Goal: Task Accomplishment & Management: Manage account settings

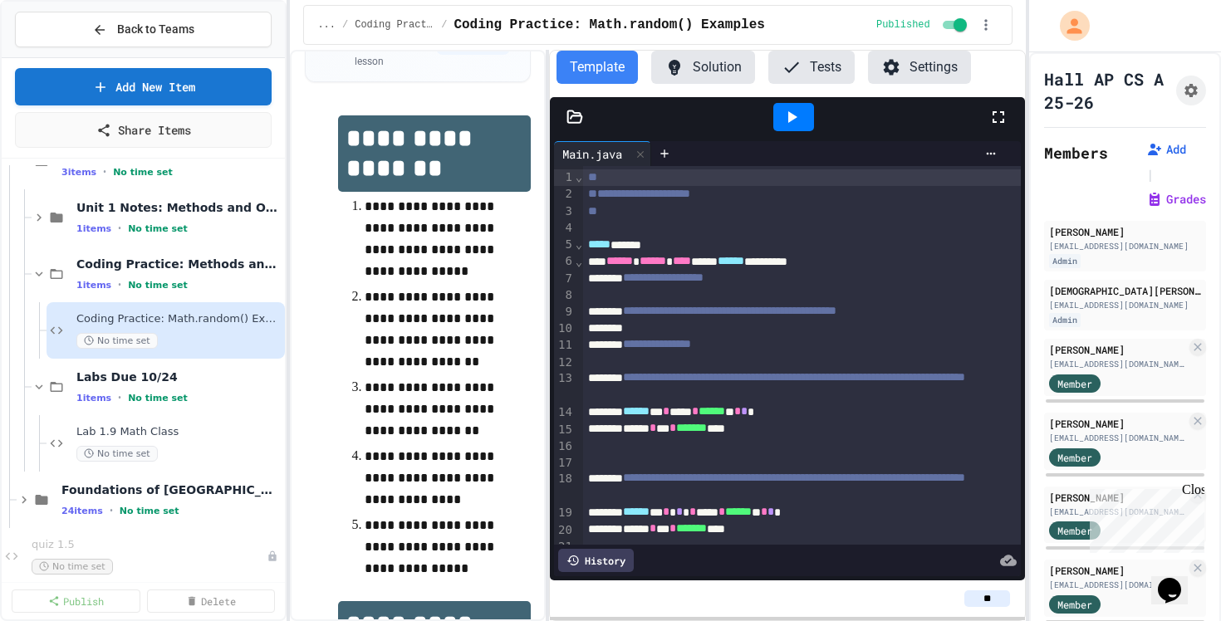
scroll to position [82, 0]
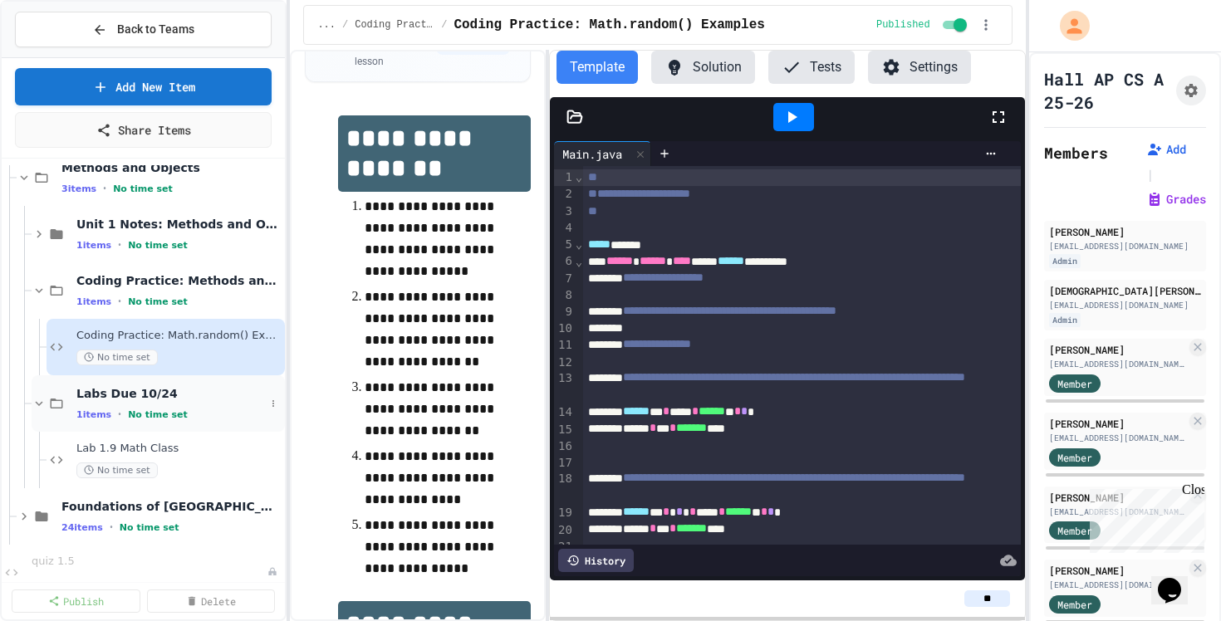
click at [91, 392] on span "Labs Due 10/24" at bounding box center [170, 393] width 189 height 15
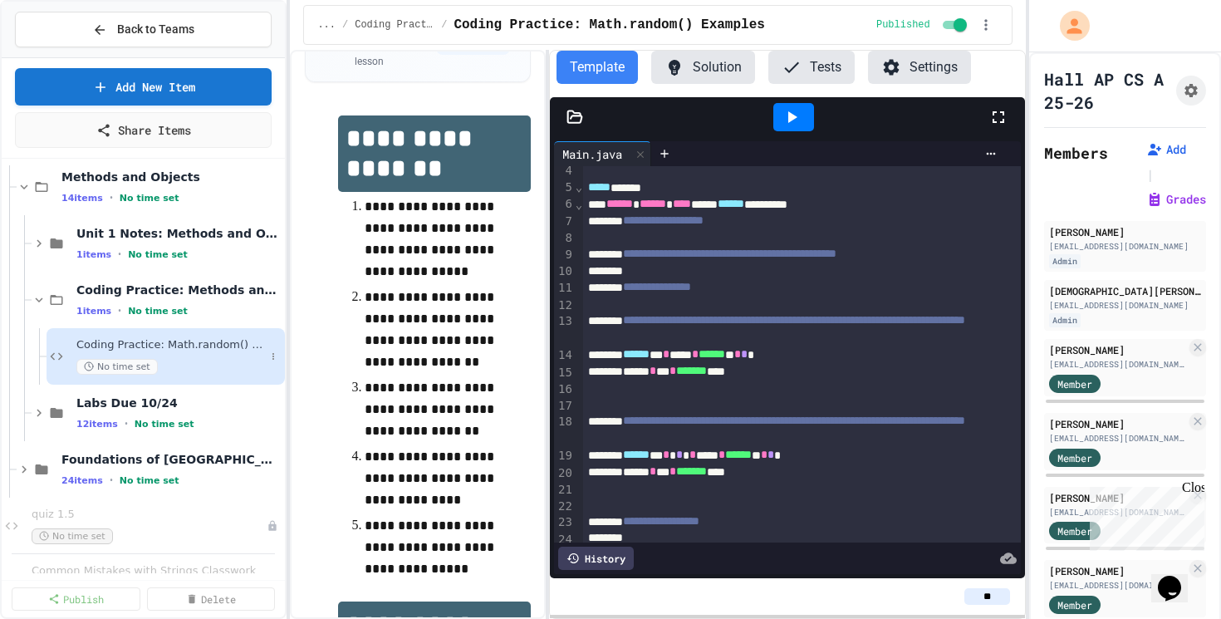
scroll to position [0, 0]
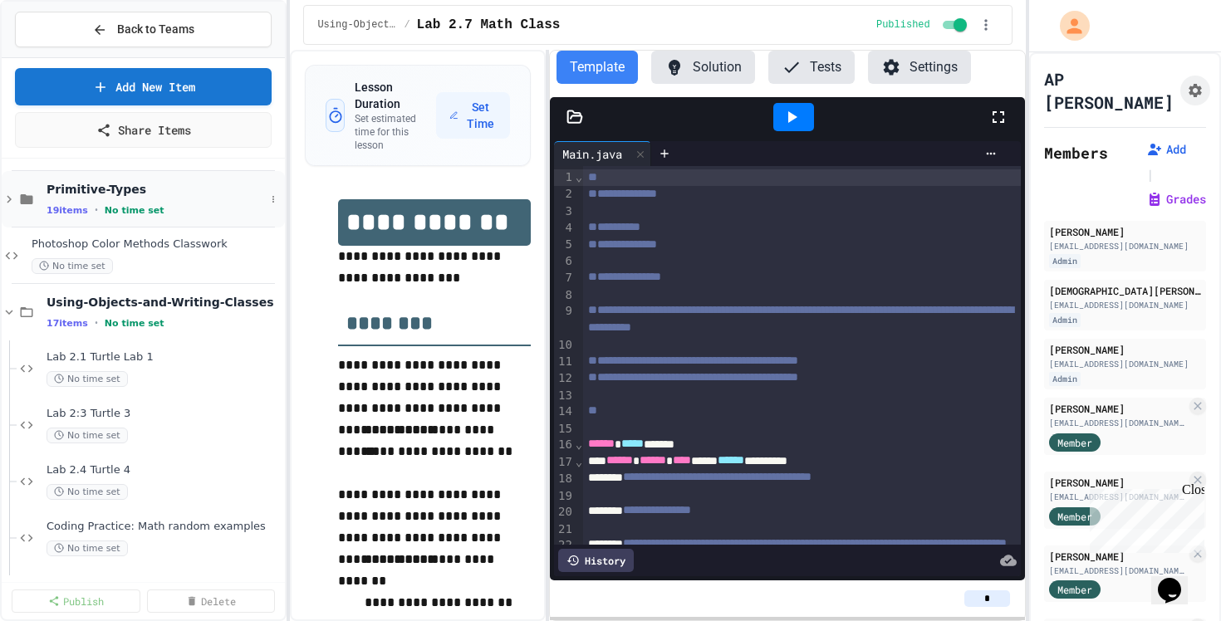
scroll to position [142, 0]
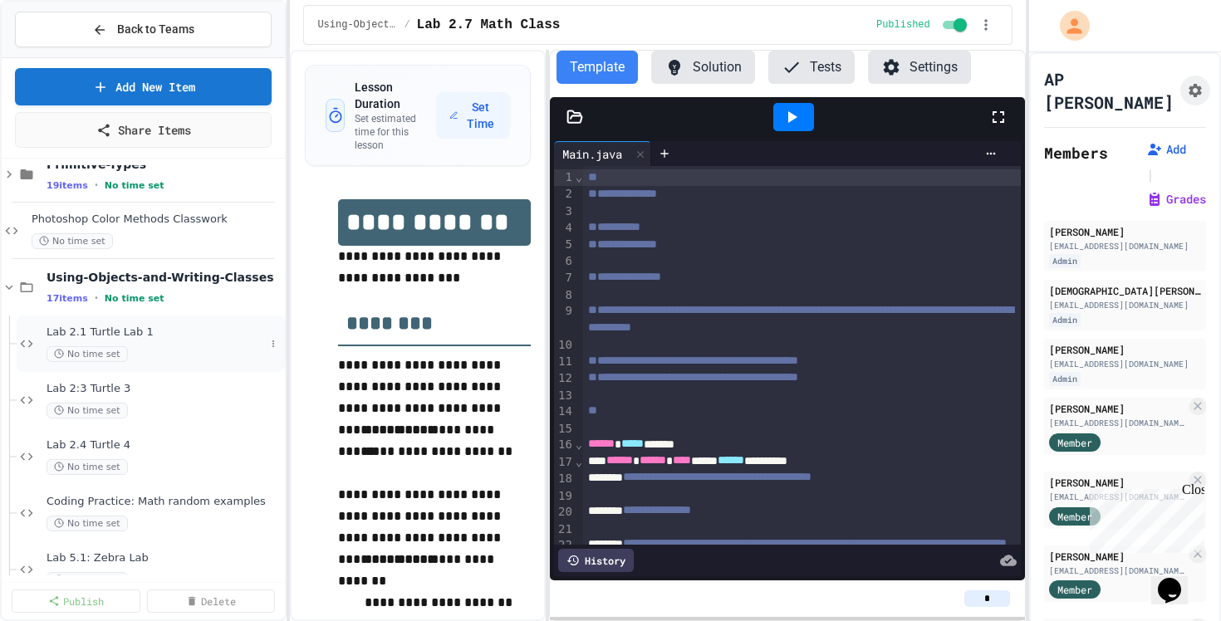
click at [172, 334] on span "Lab 2.1 Turtle Lab 1" at bounding box center [156, 333] width 218 height 14
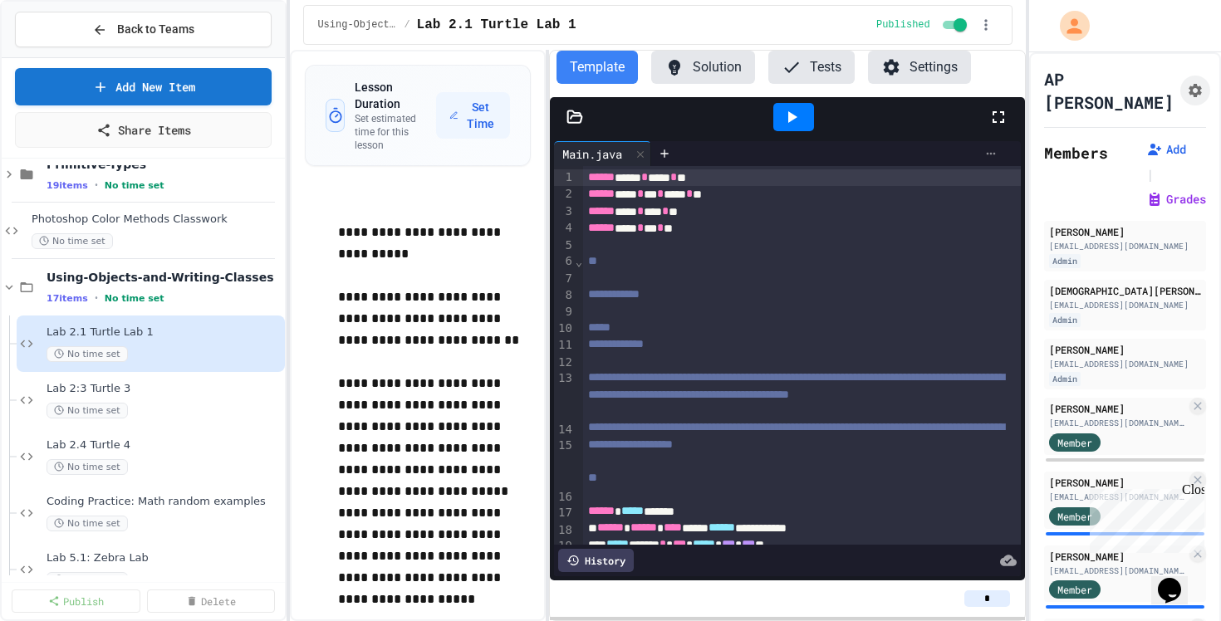
click at [988, 151] on icon at bounding box center [990, 153] width 13 height 13
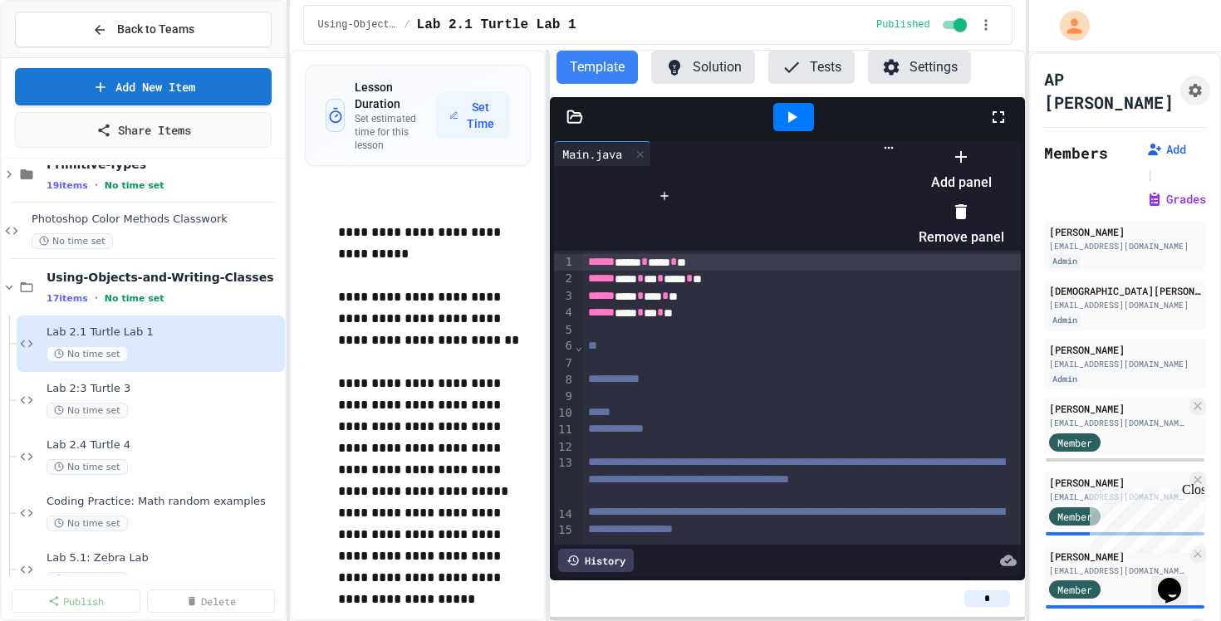
click at [902, 143] on div at bounding box center [953, 143] width 102 height 0
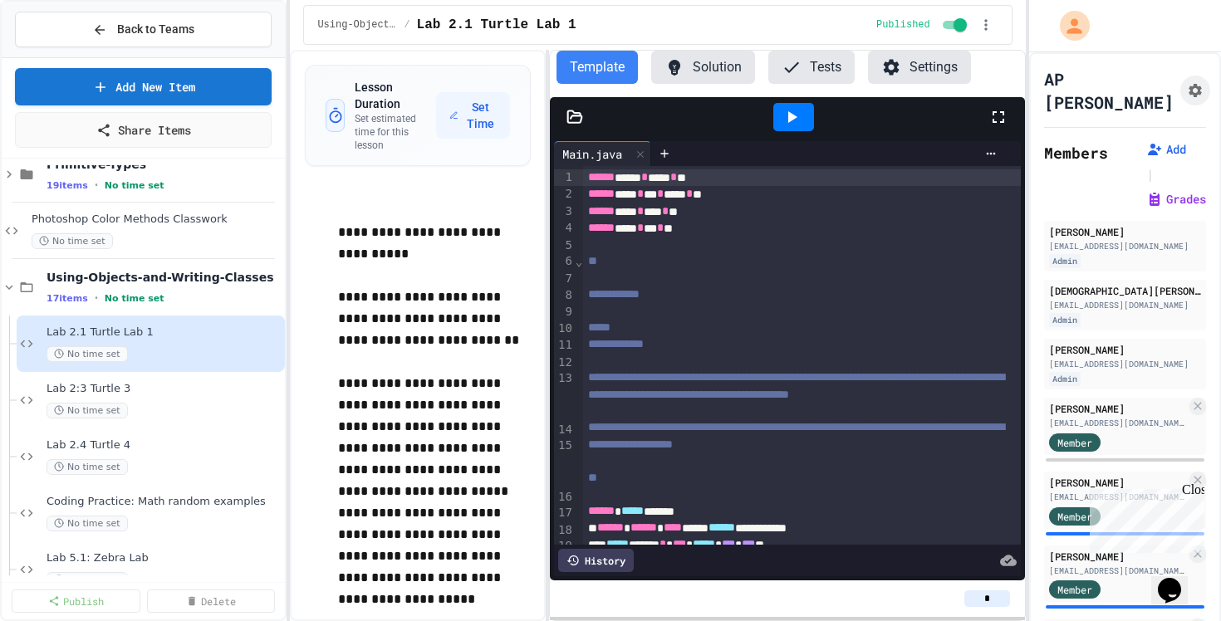
click at [732, 65] on button "Solution" at bounding box center [703, 67] width 104 height 33
click at [995, 157] on icon at bounding box center [990, 153] width 13 height 13
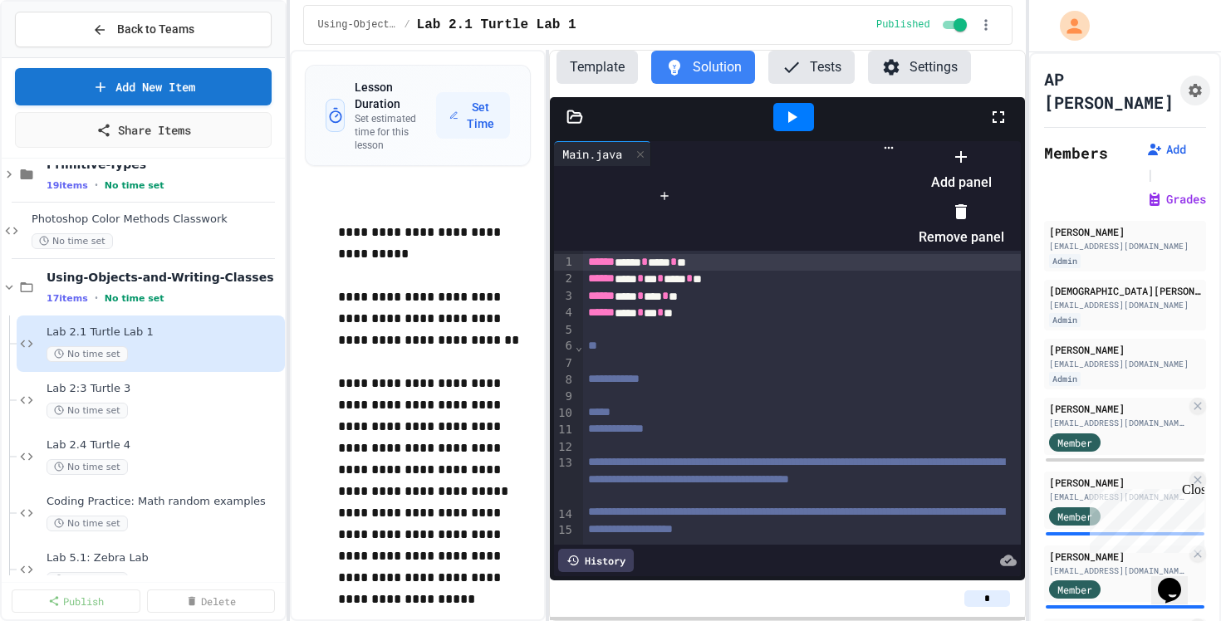
click at [902, 143] on div at bounding box center [953, 143] width 102 height 0
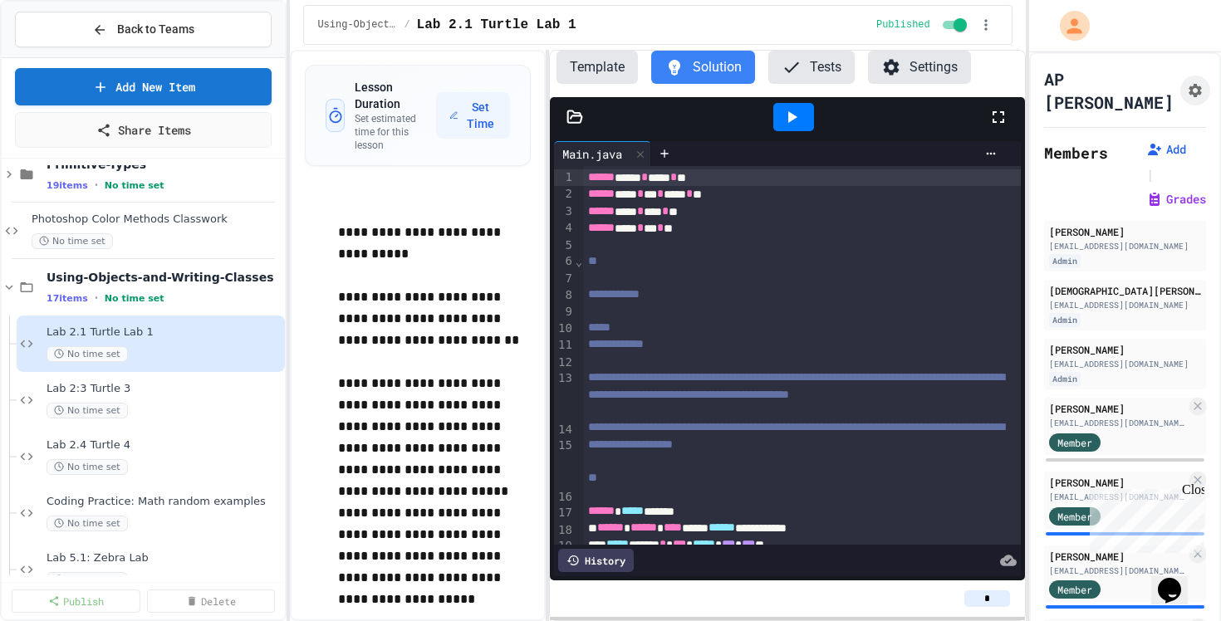
click at [568, 112] on icon at bounding box center [575, 116] width 14 height 12
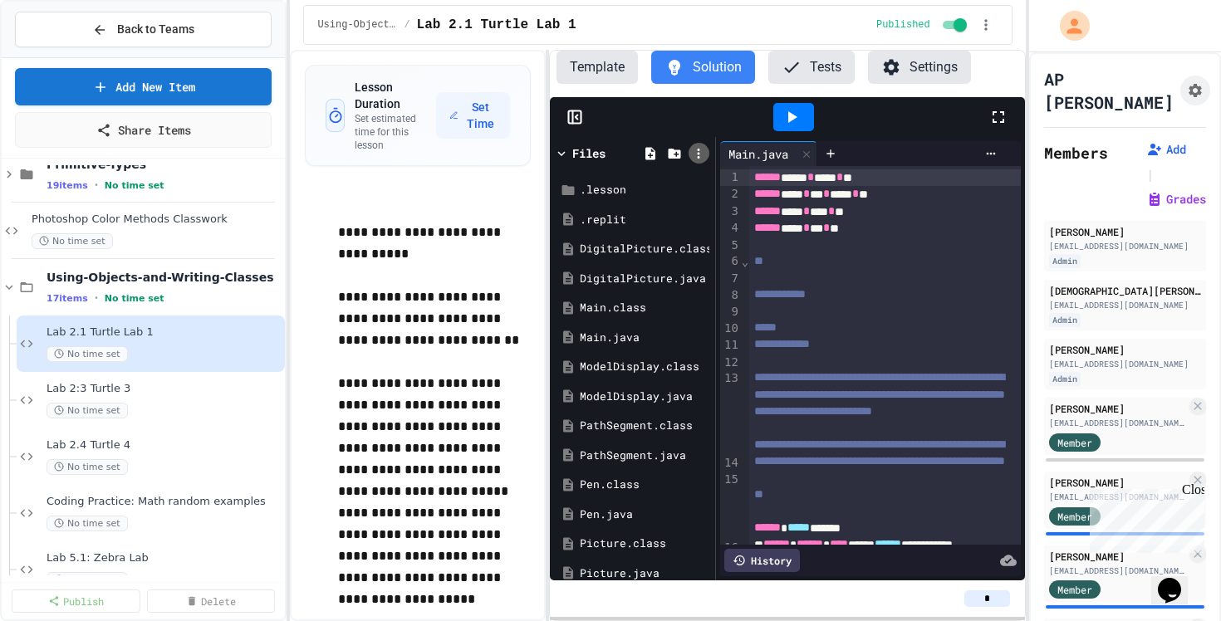
click at [696, 155] on icon at bounding box center [698, 153] width 15 height 15
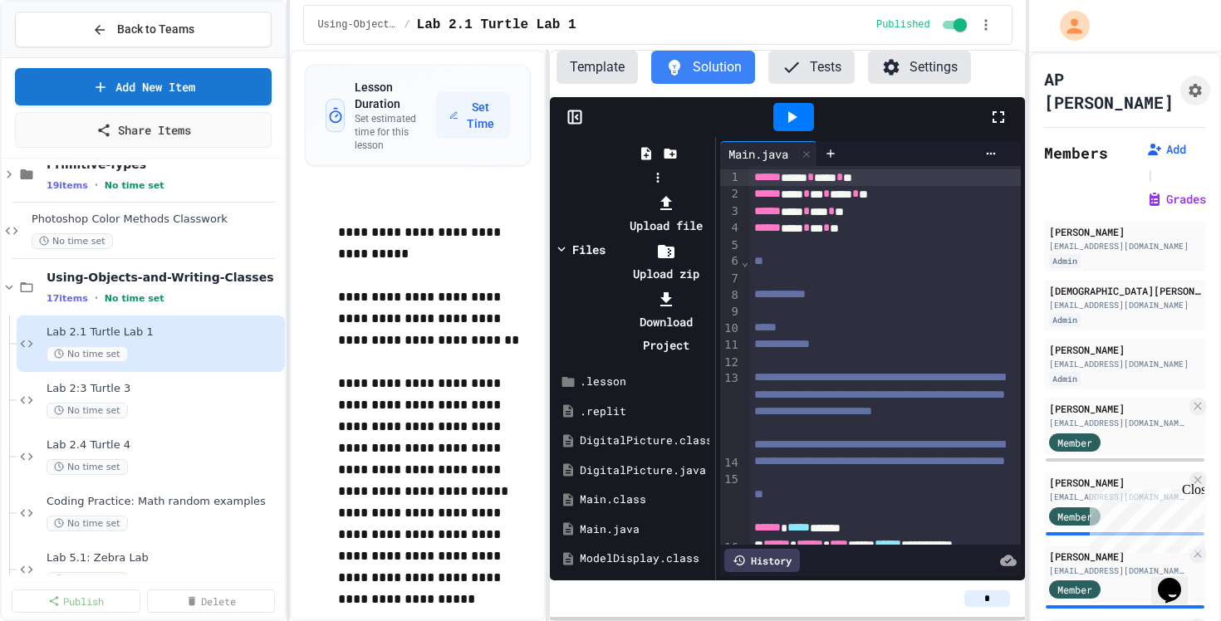
click at [711, 287] on li "Download Project" at bounding box center [666, 322] width 89 height 70
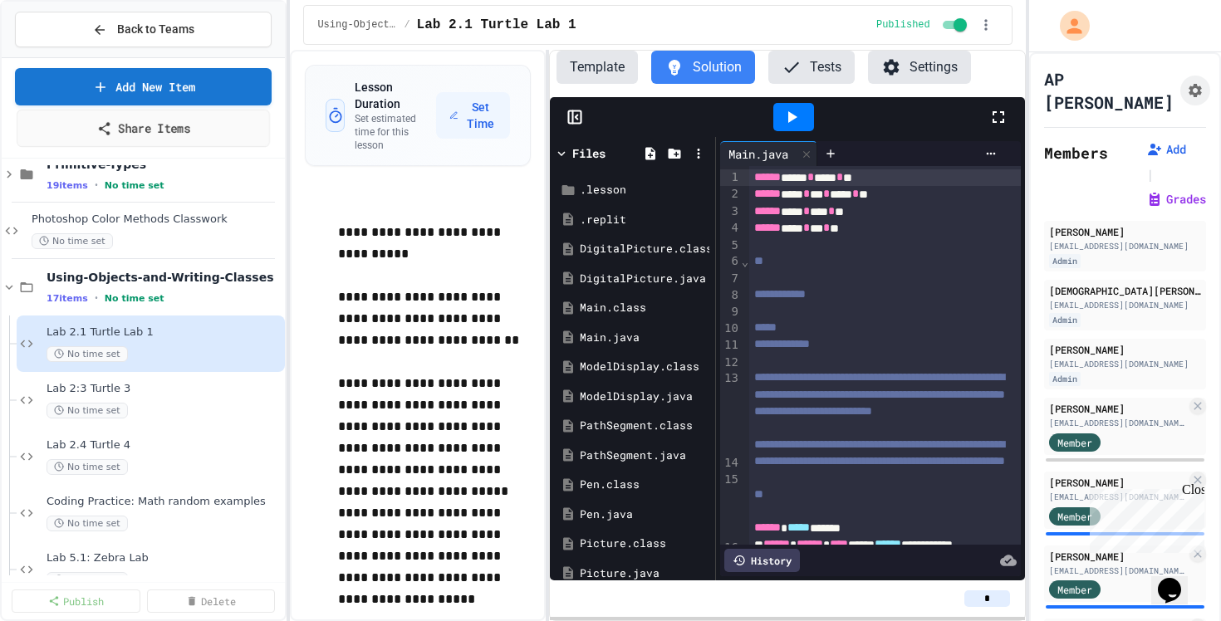
click at [130, 130] on link "Share Items" at bounding box center [143, 128] width 253 height 37
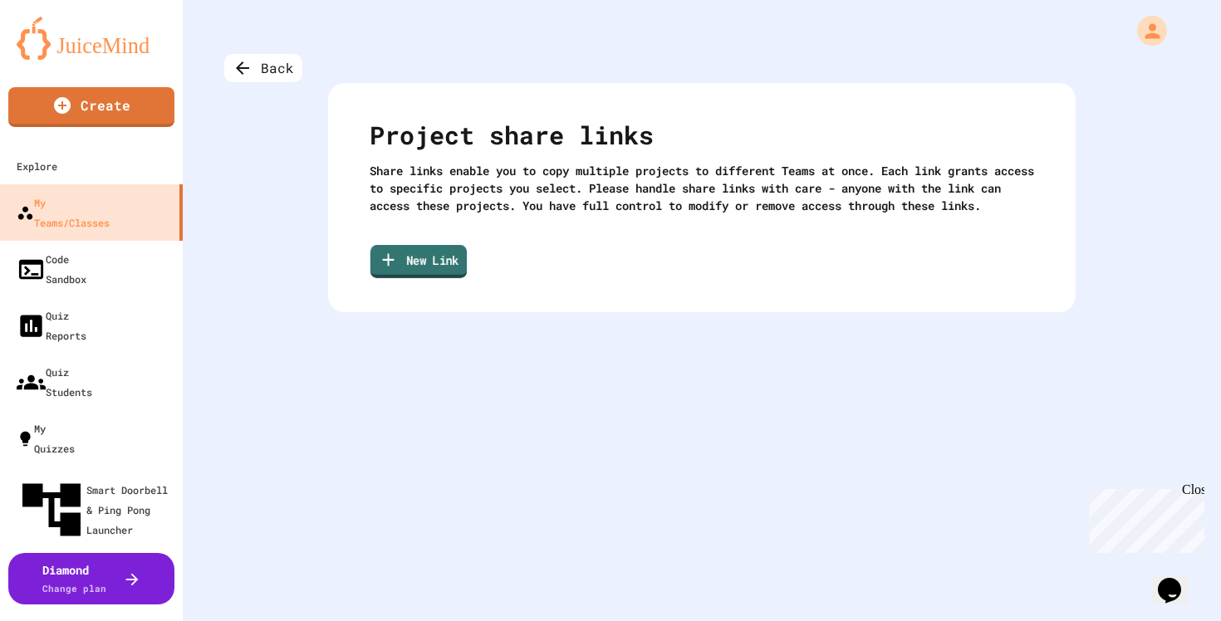
click at [419, 278] on link "New Link" at bounding box center [418, 261] width 96 height 33
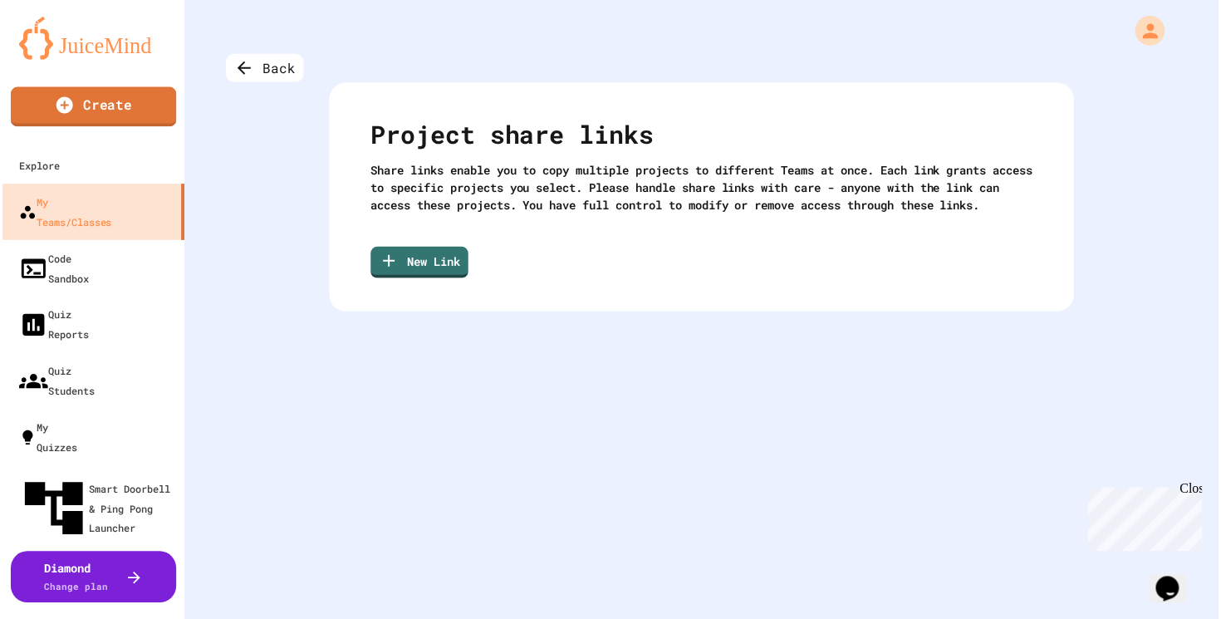
scroll to position [1110, 2]
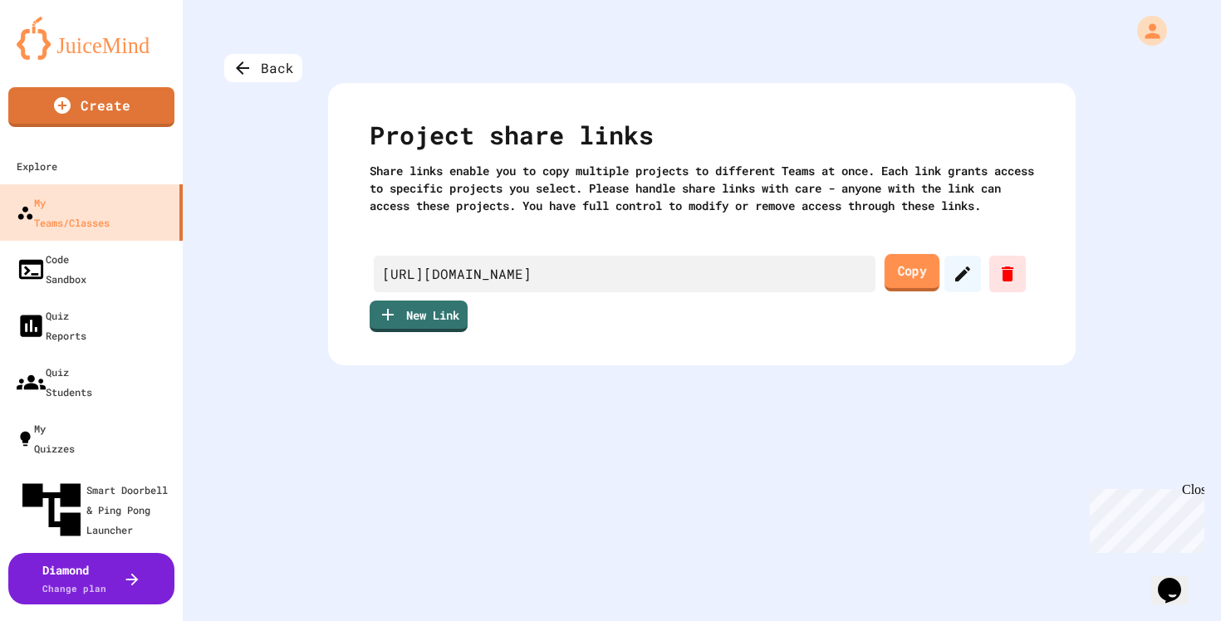
click at [917, 291] on link "Copy" at bounding box center [912, 272] width 55 height 37
click at [914, 292] on link "Copy" at bounding box center [912, 272] width 57 height 37
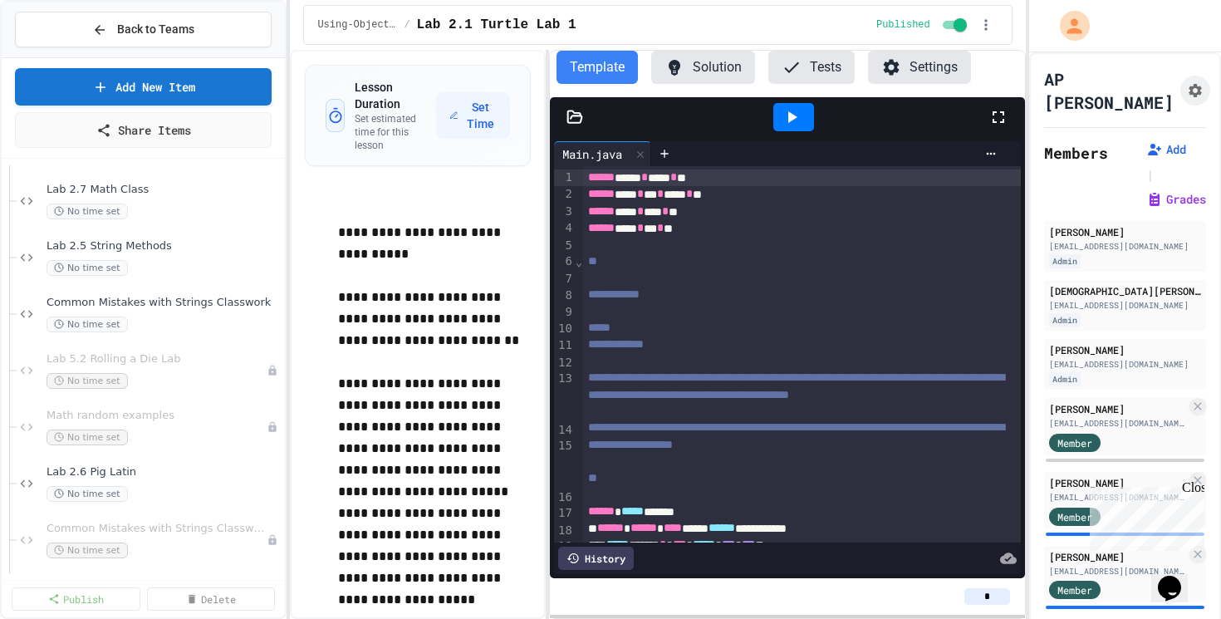
scroll to position [711, 0]
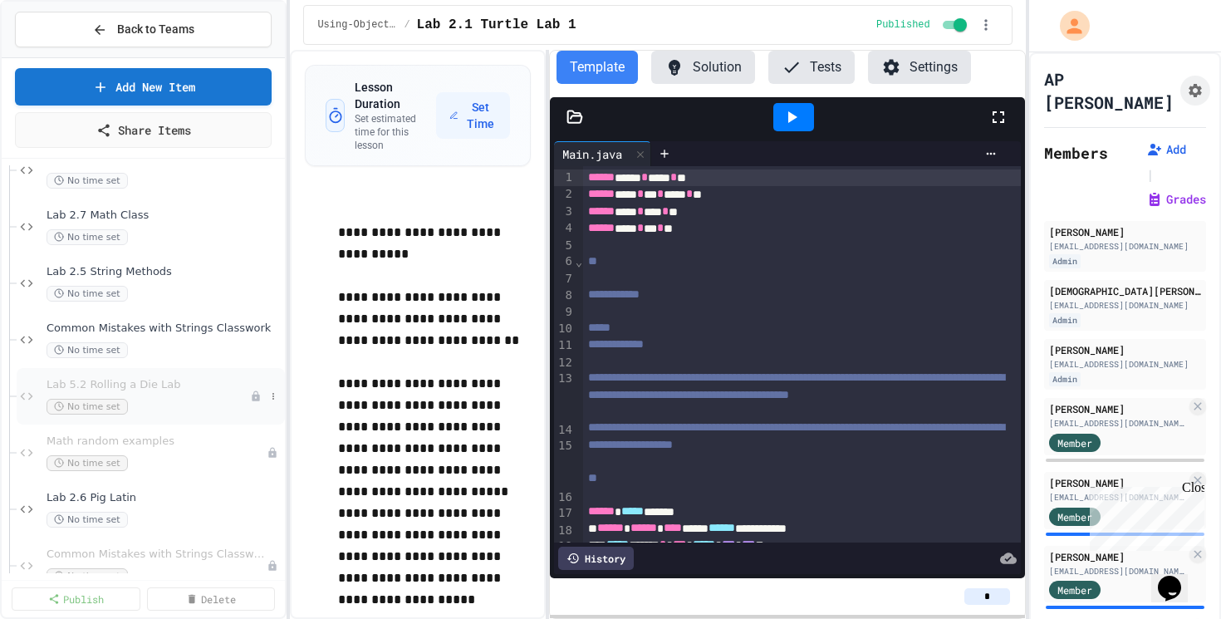
click at [125, 383] on span "Lab 5.2 Rolling a Die Lab" at bounding box center [148, 385] width 203 height 14
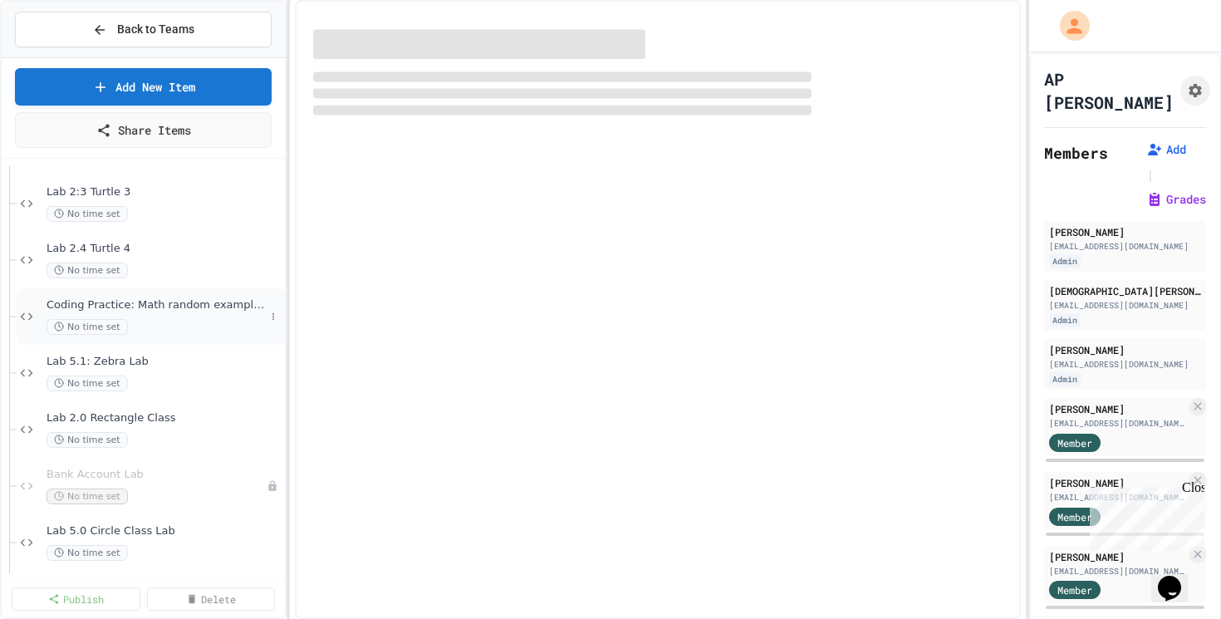
scroll to position [342, 0]
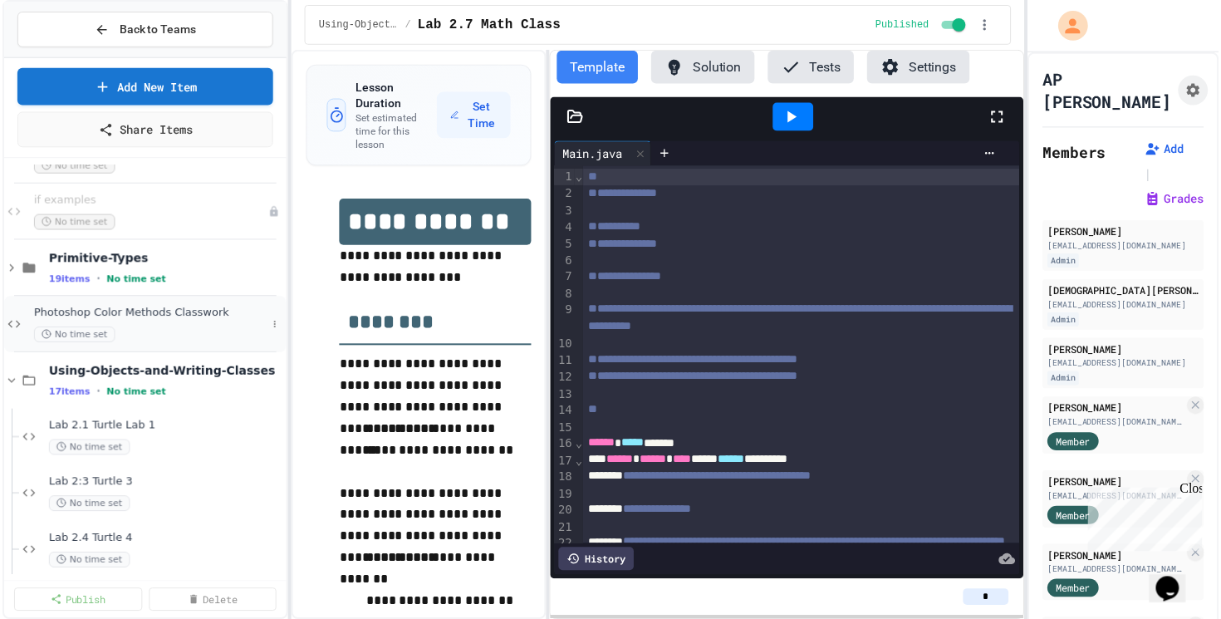
scroll to position [48, 0]
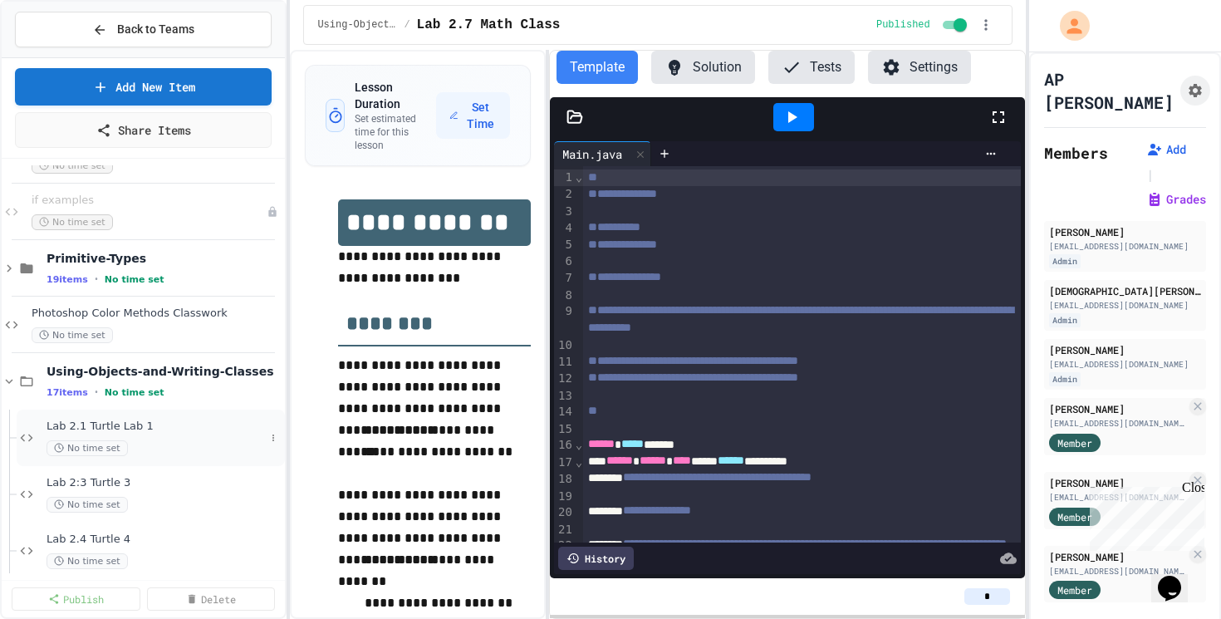
click at [138, 425] on span "Lab 2.1 Turtle Lab 1" at bounding box center [156, 426] width 218 height 14
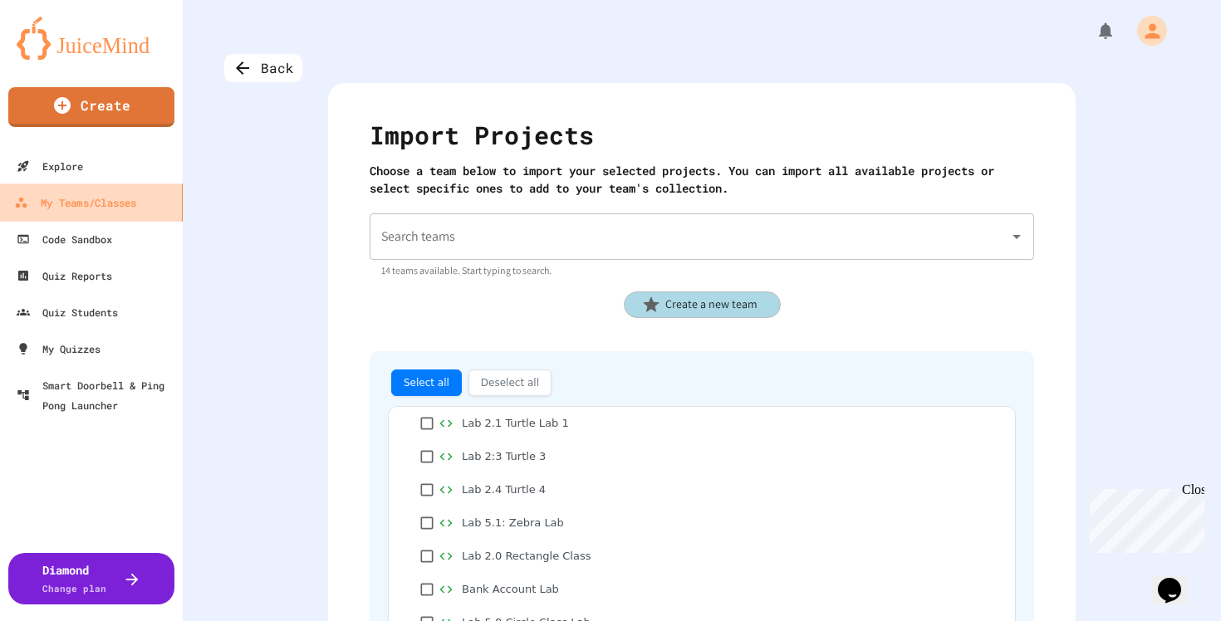
click at [67, 195] on div "My Teams/Classes" at bounding box center [75, 203] width 122 height 21
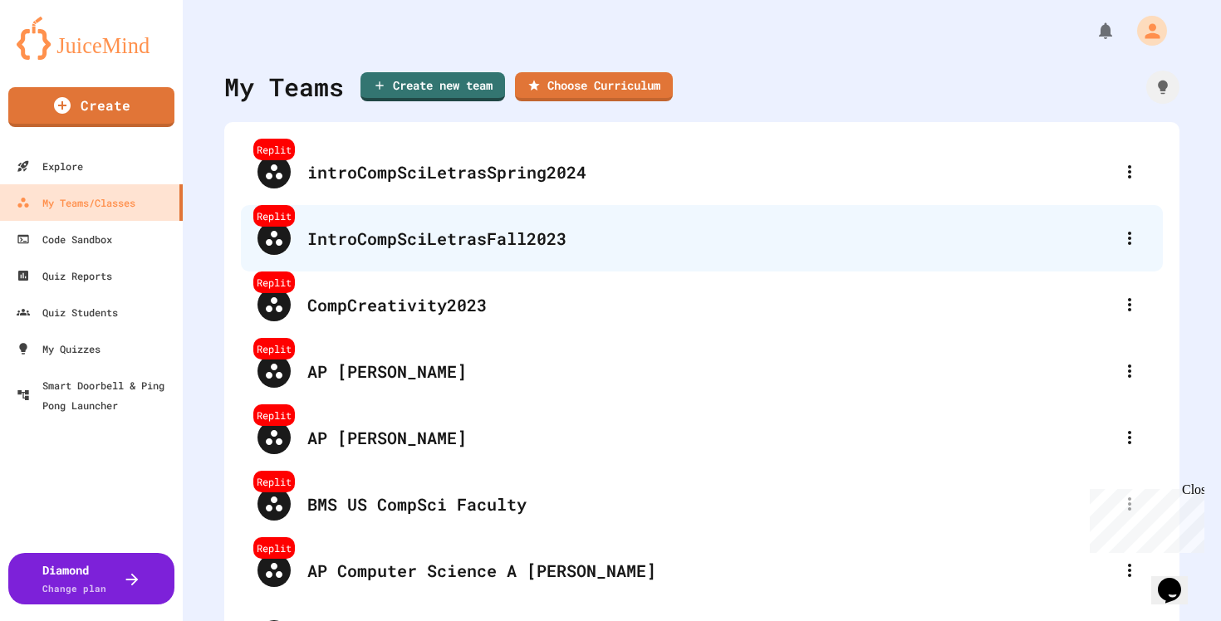
scroll to position [3, 0]
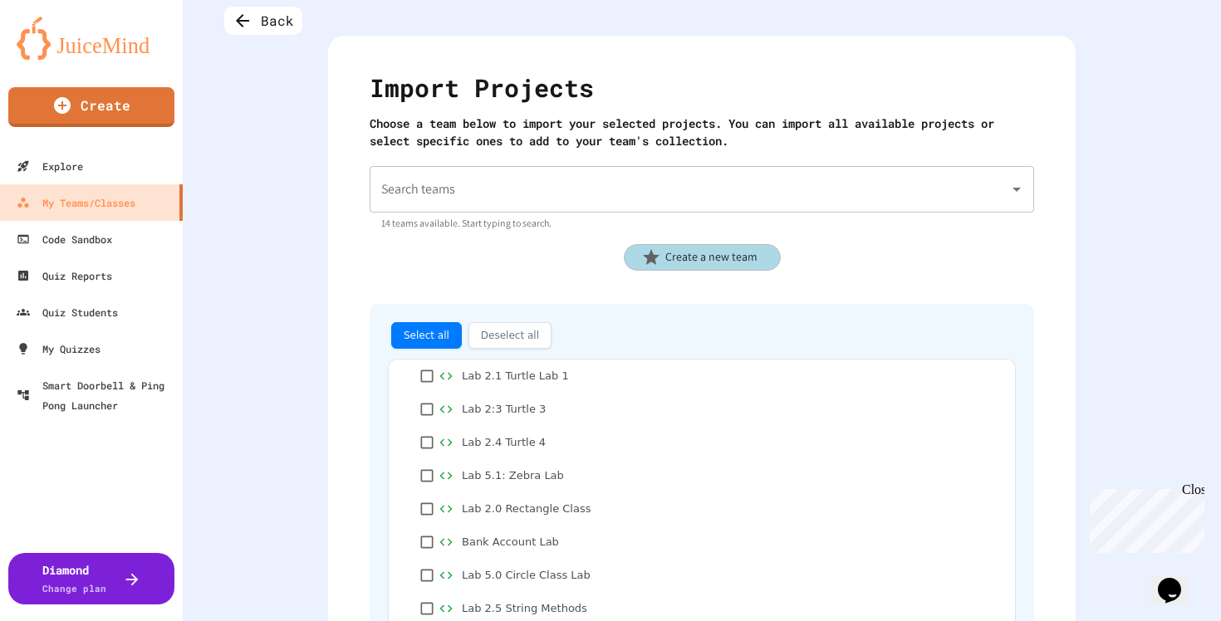
scroll to position [47, 0]
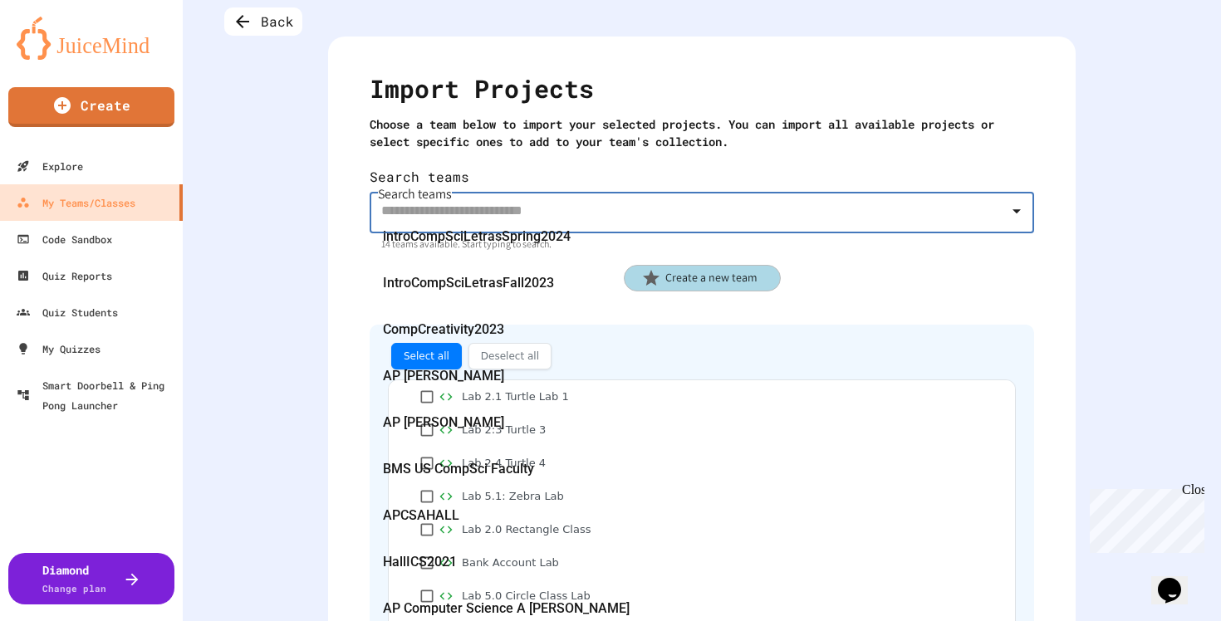
click at [613, 194] on input "Search teams" at bounding box center [689, 210] width 625 height 32
type input "**********"
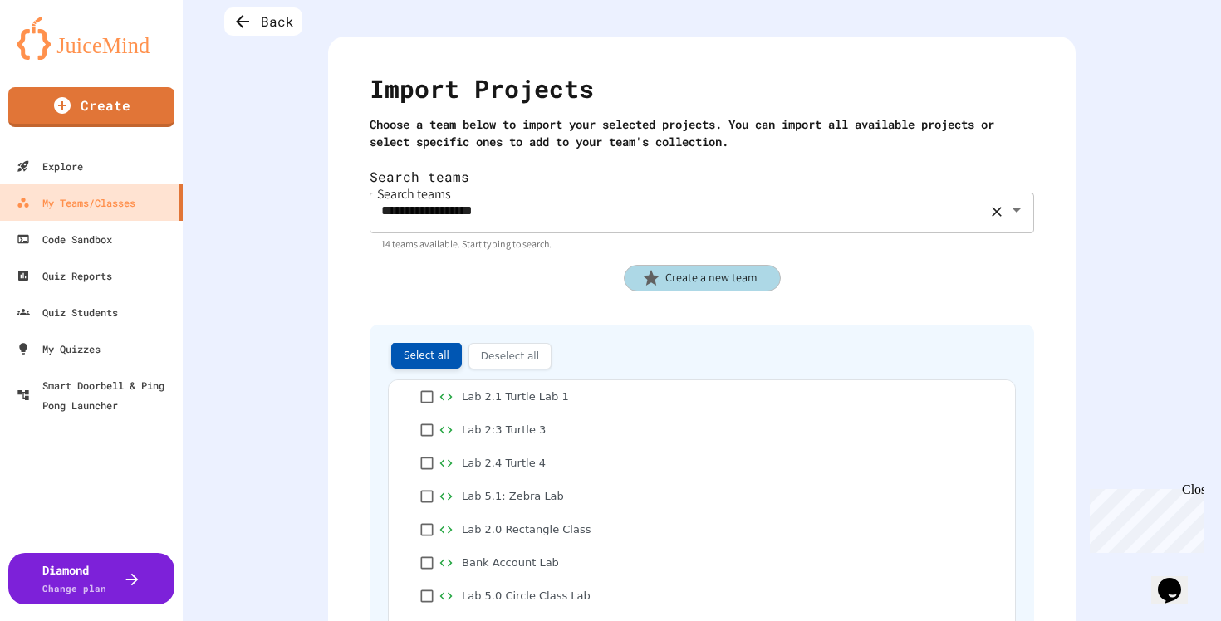
click at [432, 342] on button "Select all" at bounding box center [426, 355] width 71 height 27
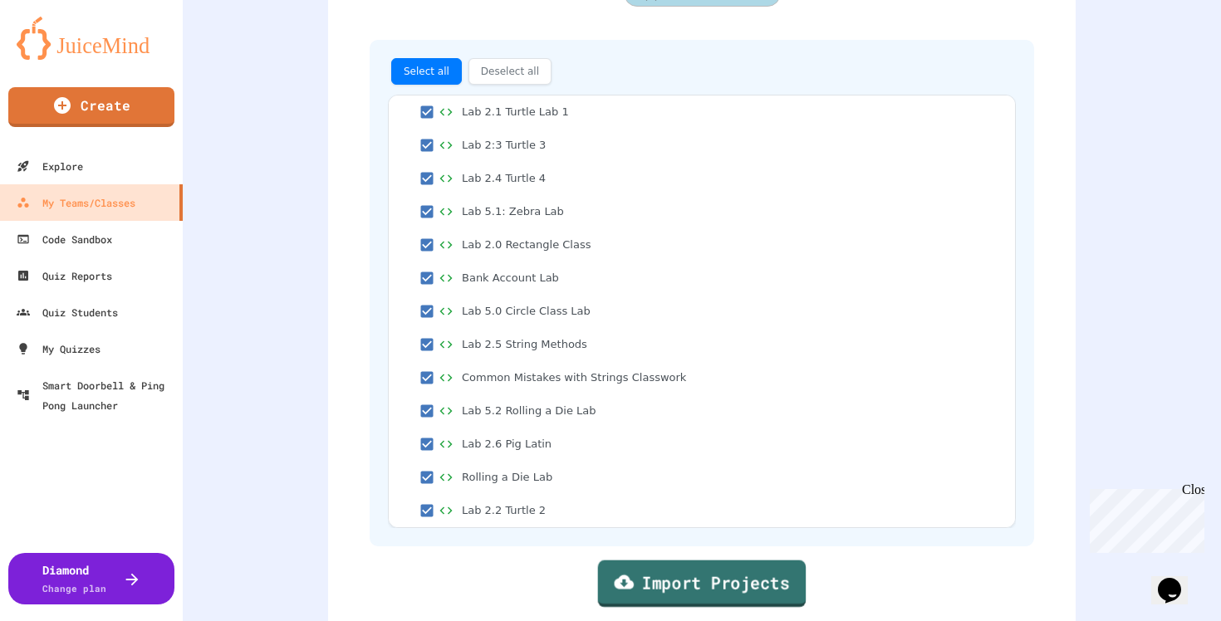
click at [713, 563] on link "Import Projects" at bounding box center [702, 584] width 208 height 47
click at [752, 561] on link "Import Projects" at bounding box center [702, 584] width 213 height 47
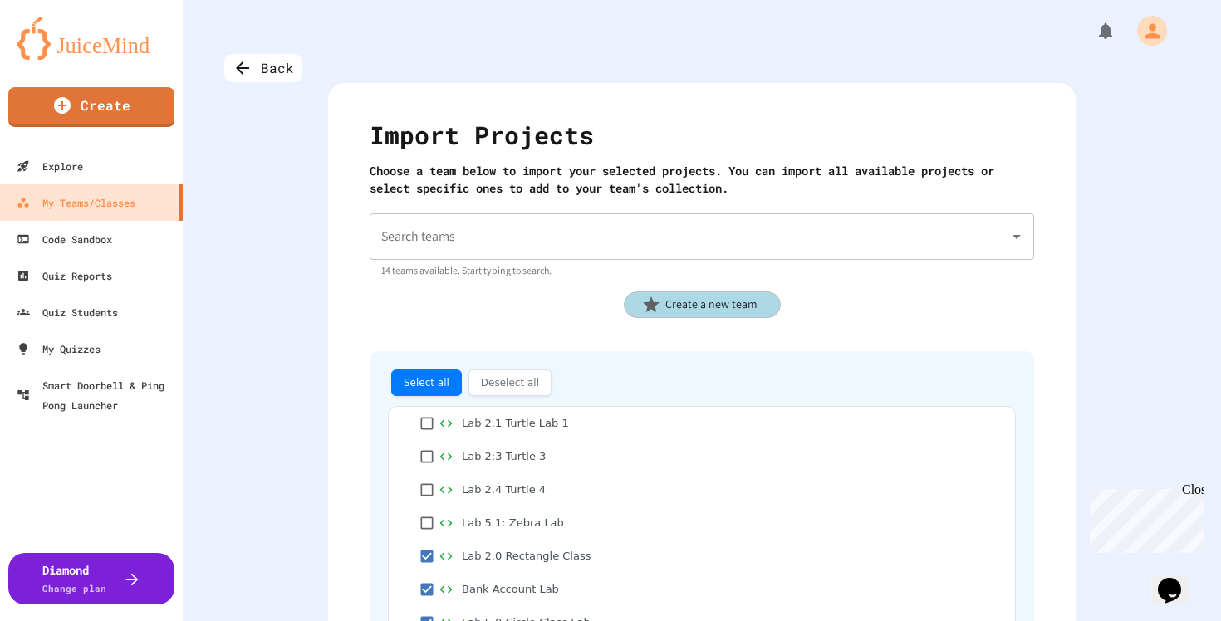
click at [513, 223] on input "Search teams" at bounding box center [689, 237] width 625 height 32
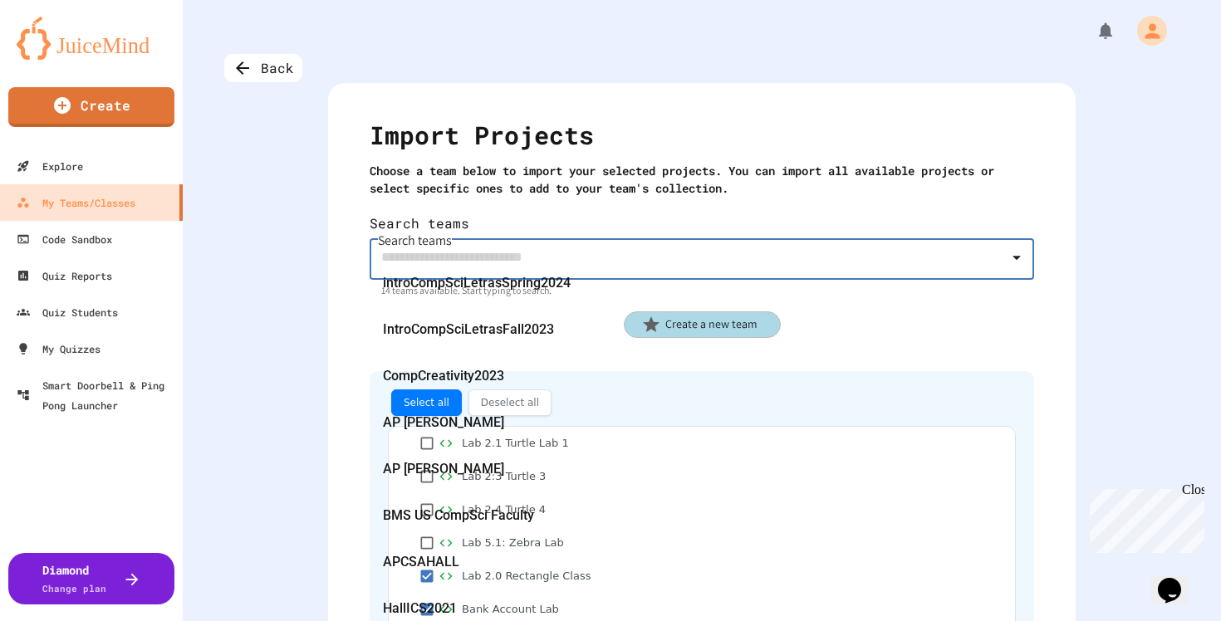
scroll to position [416, 0]
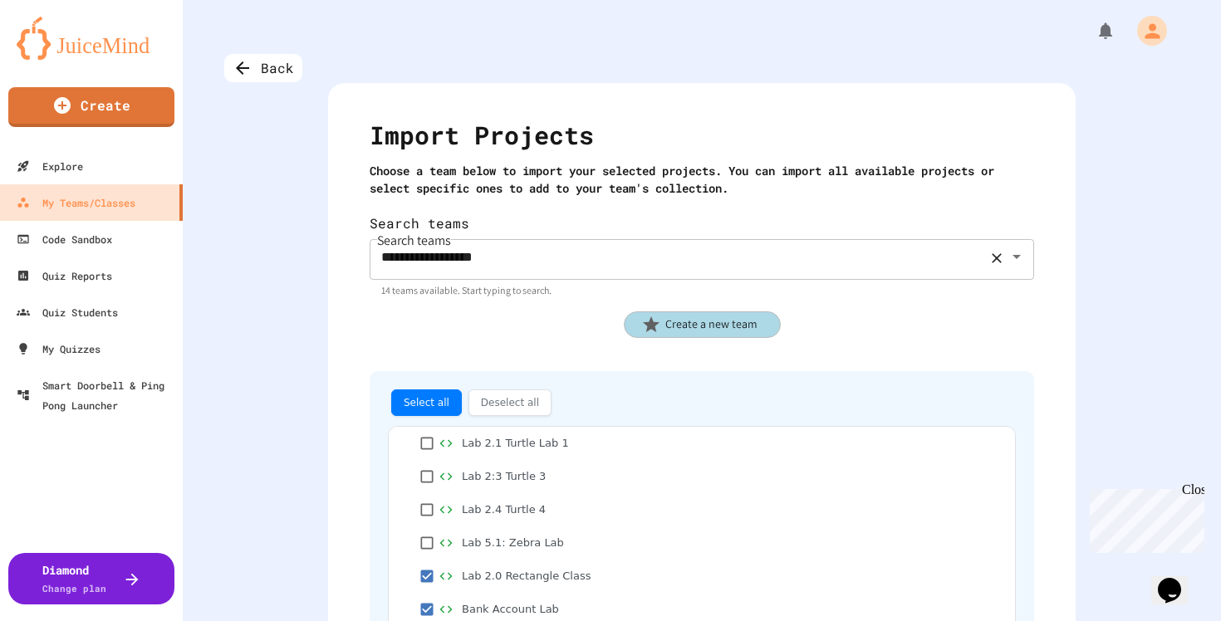
type input "**********"
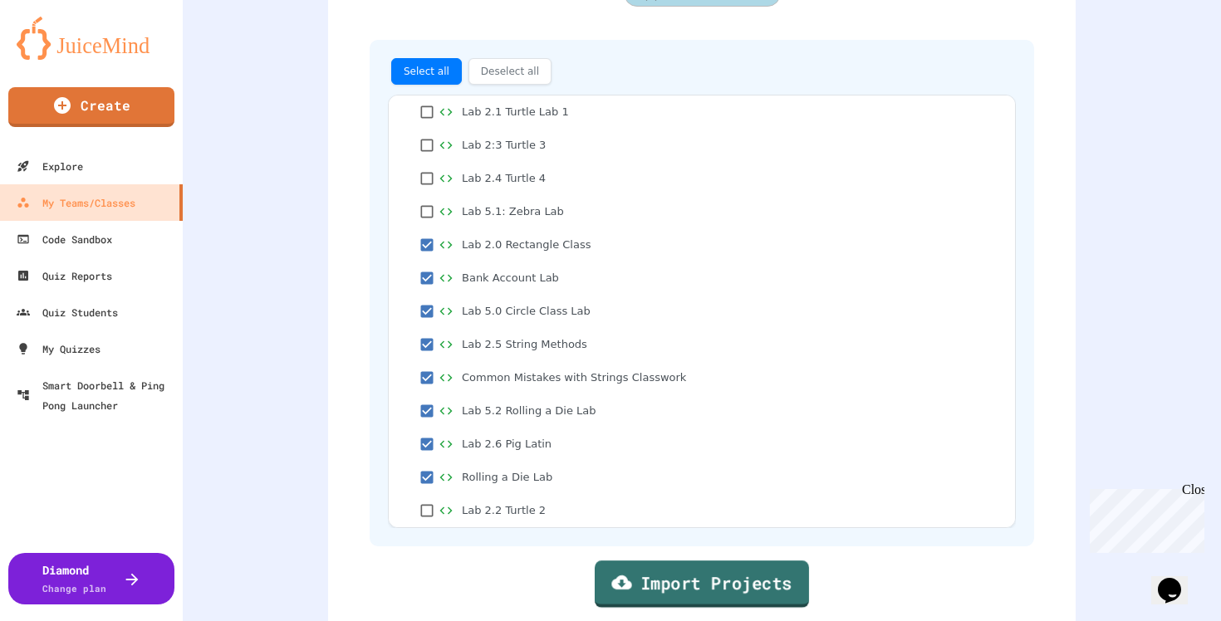
click at [738, 577] on link "Import Projects" at bounding box center [702, 584] width 214 height 47
click at [659, 568] on link "Import Projects" at bounding box center [702, 584] width 205 height 47
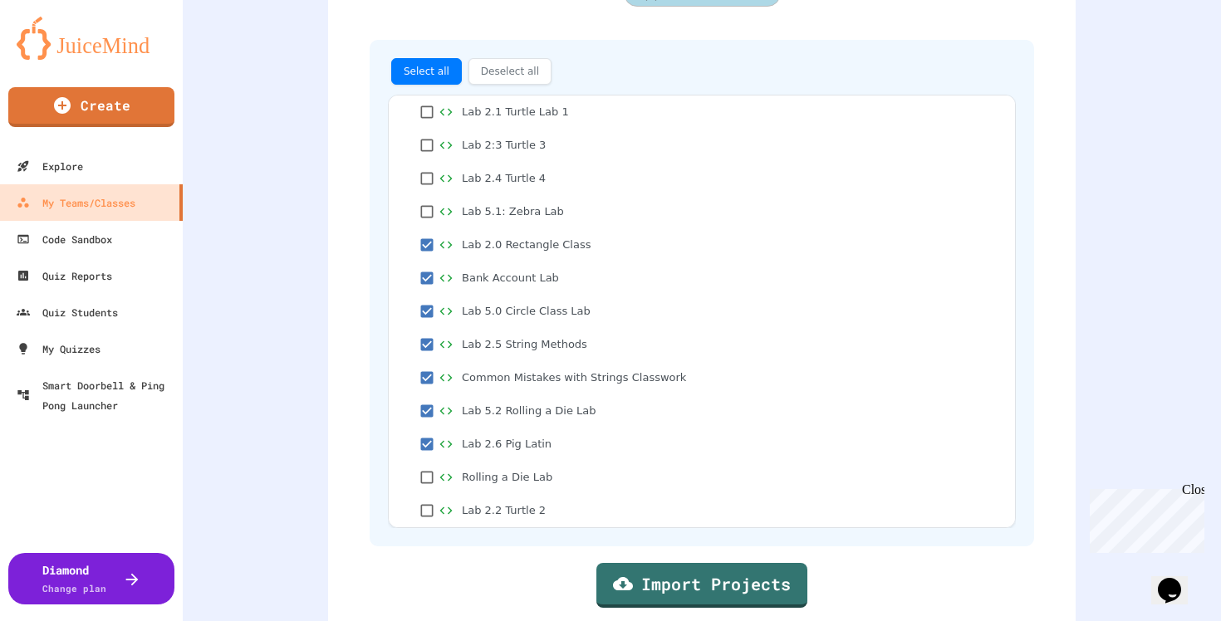
click at [692, 563] on link "Import Projects" at bounding box center [702, 584] width 210 height 47
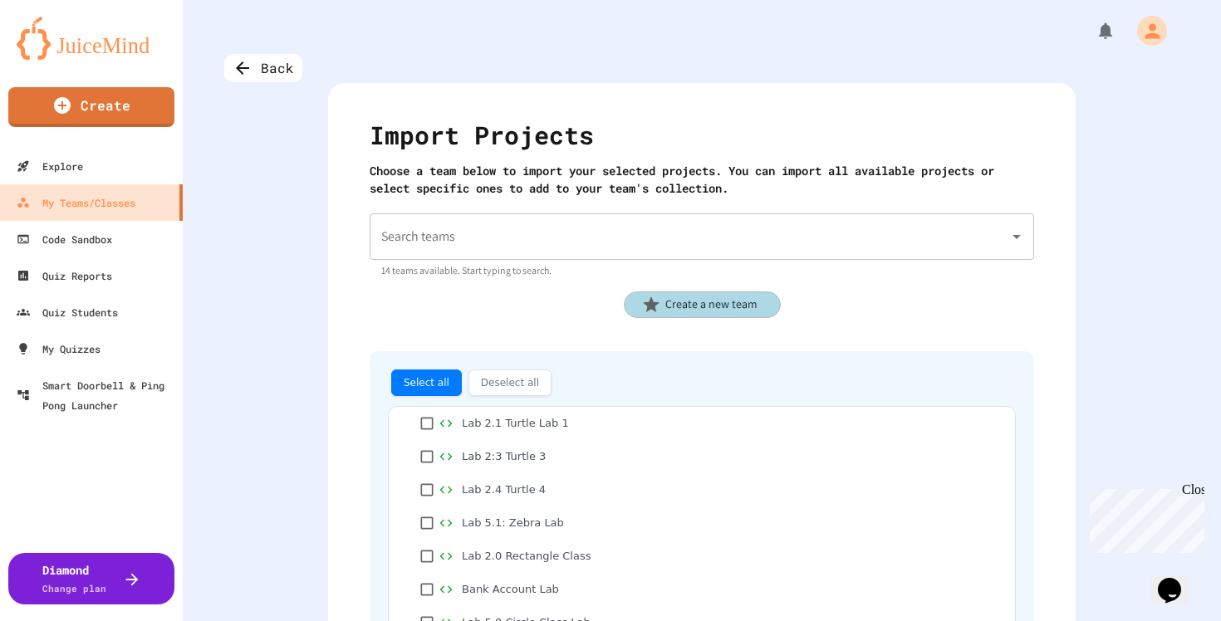
click at [731, 237] on input "Search teams" at bounding box center [689, 237] width 625 height 32
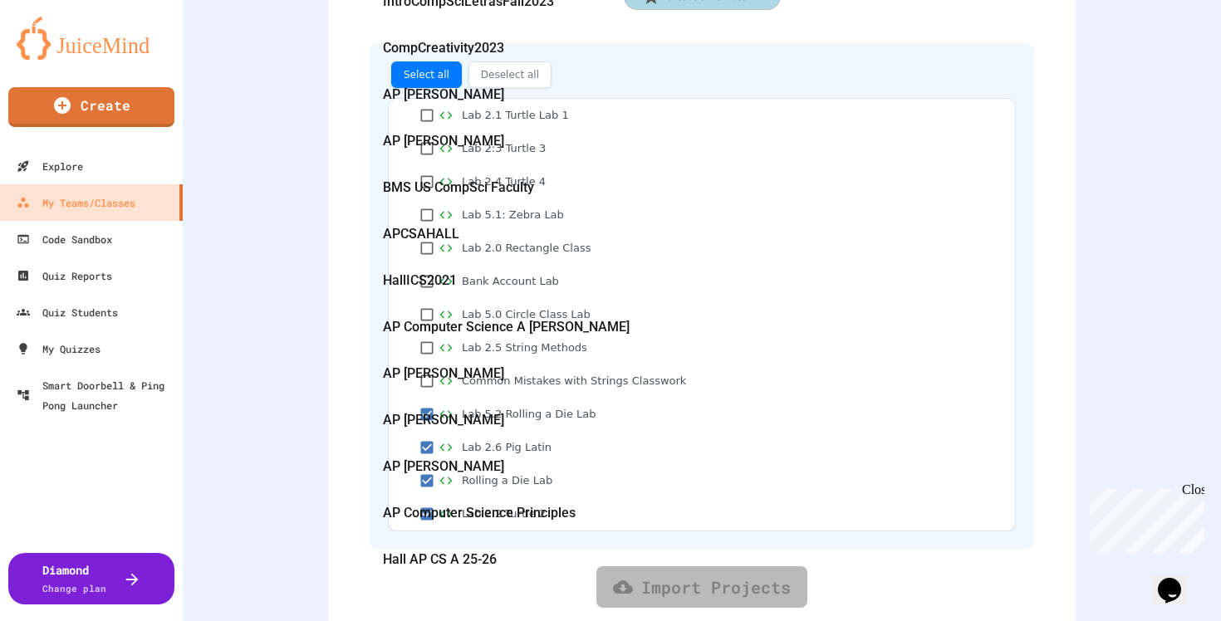
scroll to position [416, 0]
click at [638, 537] on div "Hall AP CS A 25-26" at bounding box center [702, 560] width 664 height 47
type input "**********"
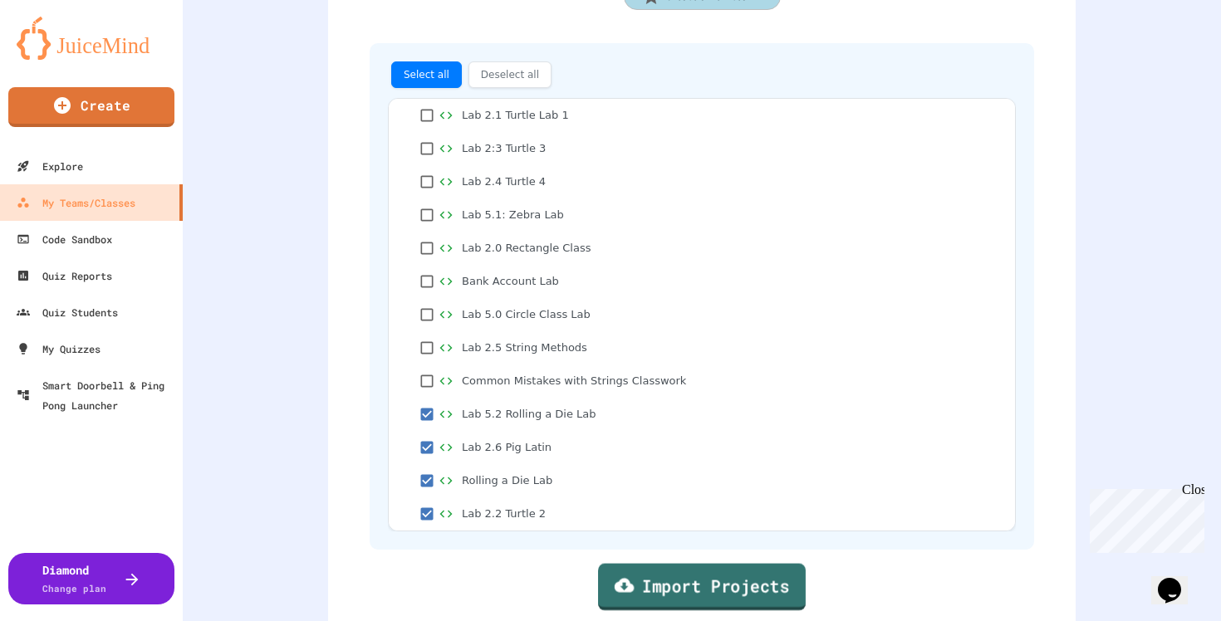
click at [642, 564] on link "Import Projects" at bounding box center [702, 587] width 208 height 47
click at [708, 564] on link "Import Projects" at bounding box center [702, 587] width 208 height 47
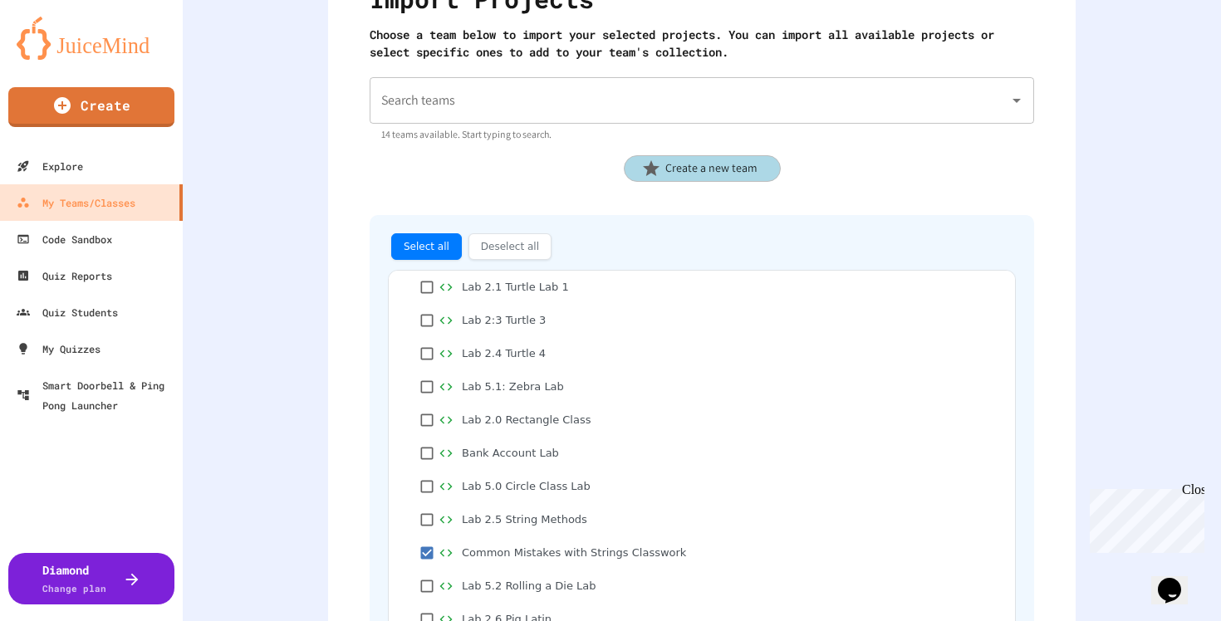
scroll to position [101, 0]
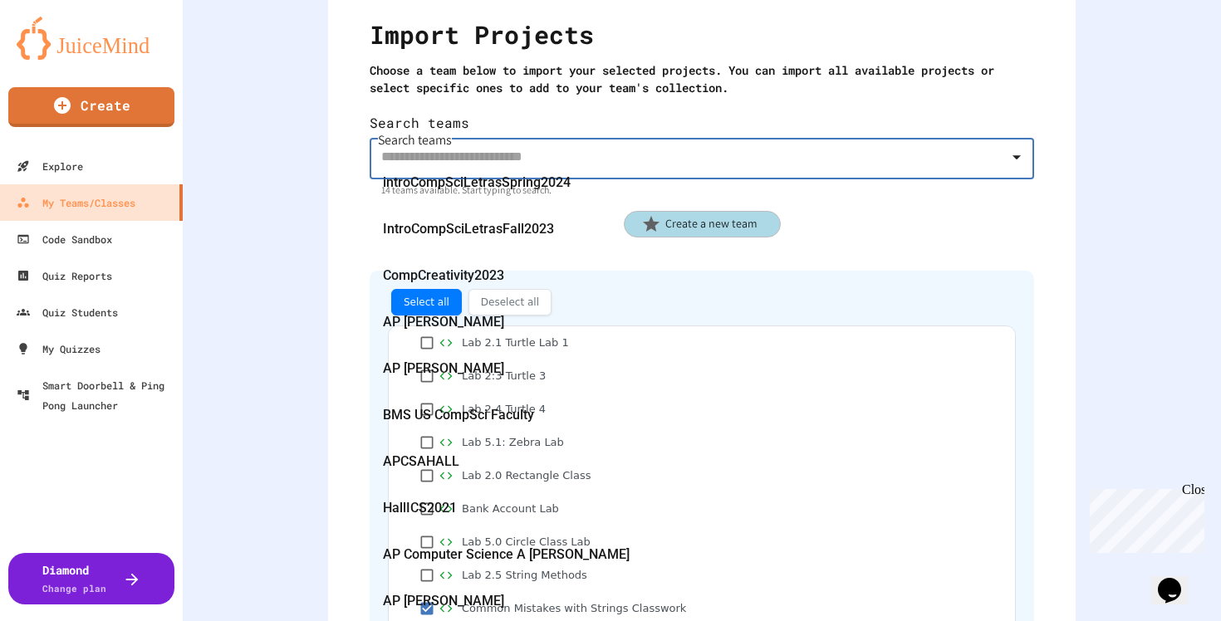
click at [703, 140] on input "Search teams" at bounding box center [689, 156] width 625 height 32
type input "**********"
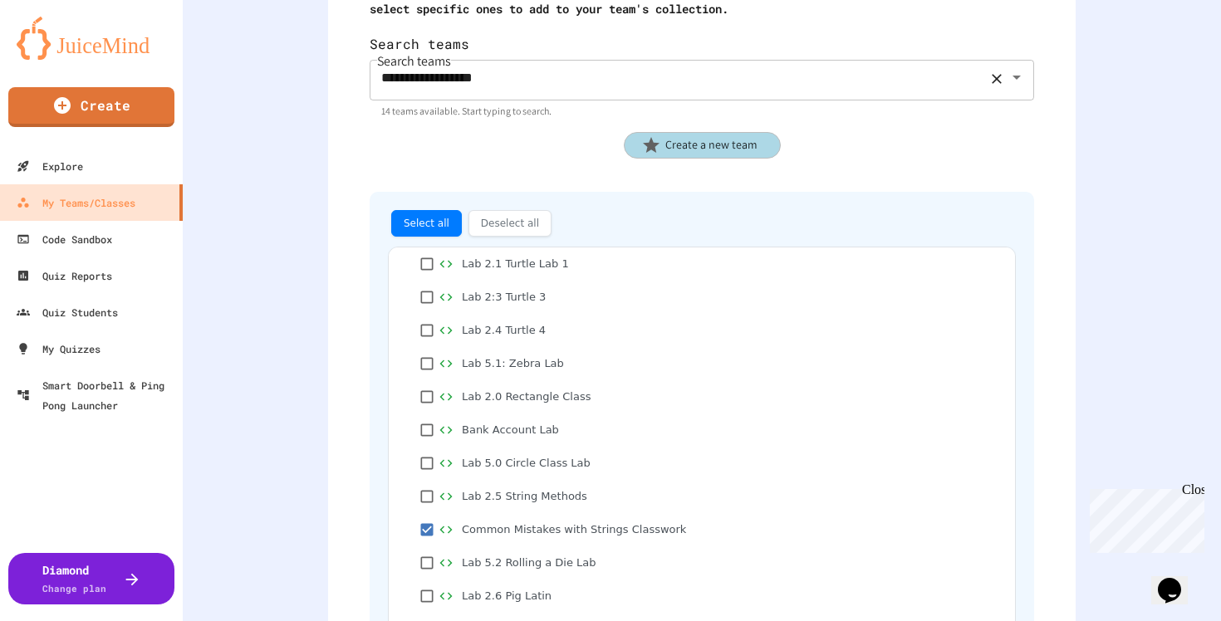
scroll to position [331, 0]
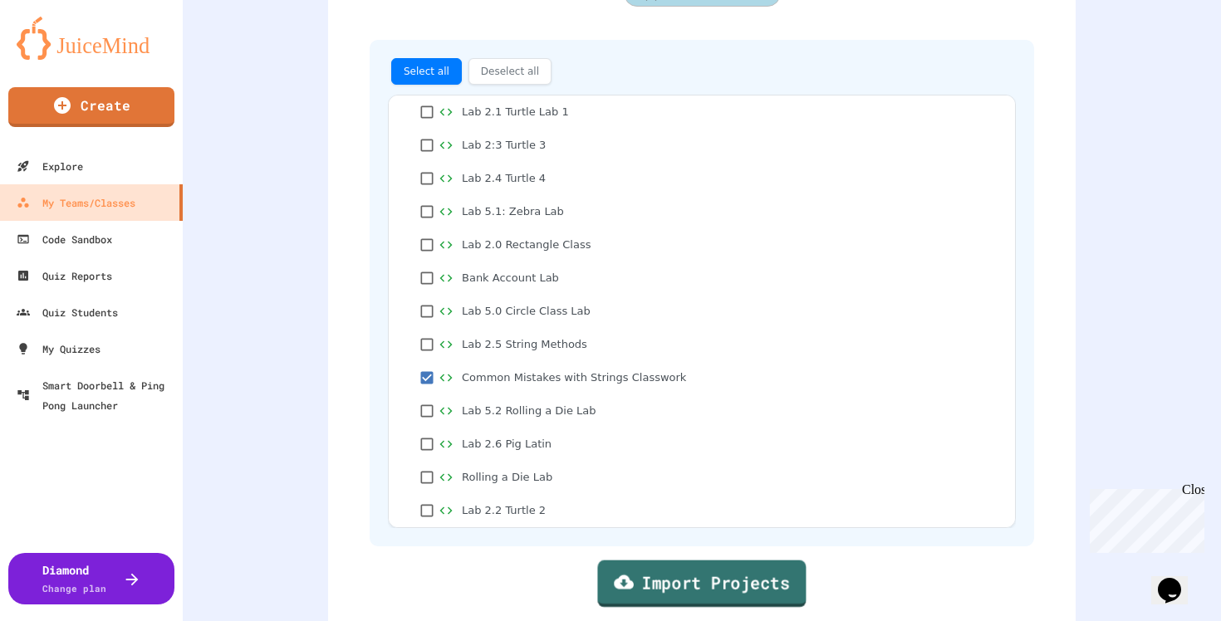
click at [654, 565] on link "Import Projects" at bounding box center [701, 584] width 208 height 47
click at [713, 581] on link "Import Projects" at bounding box center [702, 583] width 206 height 47
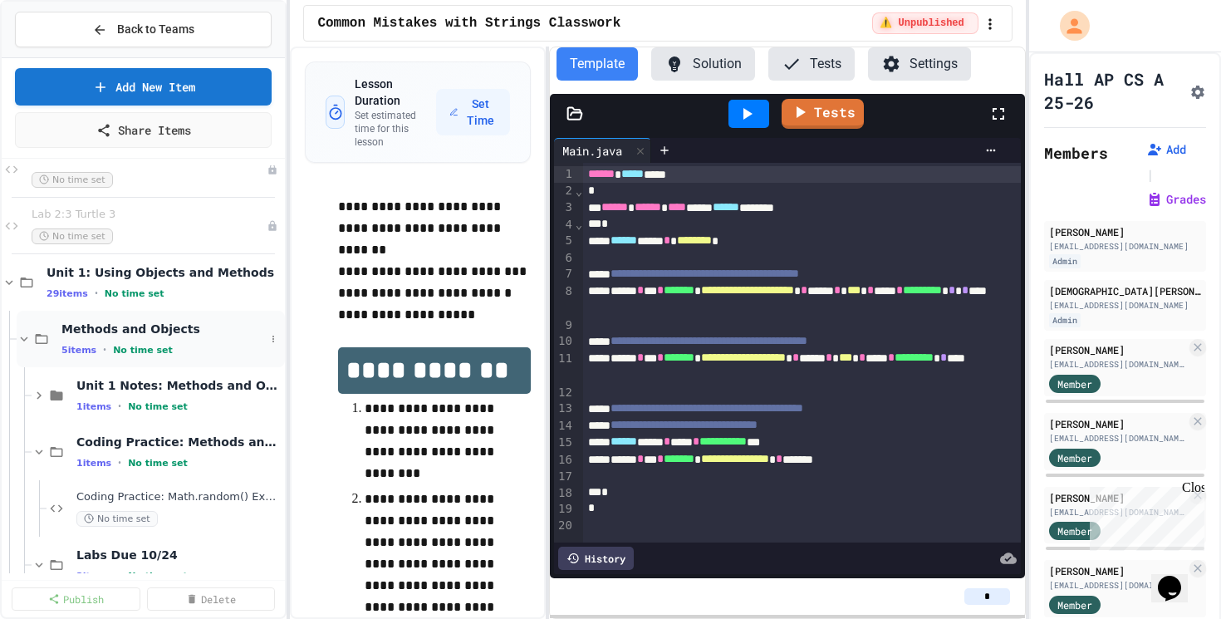
scroll to position [491, 0]
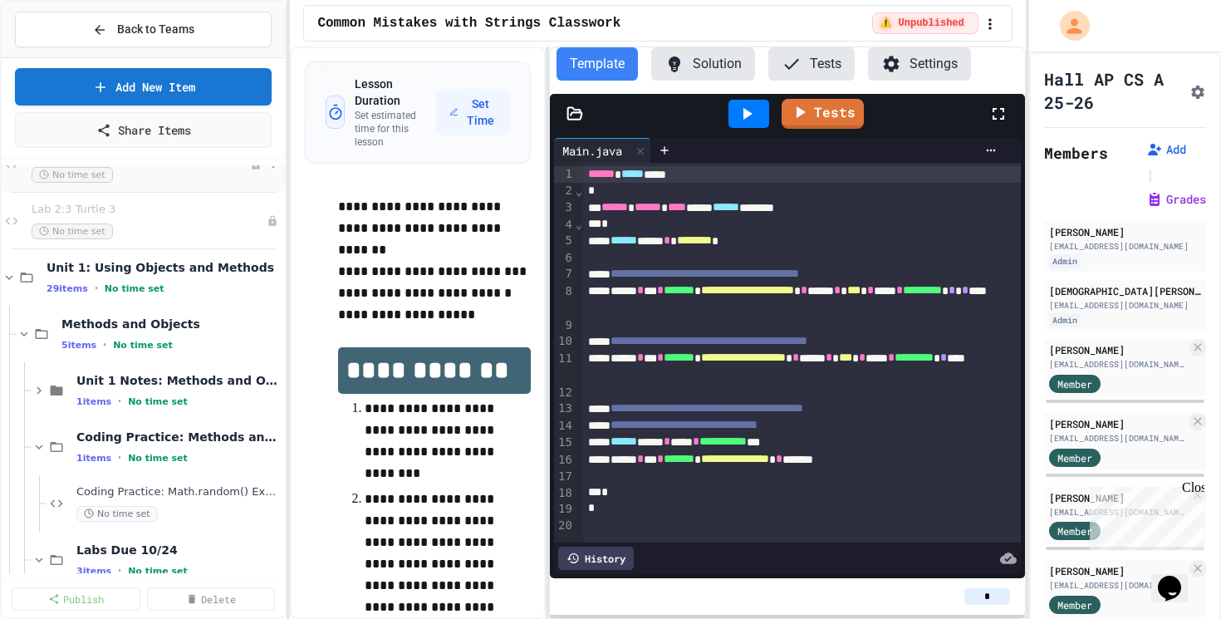
click at [162, 183] on div "No time set" at bounding box center [141, 175] width 218 height 16
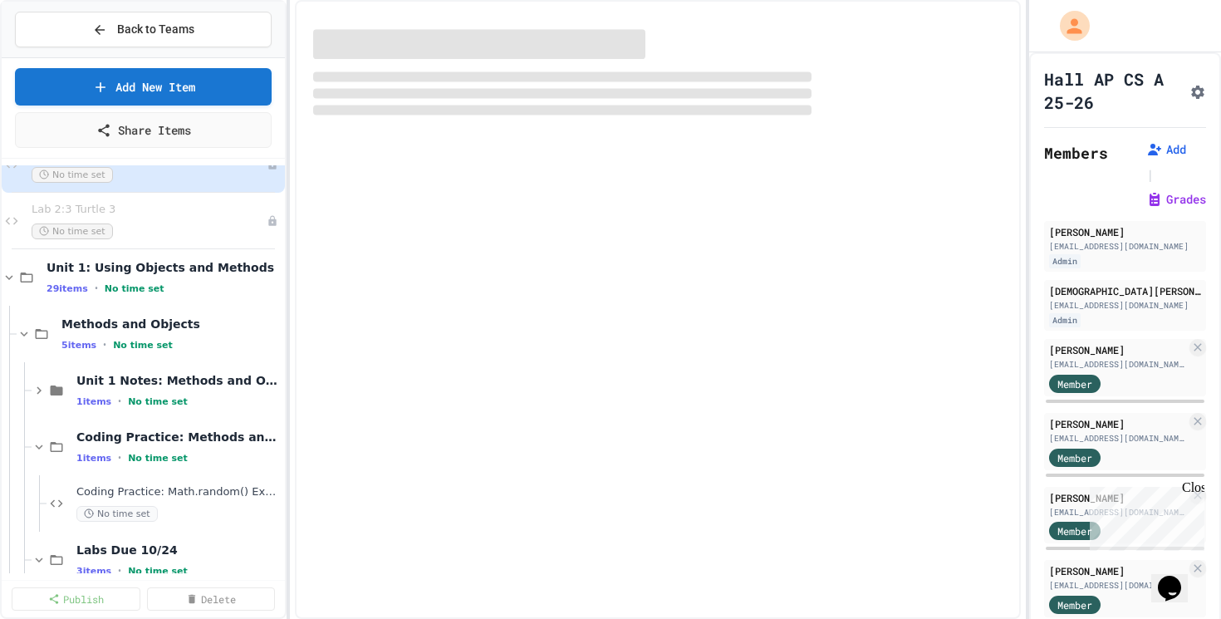
scroll to position [452, 0]
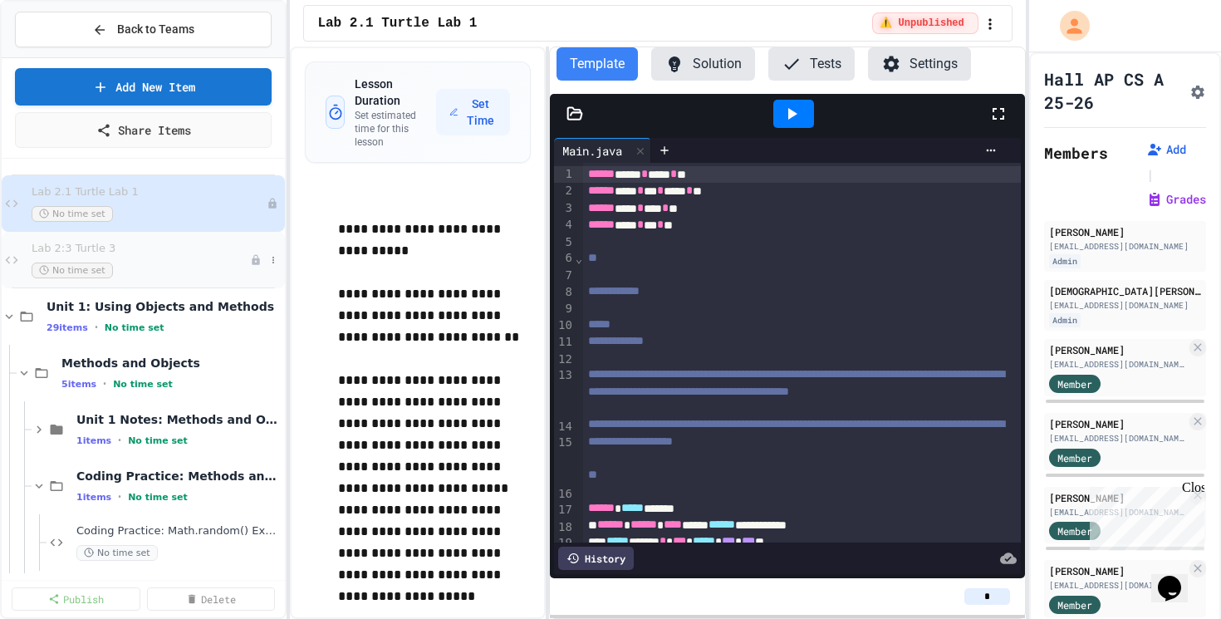
click at [153, 251] on span "Lab 2:3 Turtle 3" at bounding box center [141, 249] width 218 height 14
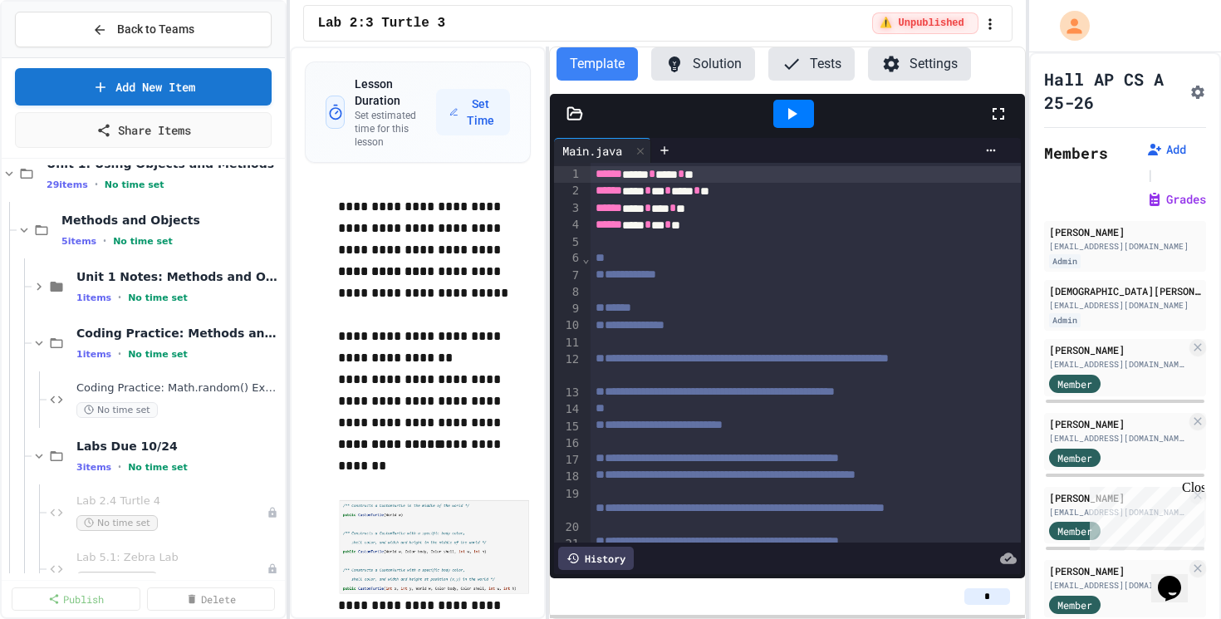
scroll to position [397, 0]
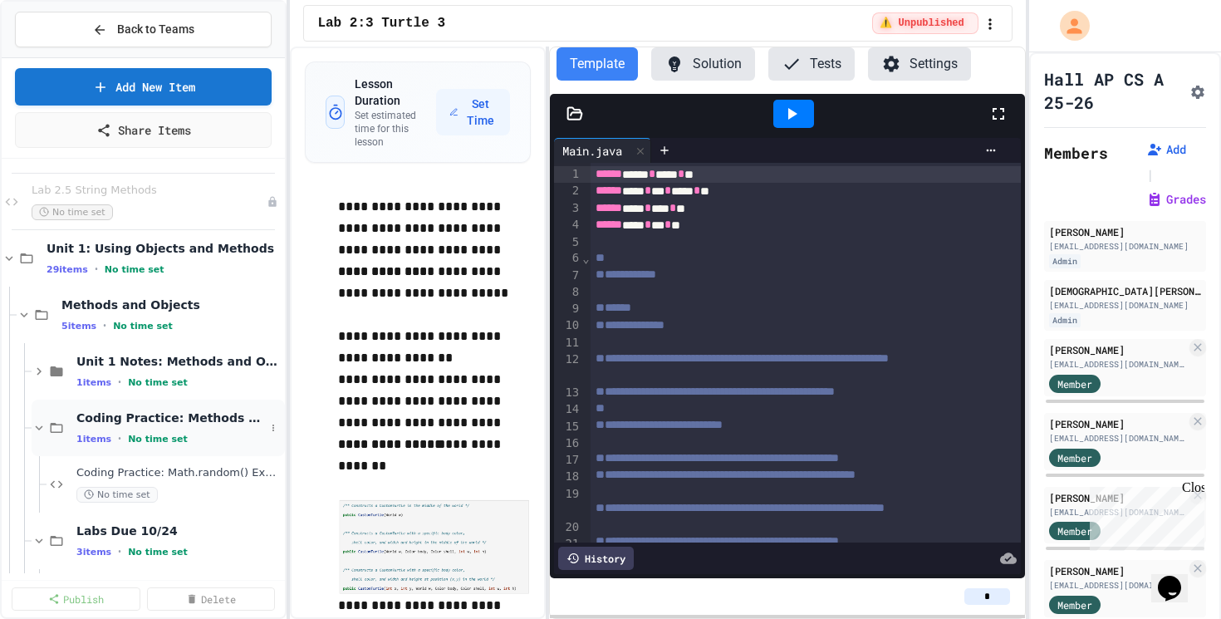
click at [33, 423] on icon at bounding box center [39, 427] width 15 height 15
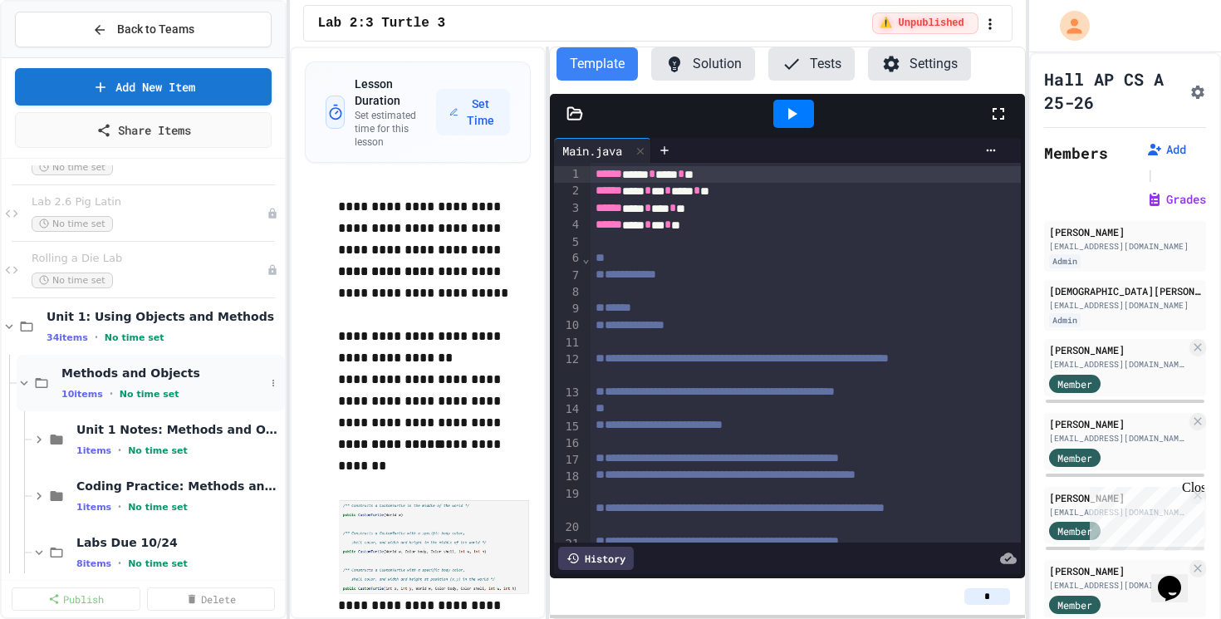
scroll to position [39, 0]
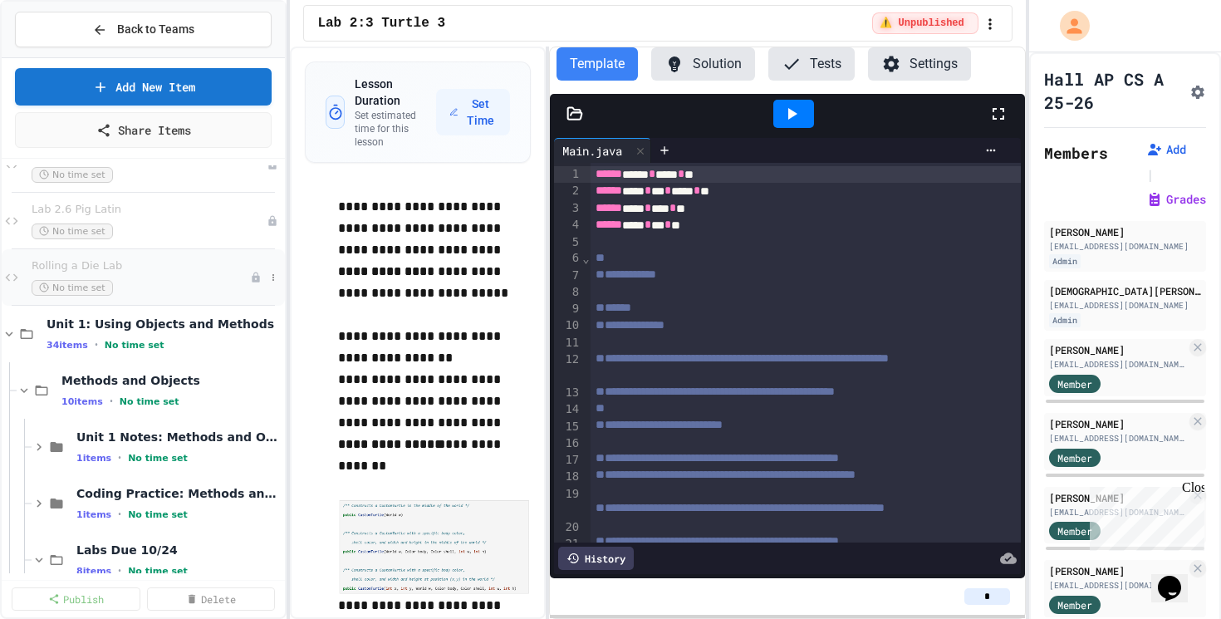
click at [102, 254] on div "Rolling a Die Lab No time set" at bounding box center [143, 277] width 283 height 56
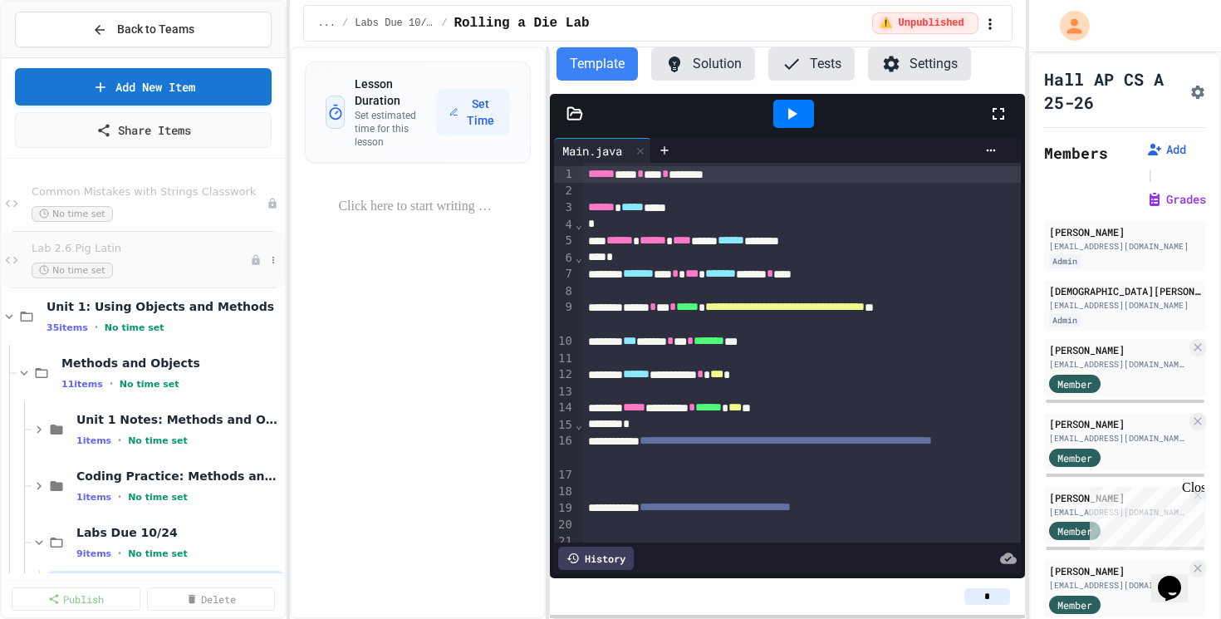
click at [122, 246] on span "Lab 2.6 Pig Latin" at bounding box center [141, 249] width 218 height 14
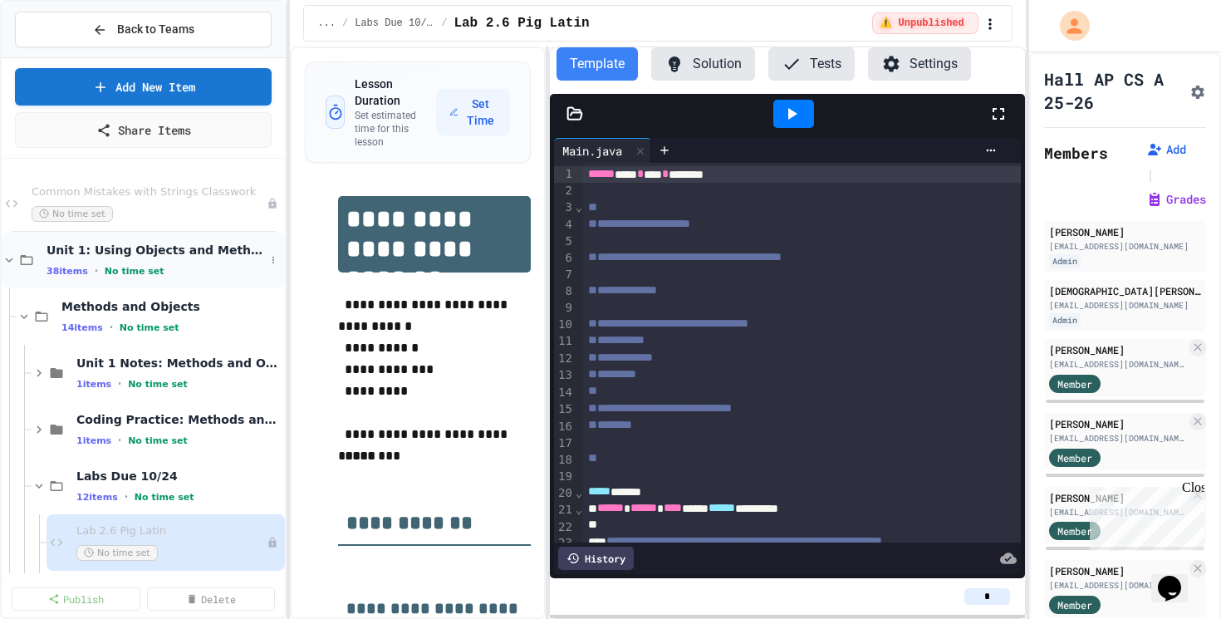
click at [10, 262] on icon at bounding box center [9, 259] width 15 height 15
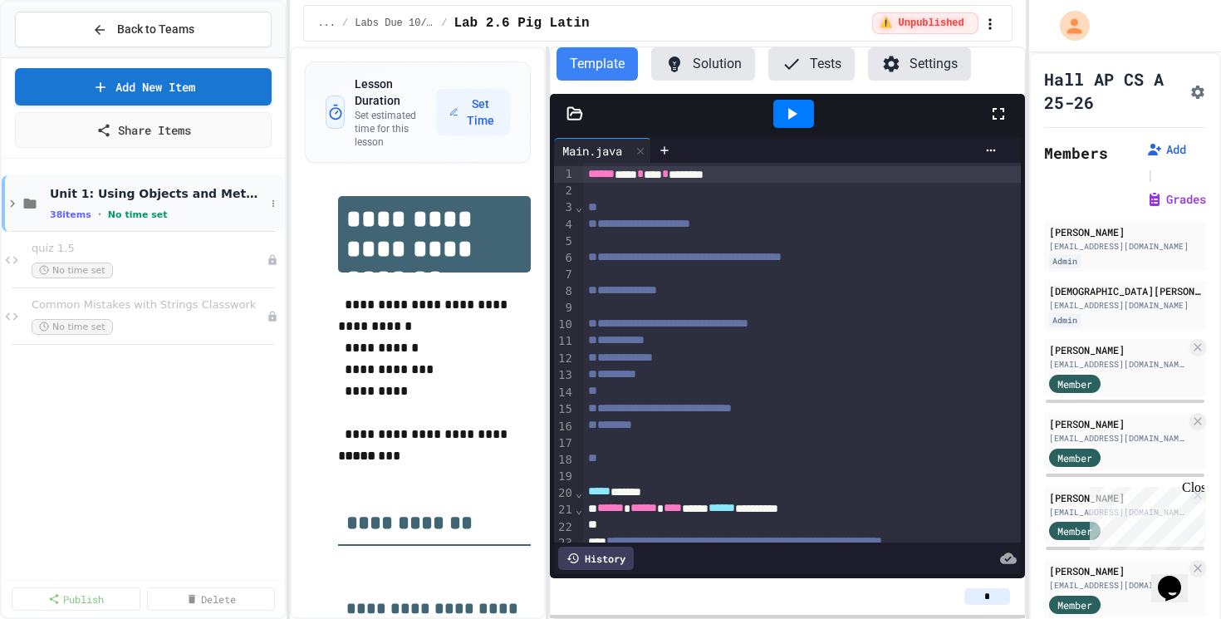
click at [16, 203] on icon at bounding box center [12, 203] width 15 height 15
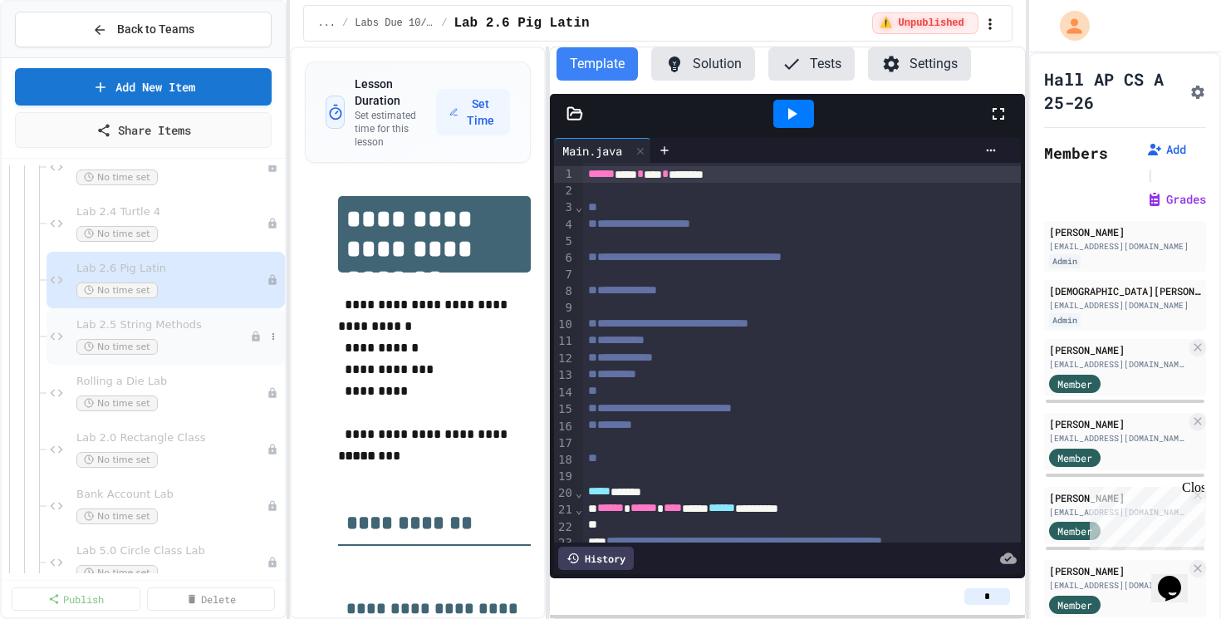
scroll to position [488, 0]
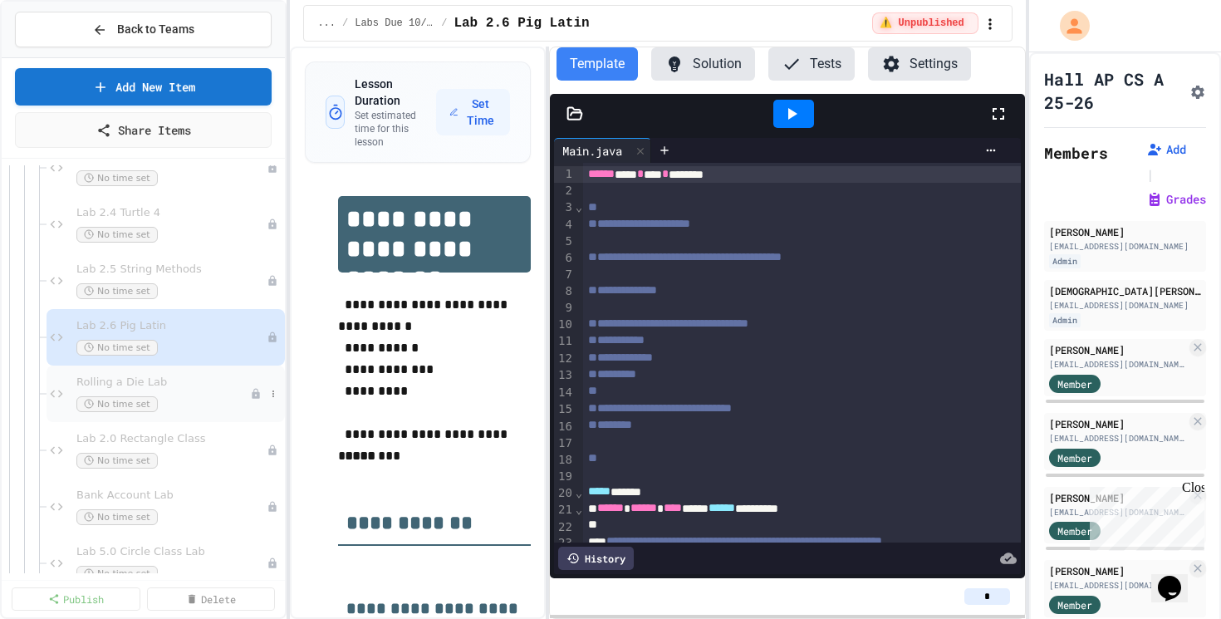
click at [174, 385] on span "Rolling a Die Lab" at bounding box center [163, 382] width 174 height 14
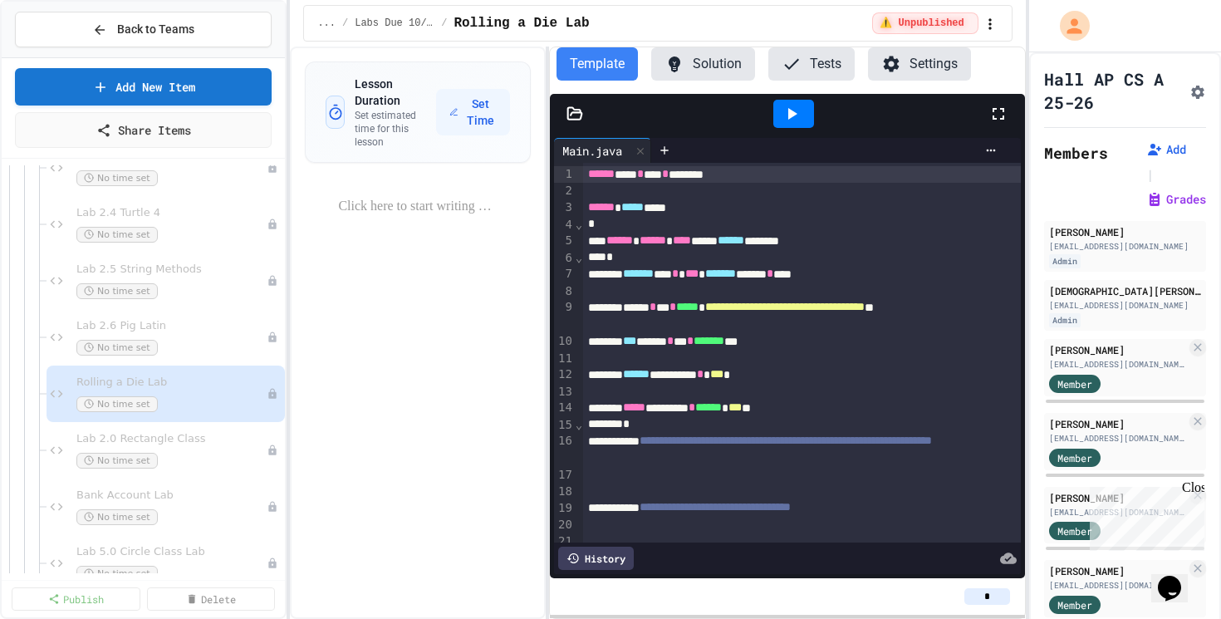
click at [687, 73] on button "Solution" at bounding box center [703, 63] width 104 height 33
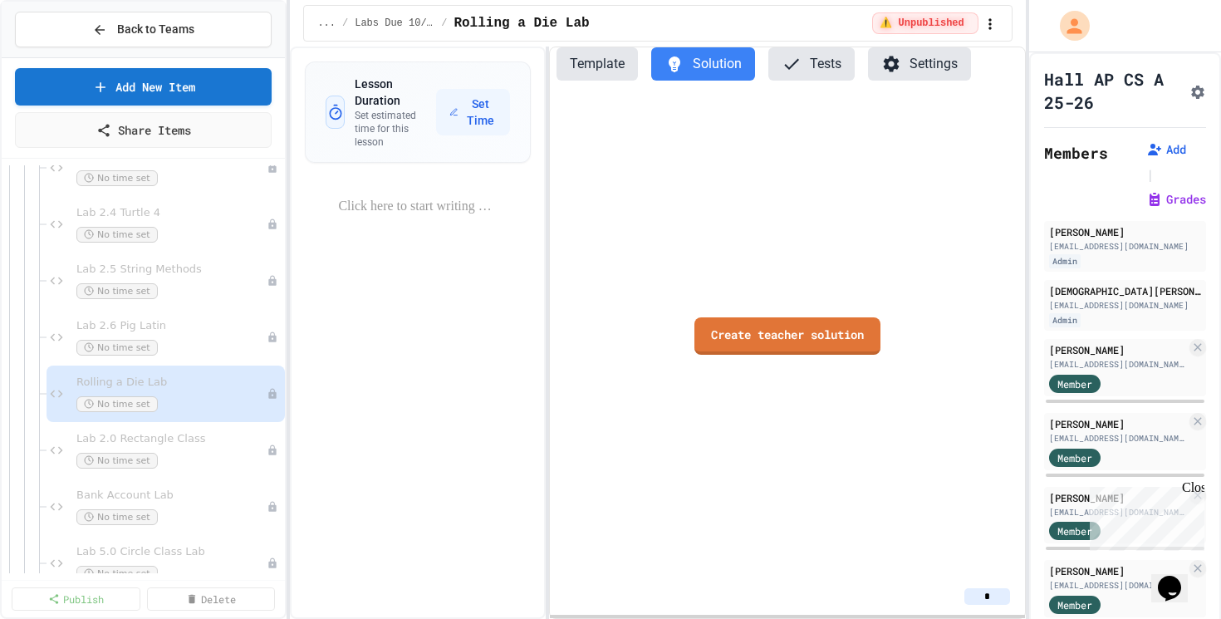
click at [610, 67] on button "Template" at bounding box center [596, 63] width 81 height 33
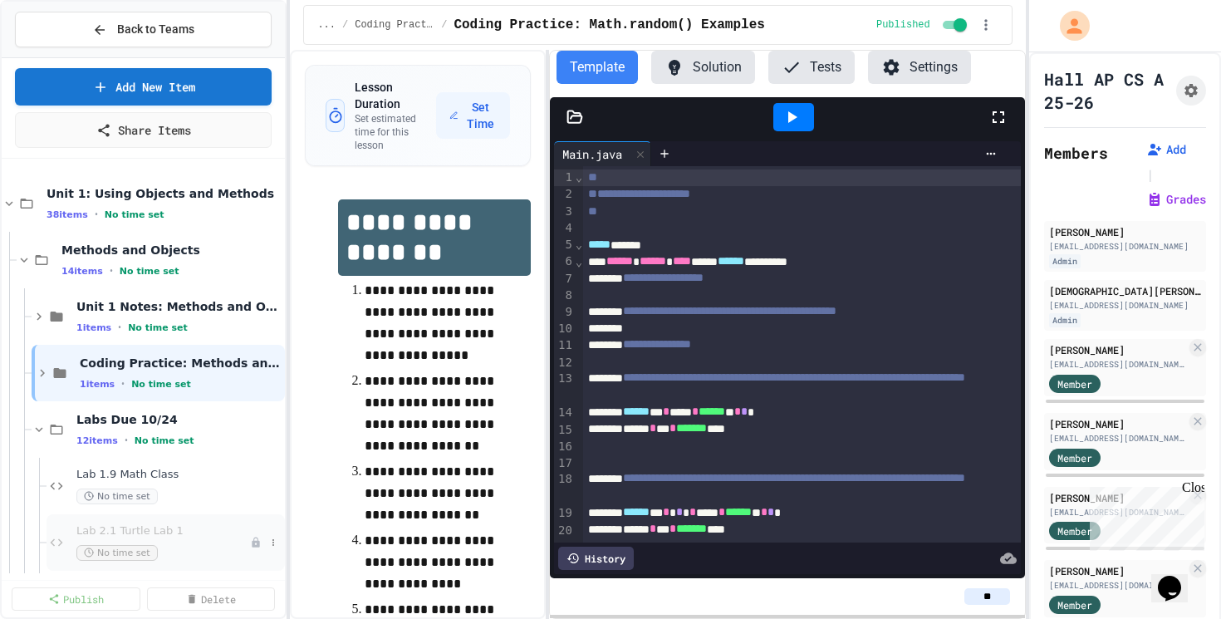
click at [179, 524] on span "Lab 2.1 Turtle Lab 1" at bounding box center [163, 531] width 174 height 14
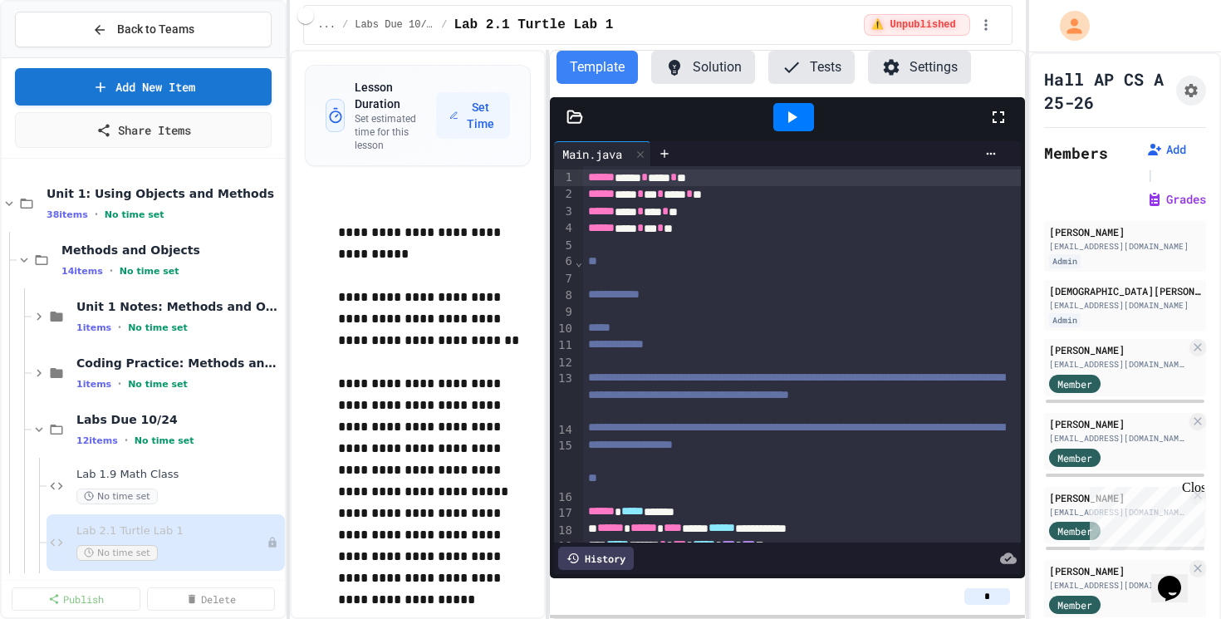
click at [506, 24] on span "Lab 2.1 Turtle Lab 1" at bounding box center [532, 25] width 159 height 20
click at [503, 27] on span "Lab 2.1 Turtle Lab 1" at bounding box center [532, 25] width 159 height 20
click at [989, 22] on icon "button" at bounding box center [986, 25] width 17 height 17
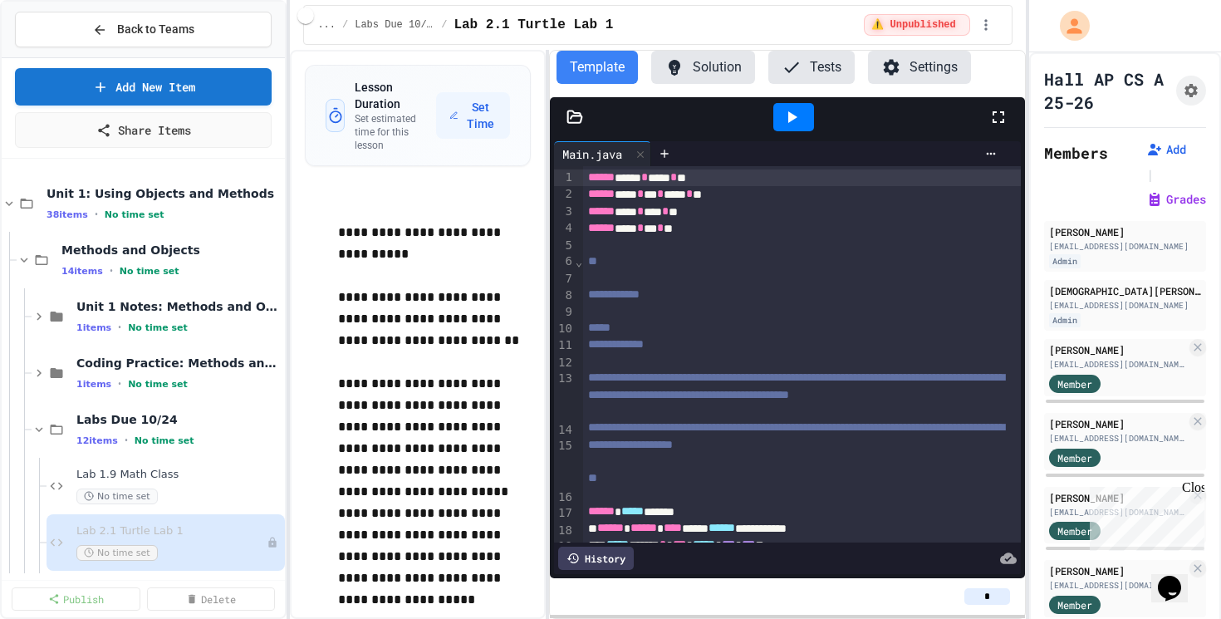
click at [571, 21] on span "Lab 2.1 Turtle Lab 1" at bounding box center [532, 25] width 159 height 20
click at [549, 32] on span "Lab 2.1 Turtle Lab 1" at bounding box center [532, 25] width 159 height 20
click at [276, 539] on icon at bounding box center [273, 542] width 10 height 10
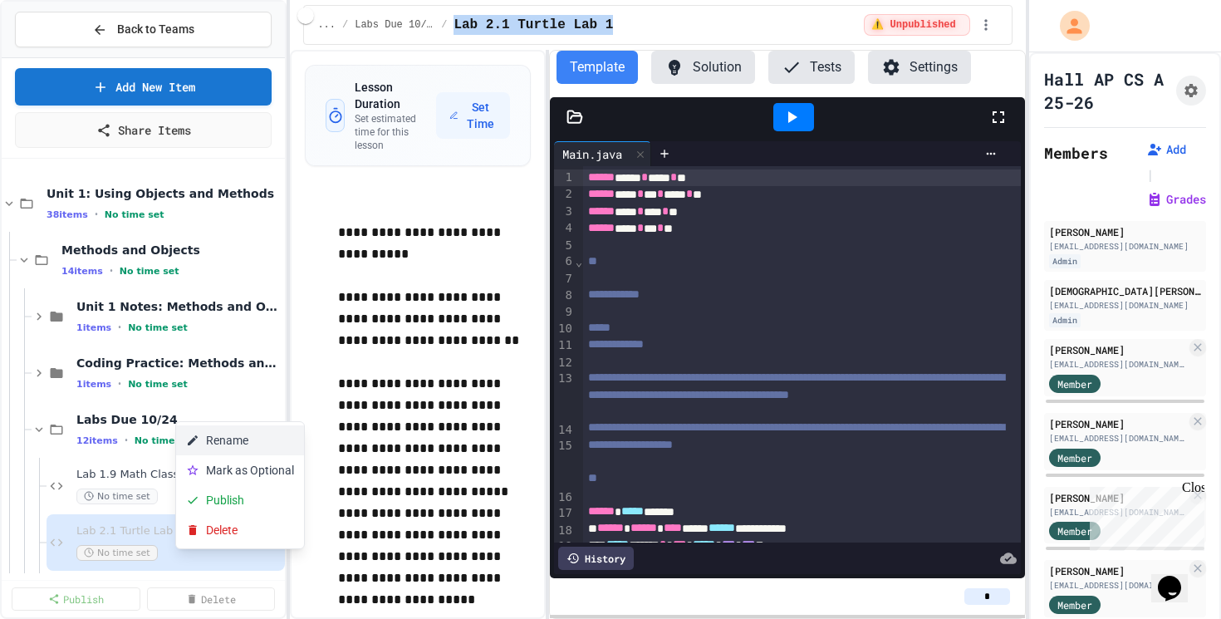
click at [255, 445] on button "Rename" at bounding box center [240, 440] width 128 height 30
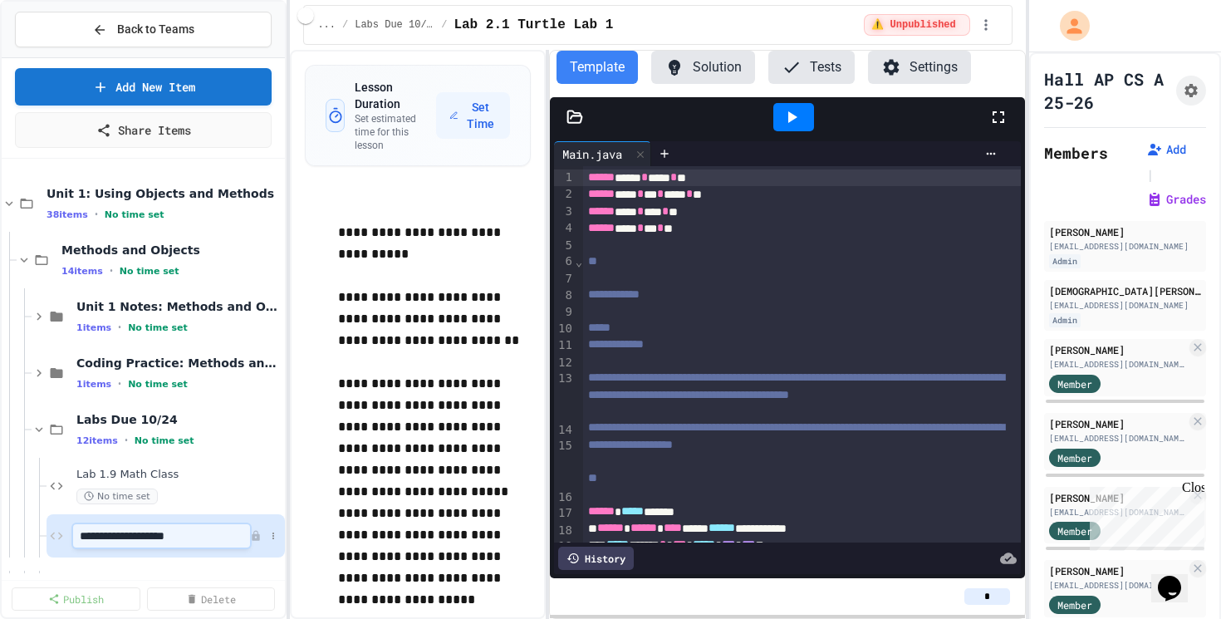
click at [112, 533] on input "**********" at bounding box center [161, 535] width 177 height 23
type input "**********"
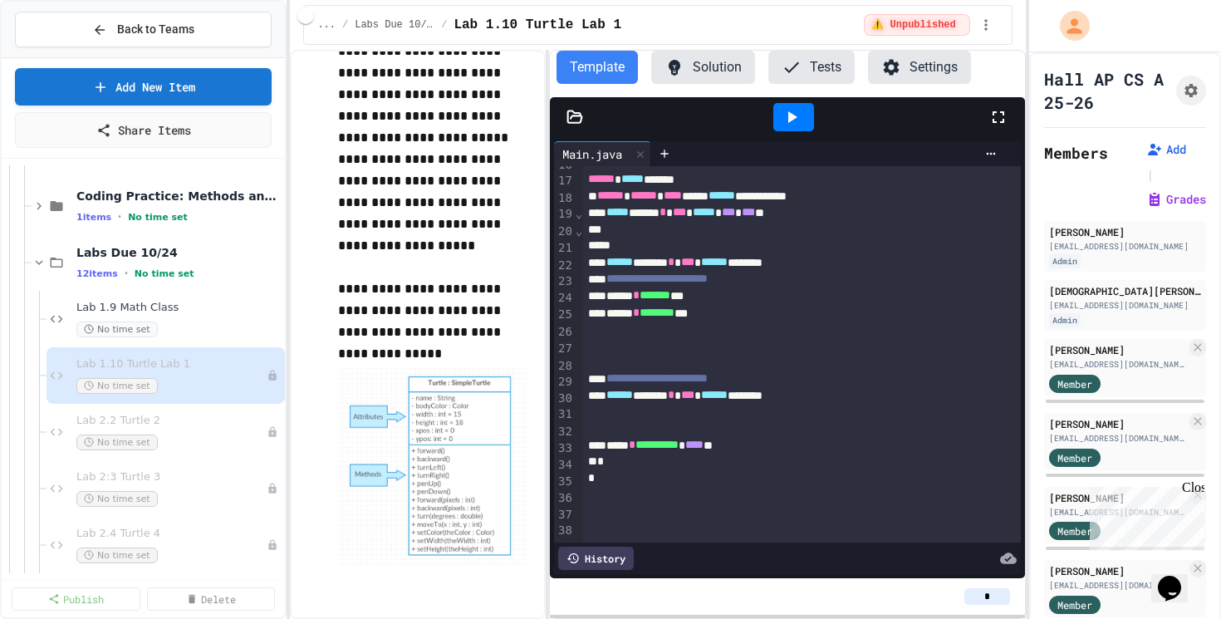
scroll to position [186, 0]
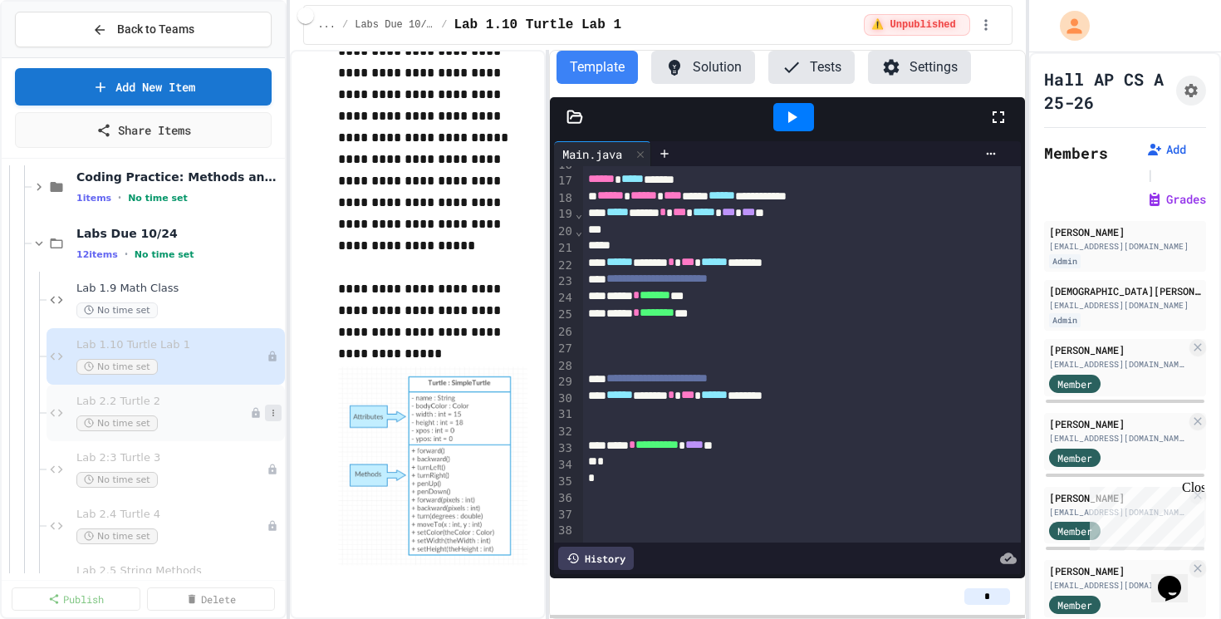
click at [273, 413] on icon at bounding box center [273, 412] width 2 height 7
click at [237, 433] on button "Rename" at bounding box center [240, 444] width 128 height 30
type input "**********"
click at [278, 473] on button at bounding box center [273, 469] width 17 height 17
click at [219, 498] on button "Rename" at bounding box center [240, 497] width 128 height 30
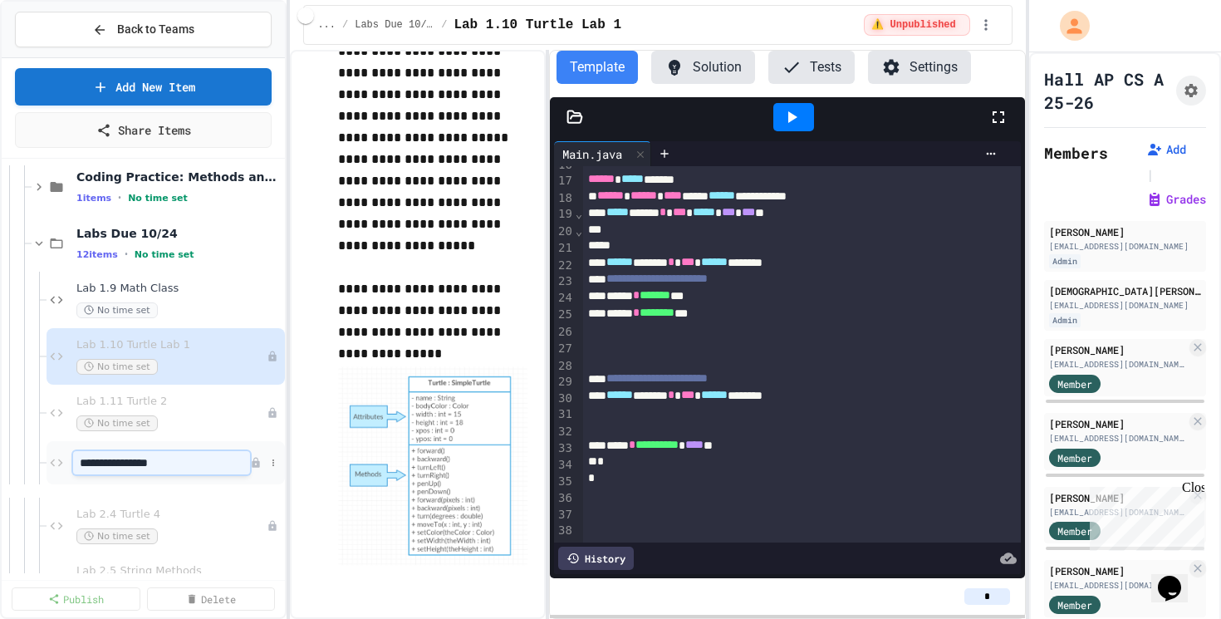
click at [127, 465] on input "**********" at bounding box center [161, 462] width 177 height 23
type input "**********"
click at [273, 529] on icon at bounding box center [273, 526] width 10 height 10
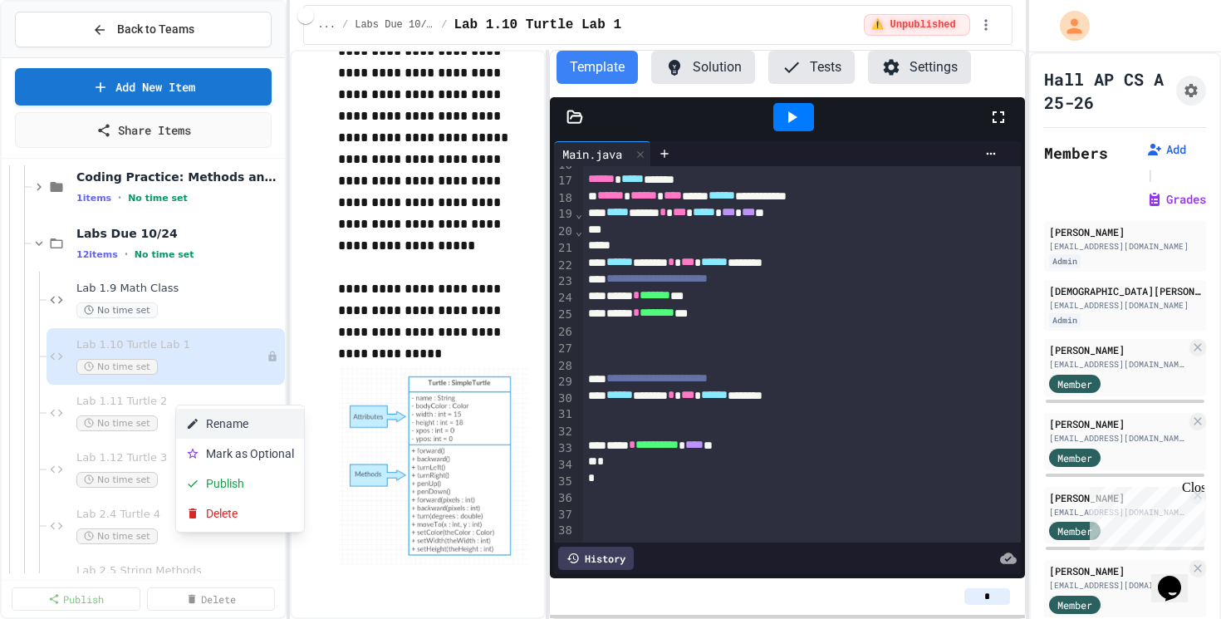
click at [220, 423] on button "Rename" at bounding box center [240, 424] width 128 height 30
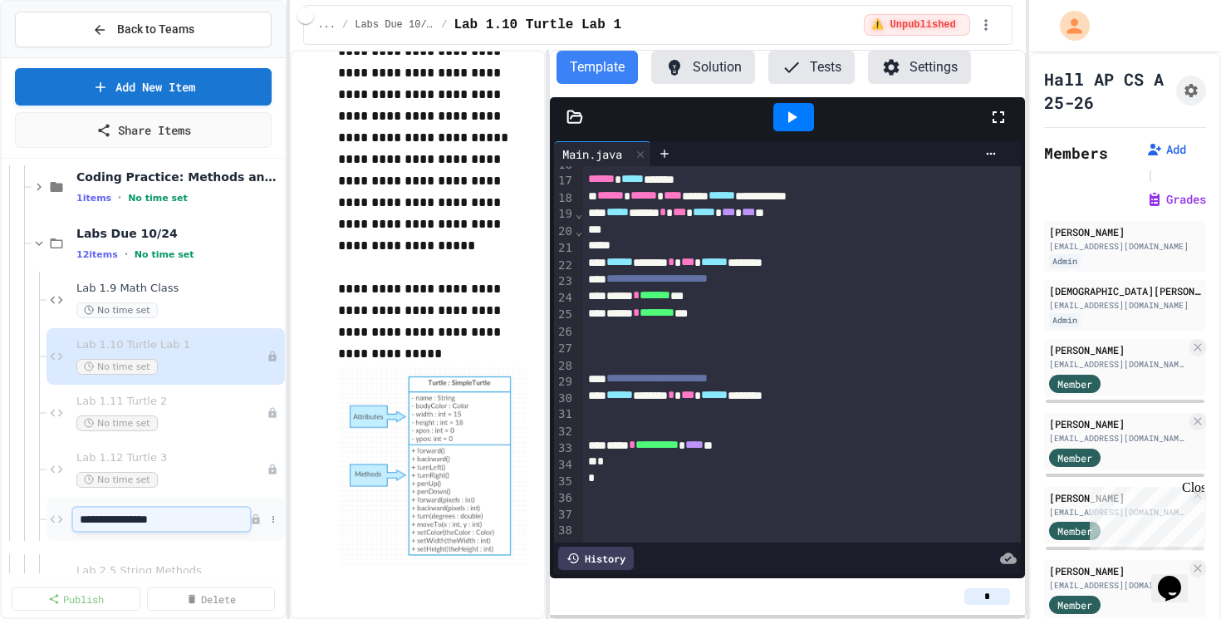
click at [116, 518] on input "**********" at bounding box center [161, 518] width 177 height 23
type input "**********"
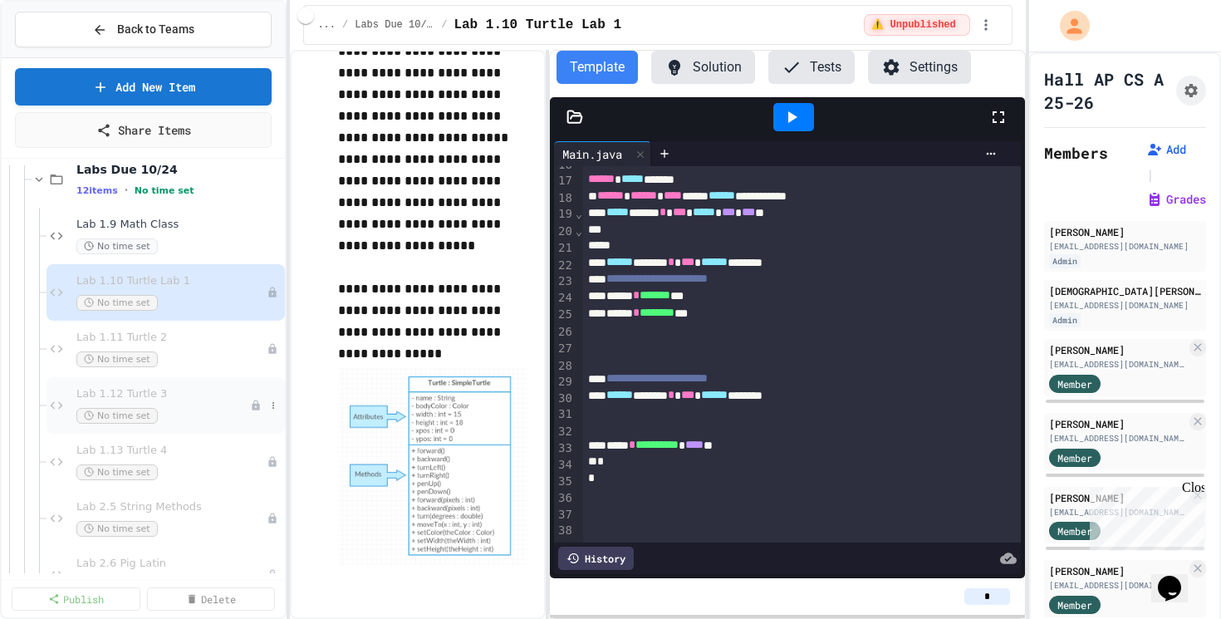
scroll to position [272, 0]
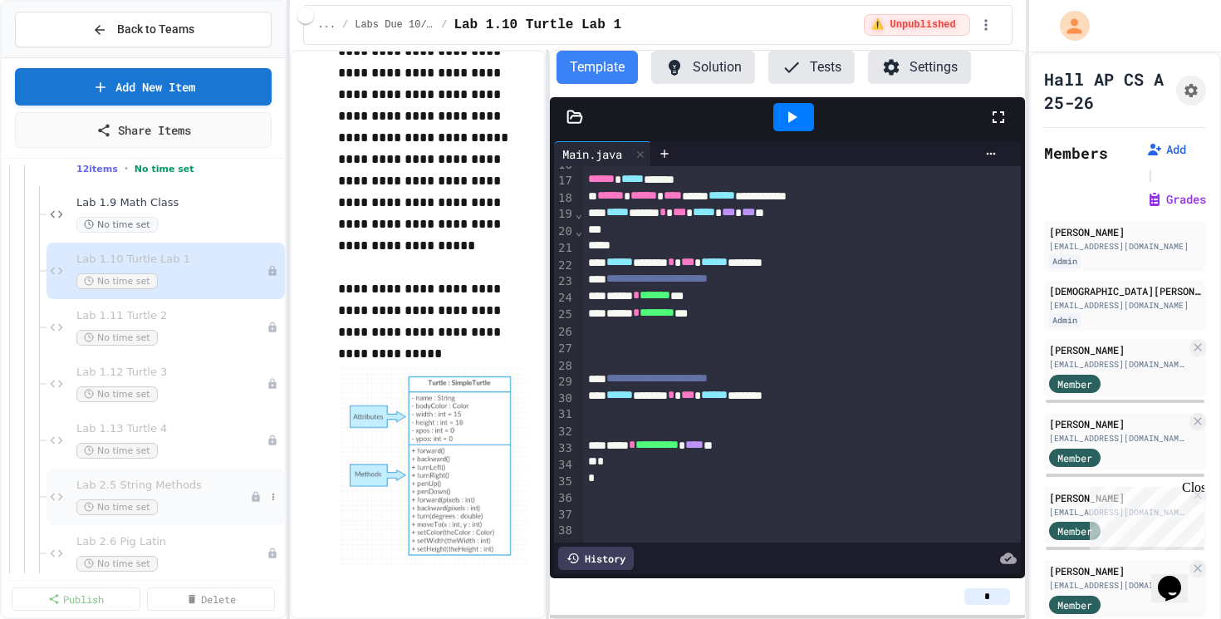
click at [193, 484] on span "Lab 2.5 String Methods" at bounding box center [163, 485] width 174 height 14
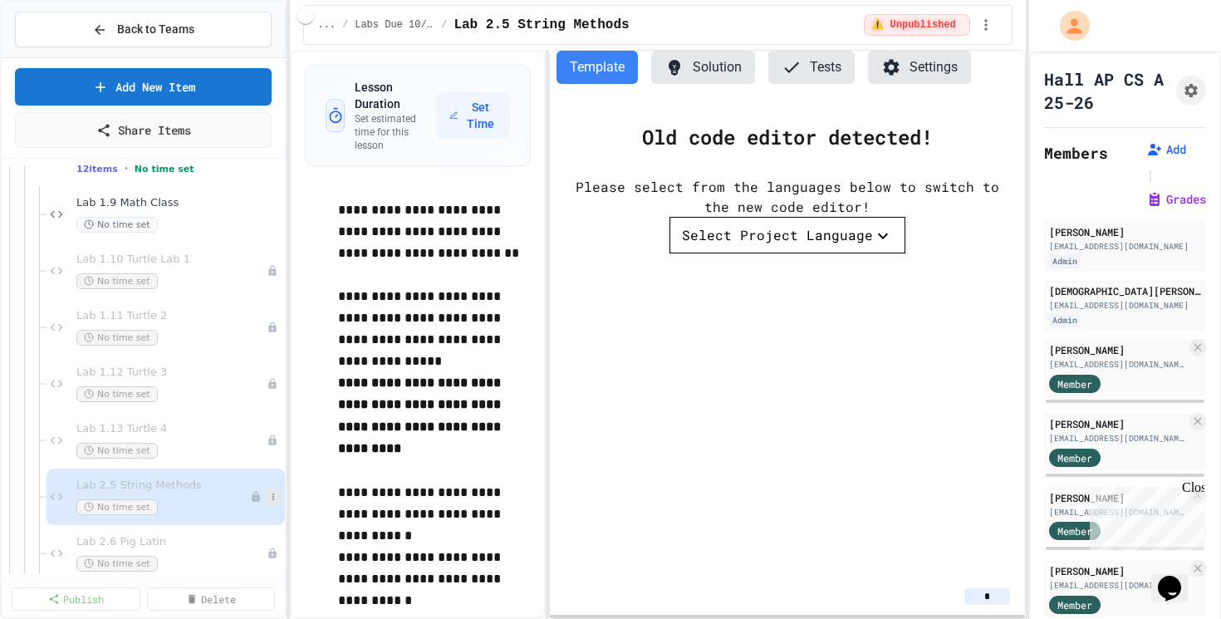
click at [278, 497] on button at bounding box center [273, 496] width 17 height 17
click at [261, 496] on button "Rename" at bounding box center [240, 497] width 128 height 30
type input "**********"
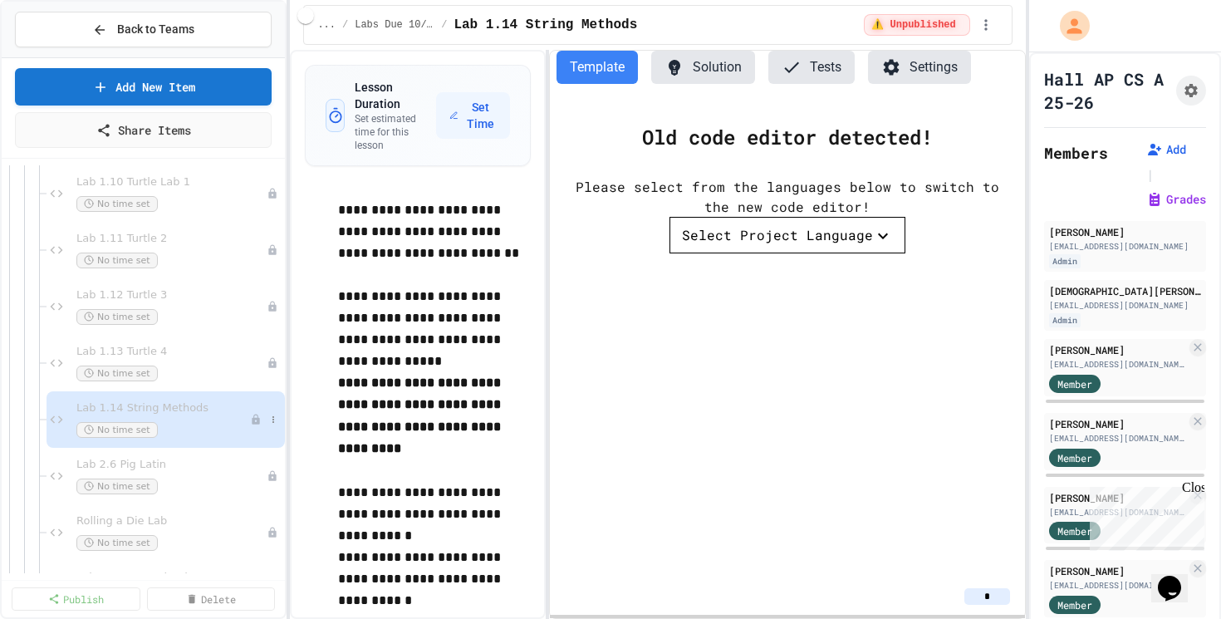
scroll to position [350, 0]
click at [148, 459] on span "Lab 2.6 Pig Latin" at bounding box center [163, 464] width 174 height 14
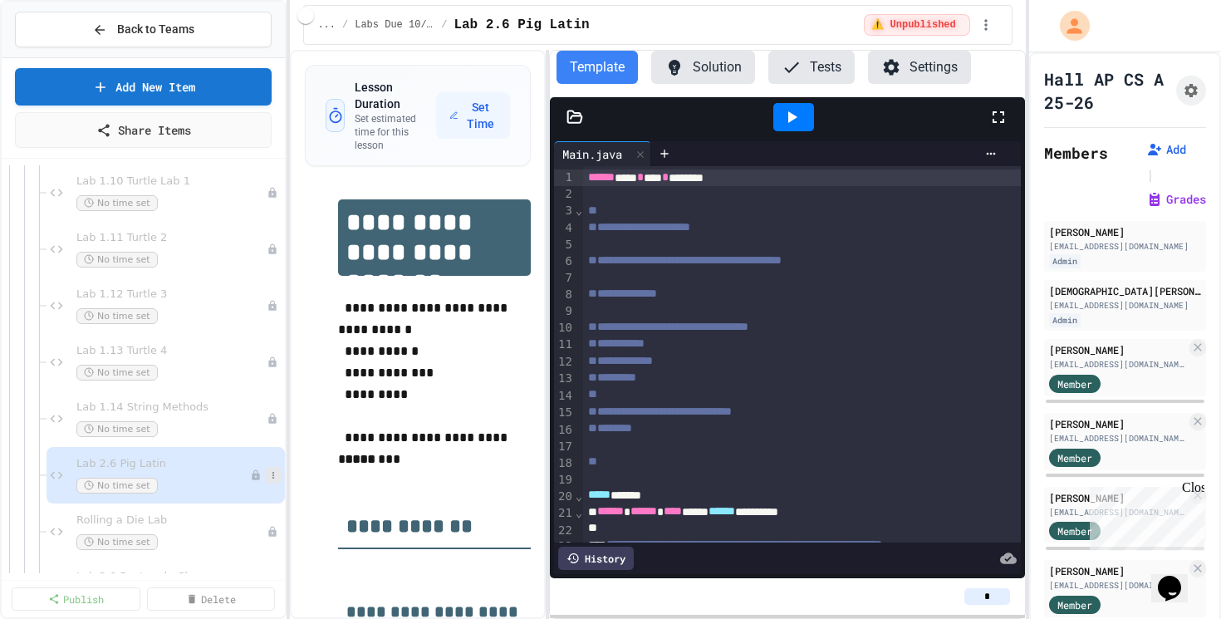
click at [277, 471] on icon at bounding box center [273, 475] width 10 height 10
click at [233, 499] on button "Rename" at bounding box center [240, 497] width 128 height 30
click at [112, 472] on input "**********" at bounding box center [161, 468] width 177 height 23
type input "**********"
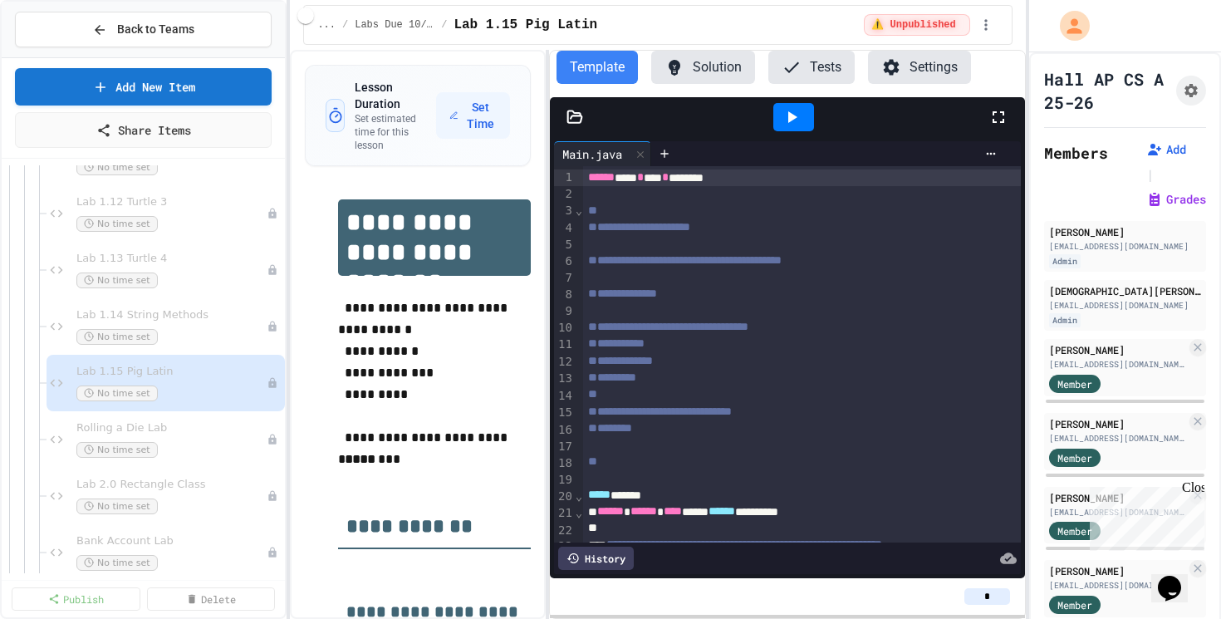
scroll to position [466, 0]
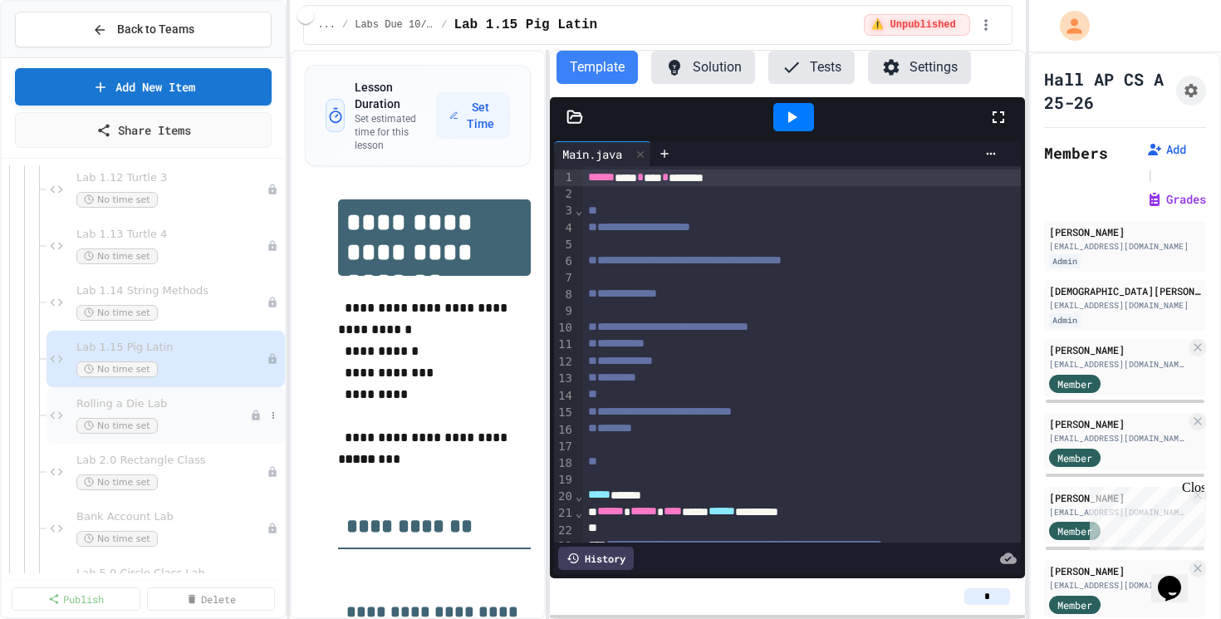
click at [154, 399] on span "Rolling a Die Lab" at bounding box center [163, 404] width 174 height 14
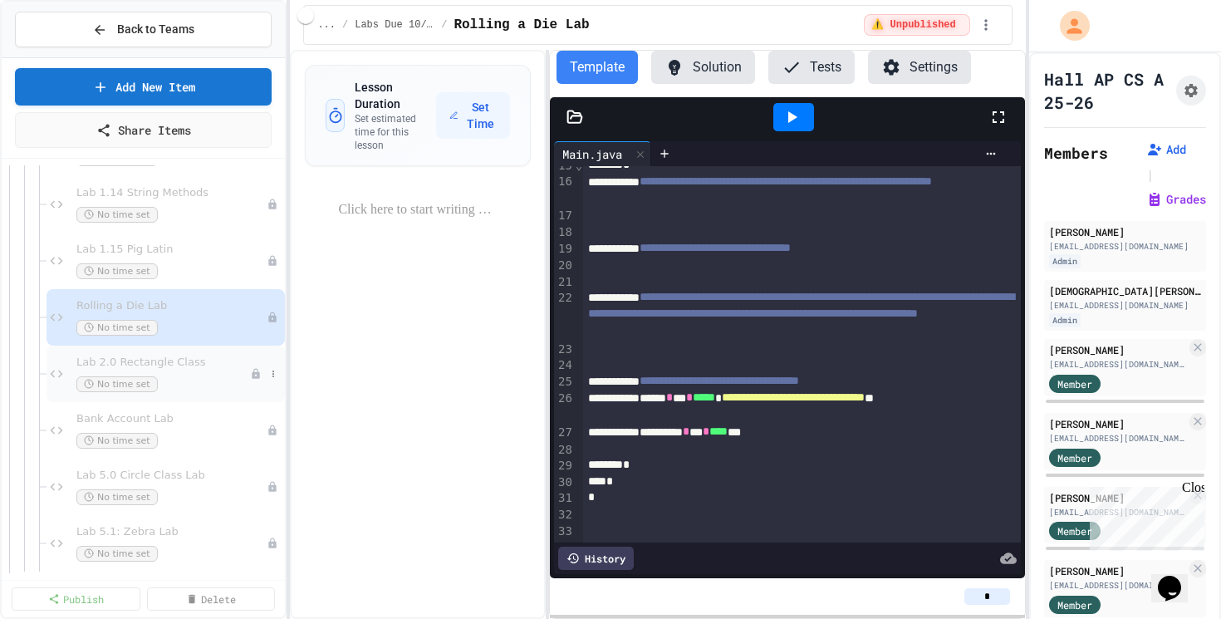
scroll to position [624, 0]
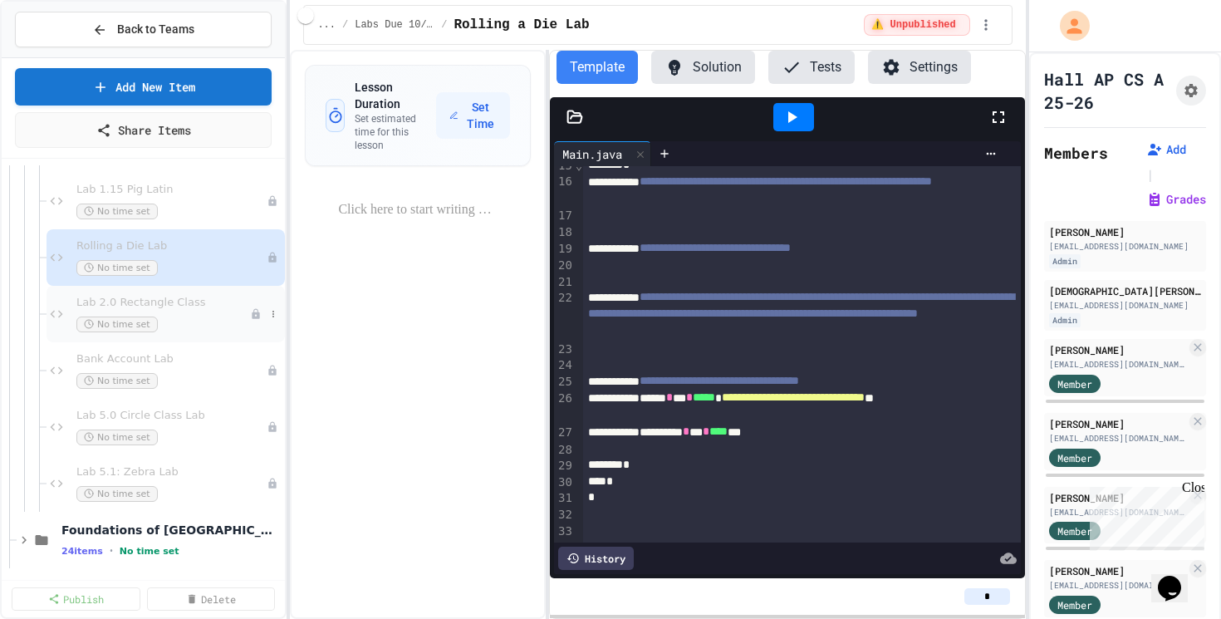
click at [213, 299] on span "Lab 2.0 Rectangle Class" at bounding box center [163, 303] width 174 height 14
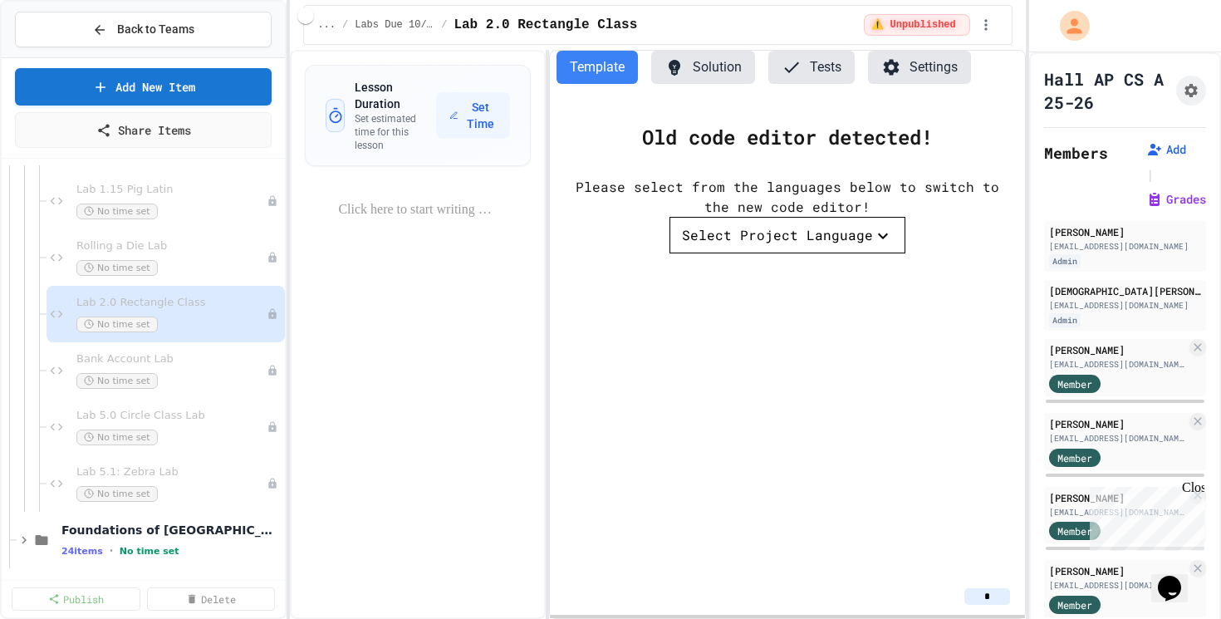
click at [725, 231] on div "Select Project Language" at bounding box center [777, 235] width 191 height 20
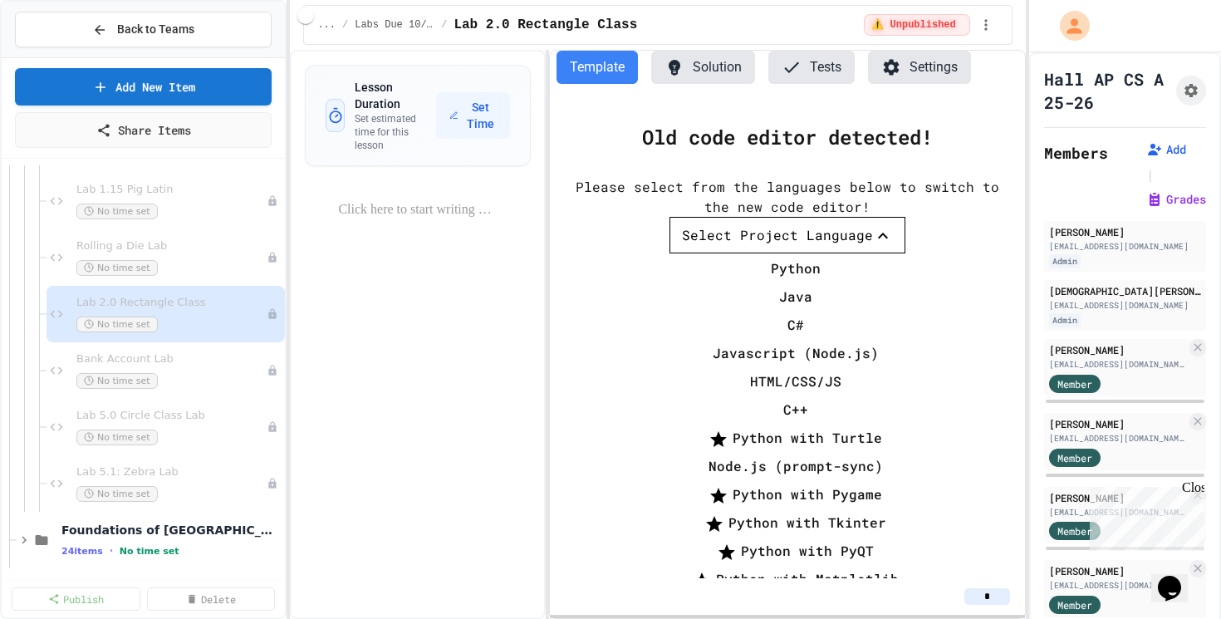
click at [742, 283] on li "Java" at bounding box center [795, 296] width 219 height 27
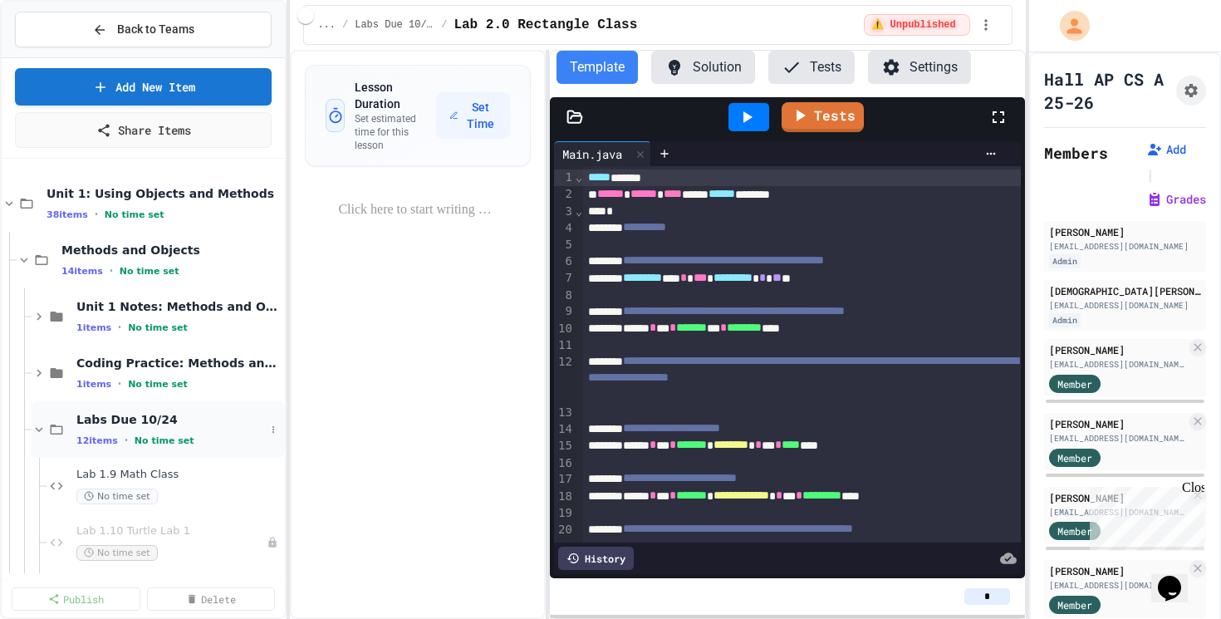
click at [42, 428] on icon at bounding box center [39, 429] width 7 height 5
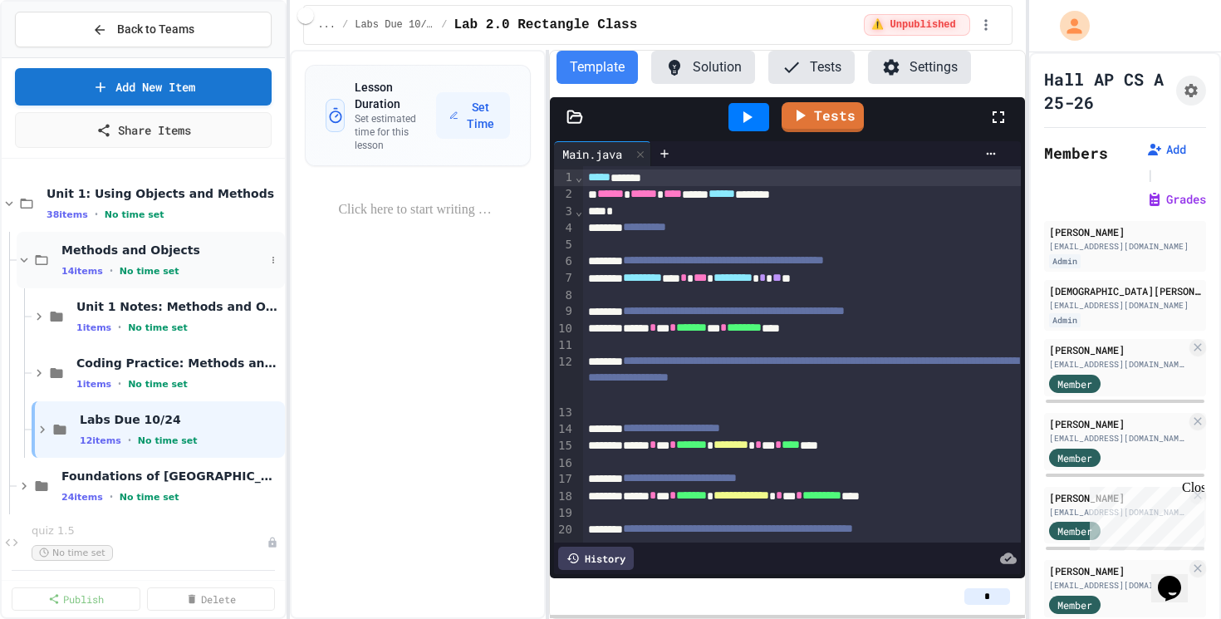
click at [126, 253] on span "Methods and Objects" at bounding box center [162, 250] width 203 height 15
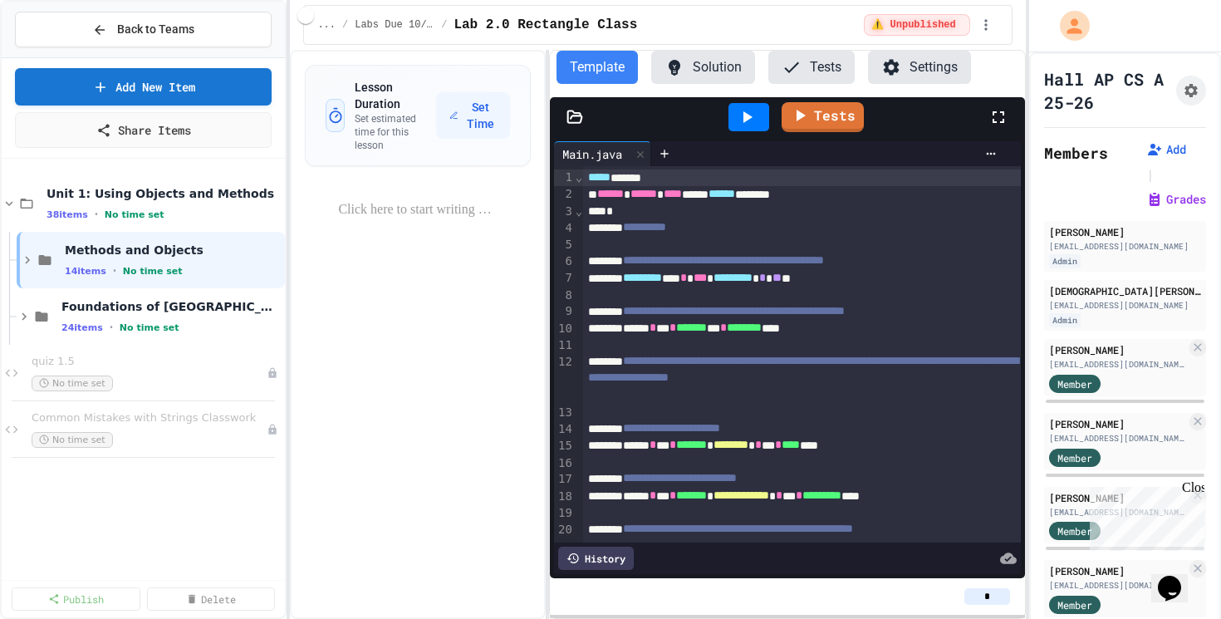
click at [126, 253] on span "Methods and Objects" at bounding box center [173, 250] width 217 height 15
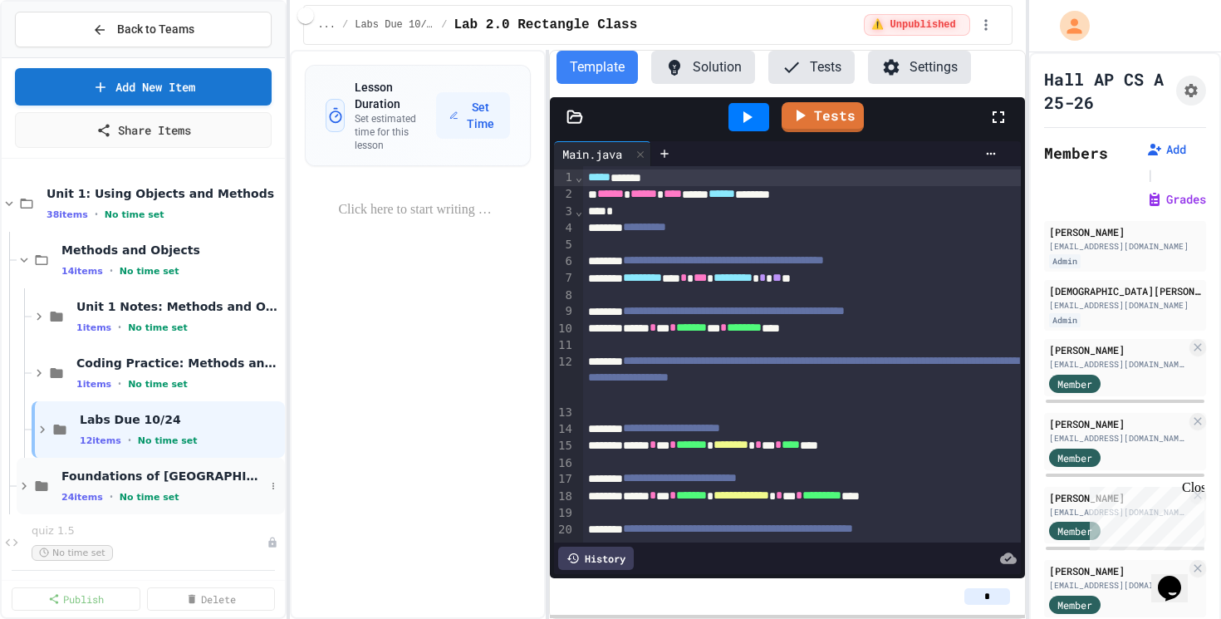
click at [23, 478] on icon at bounding box center [24, 485] width 15 height 15
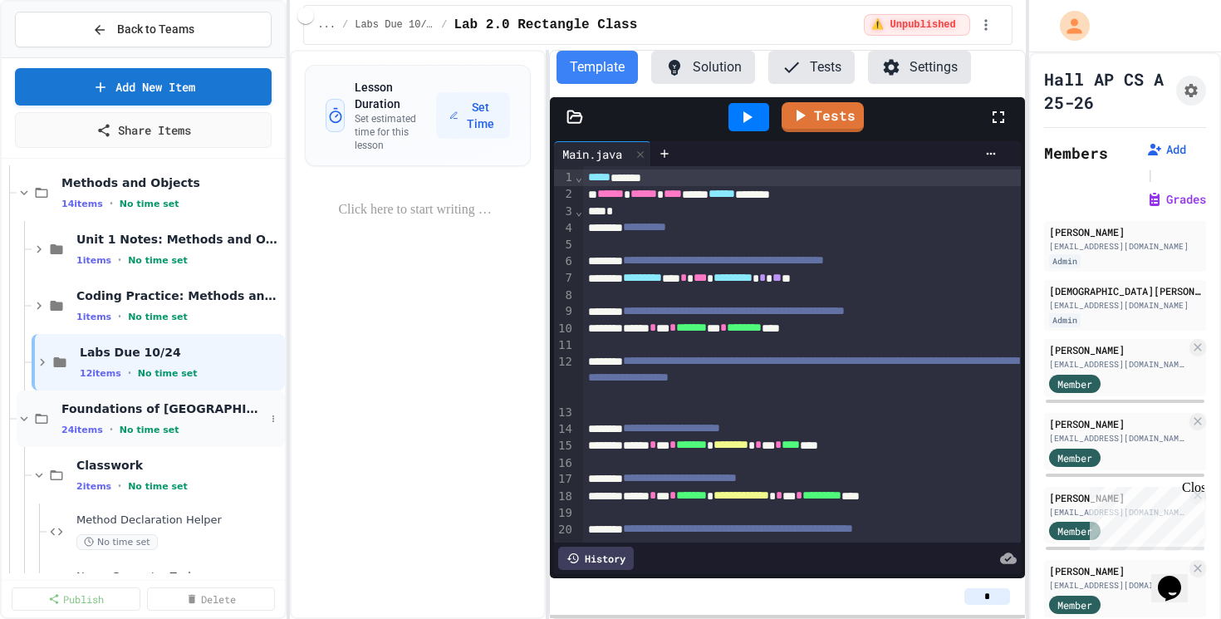
scroll to position [91, 0]
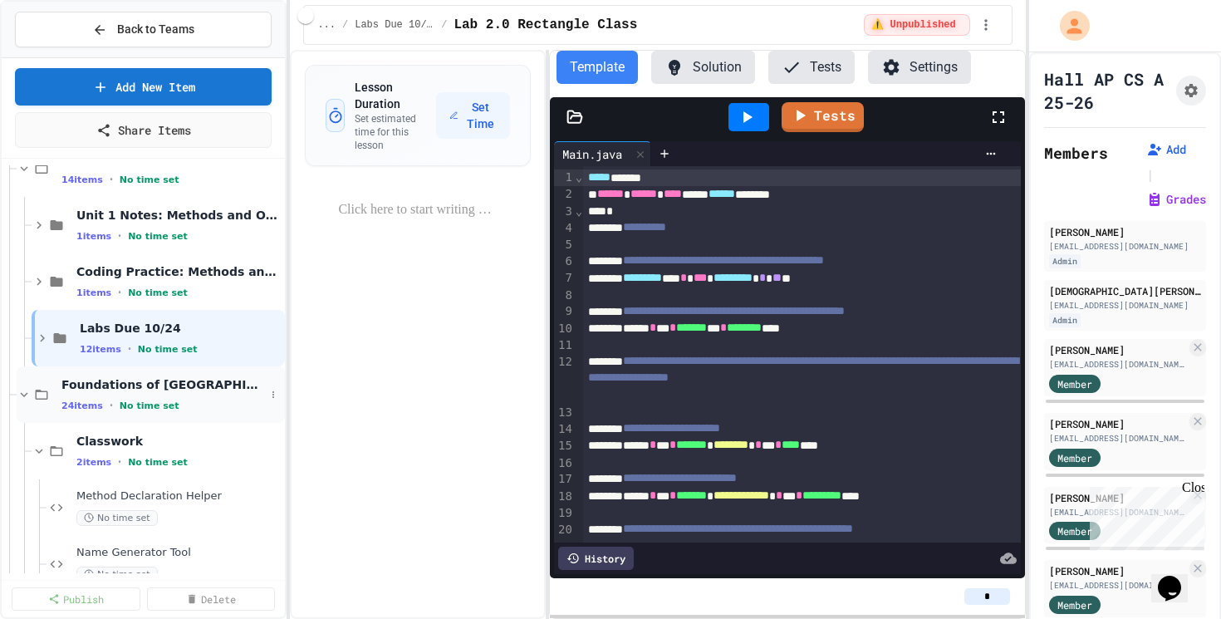
click at [29, 390] on icon at bounding box center [24, 394] width 15 height 15
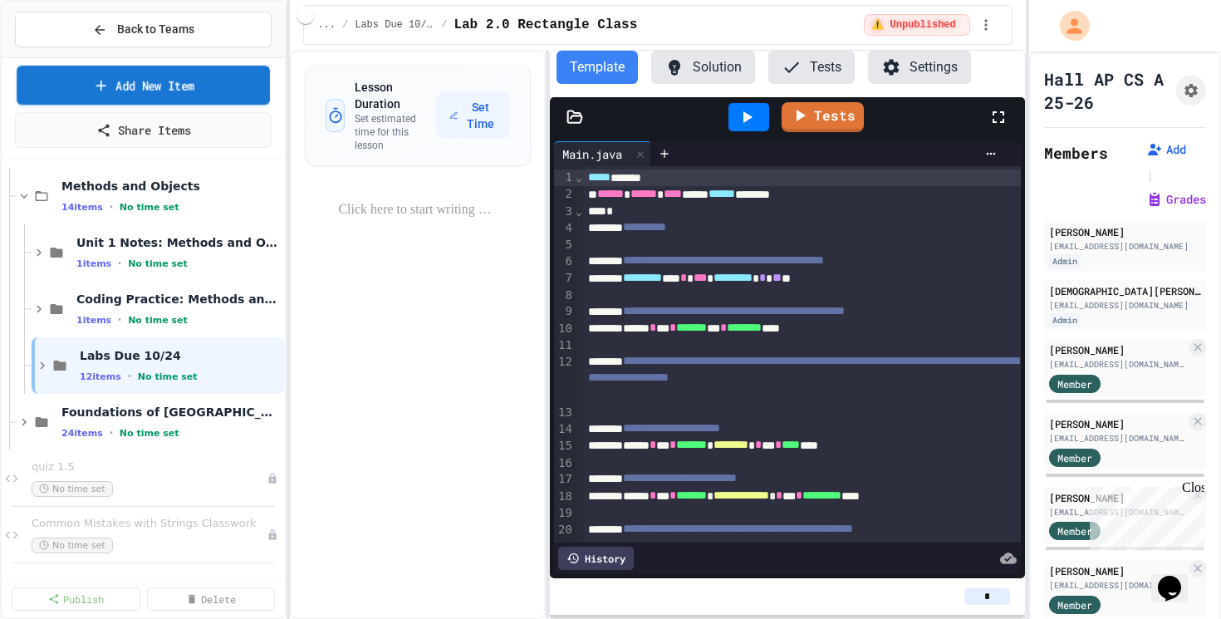
click at [177, 73] on link "Add New Item" at bounding box center [143, 85] width 253 height 39
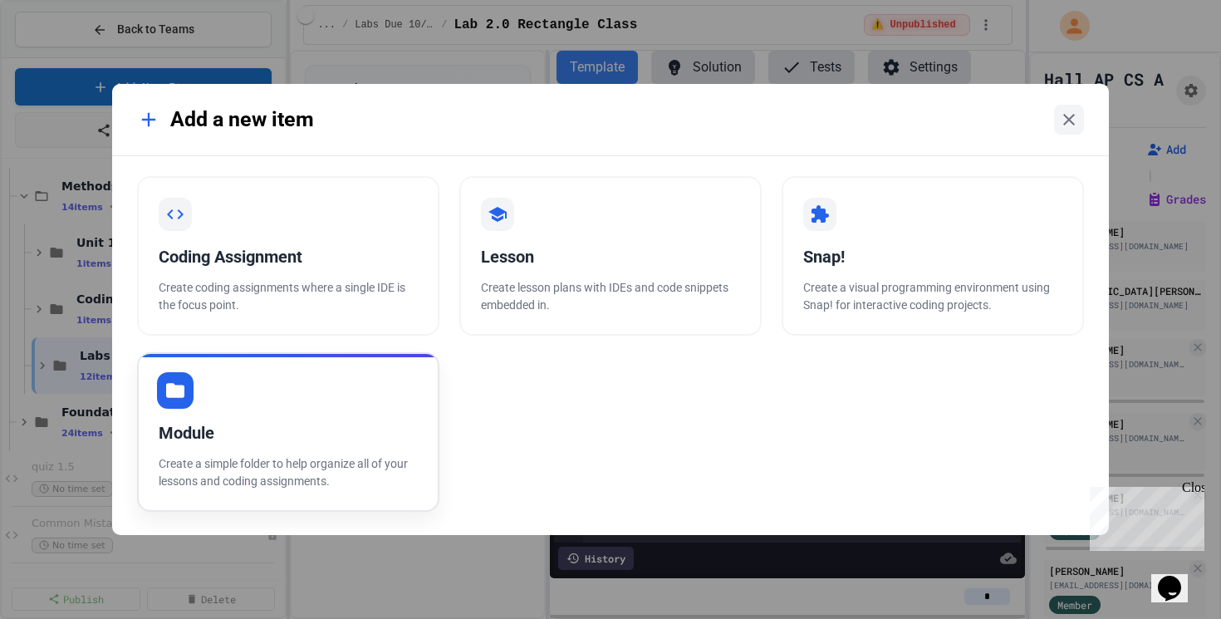
click at [355, 413] on div "Module Create a simple folder to help organize all of your lessons and coding a…" at bounding box center [288, 431] width 302 height 159
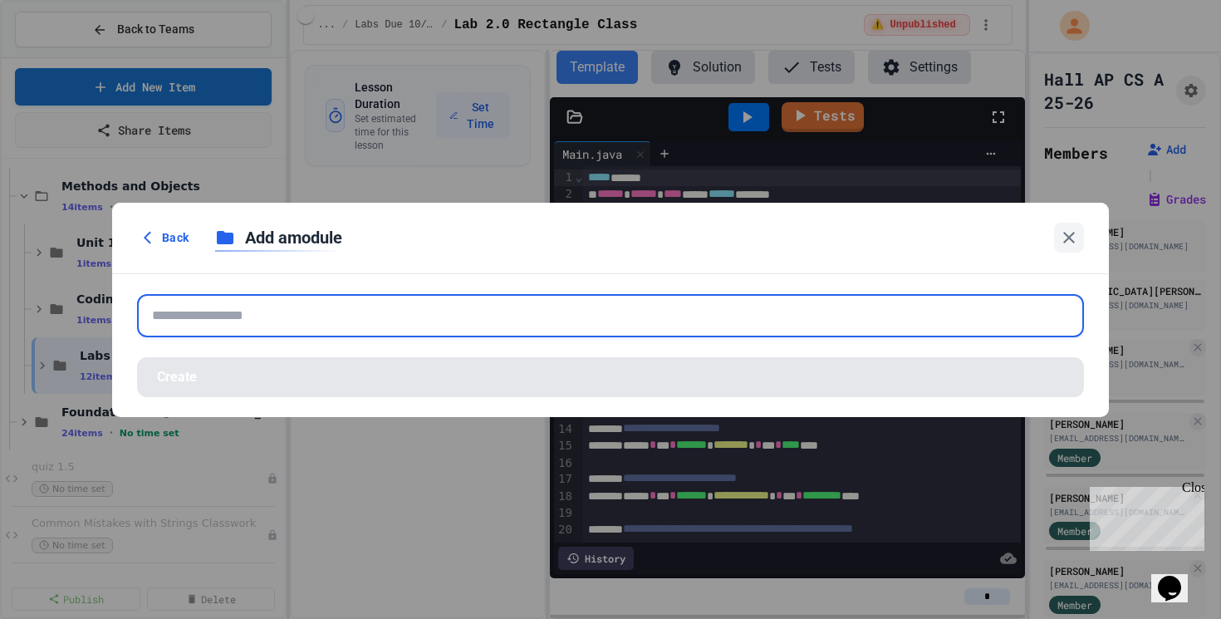
click at [495, 330] on input "text" at bounding box center [610, 315] width 947 height 43
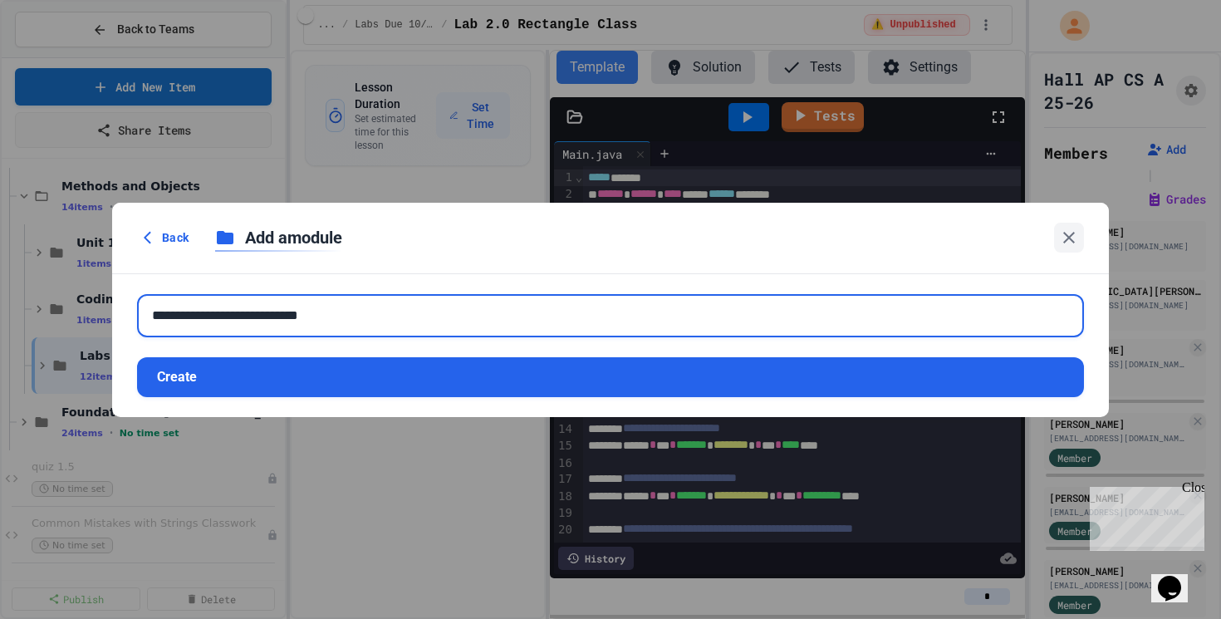
type input "**********"
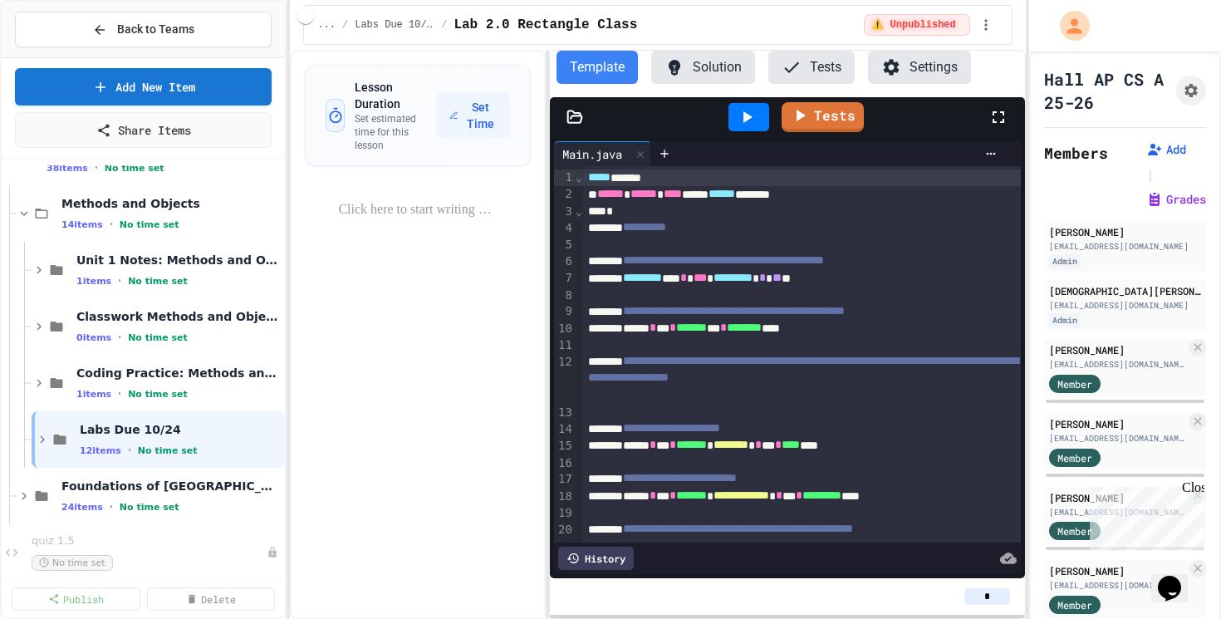
scroll to position [0, 0]
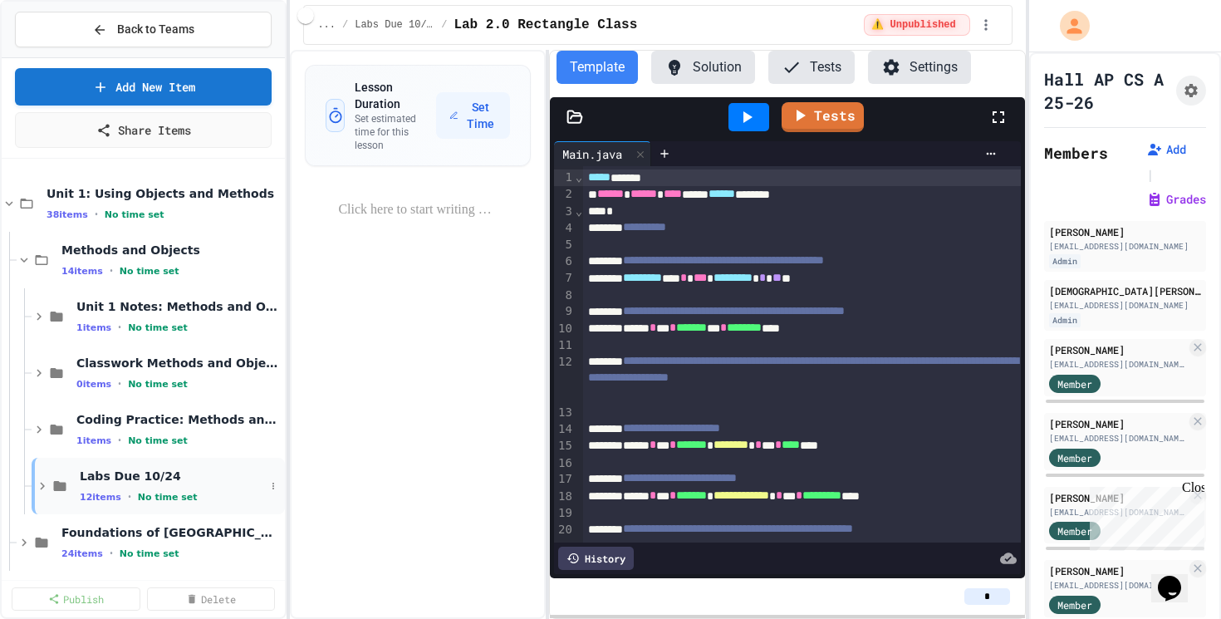
click at [39, 486] on icon at bounding box center [42, 485] width 15 height 15
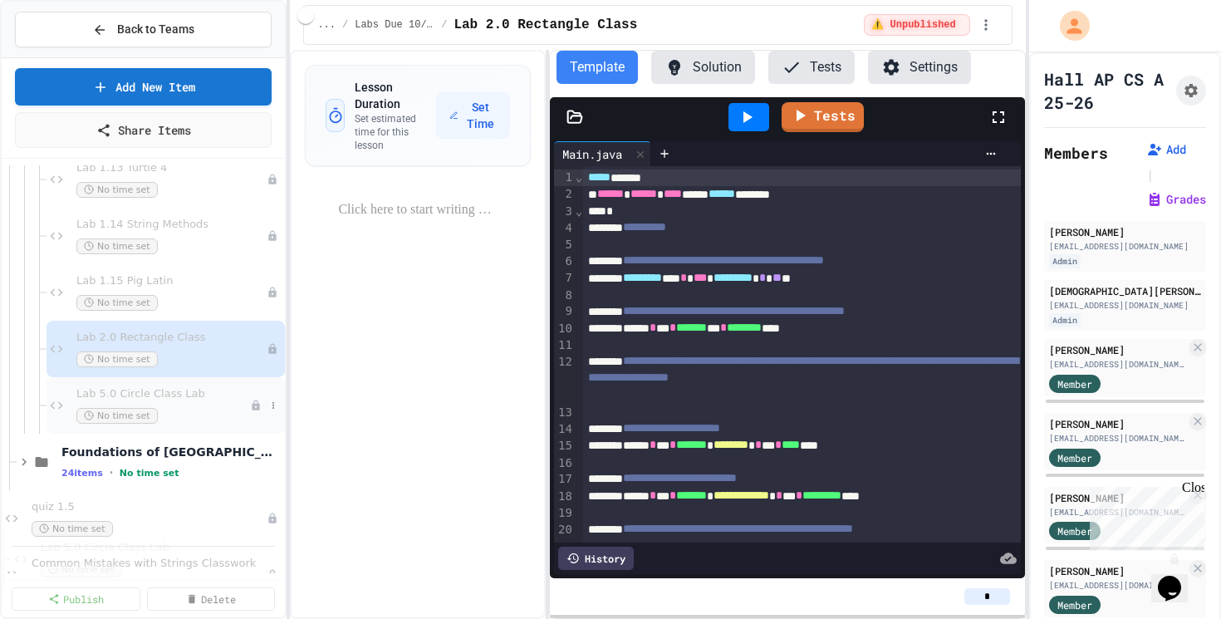
scroll to position [753, 0]
click at [173, 402] on span "Lab 5.0 Circle Class Lab" at bounding box center [163, 399] width 174 height 14
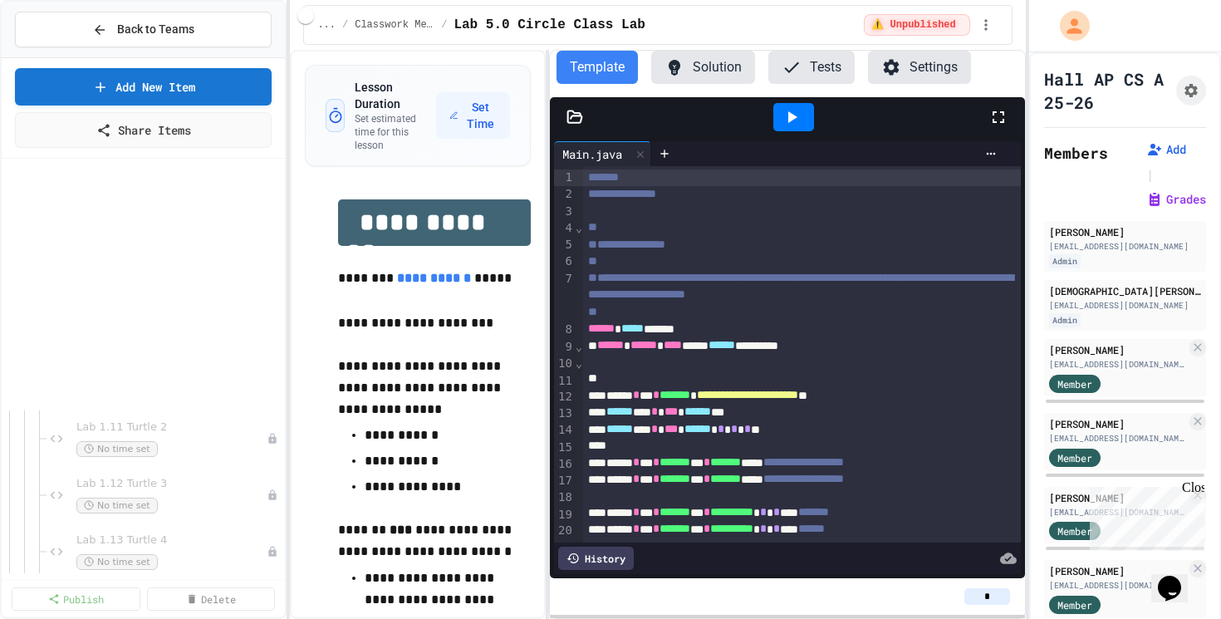
scroll to position [798, 0]
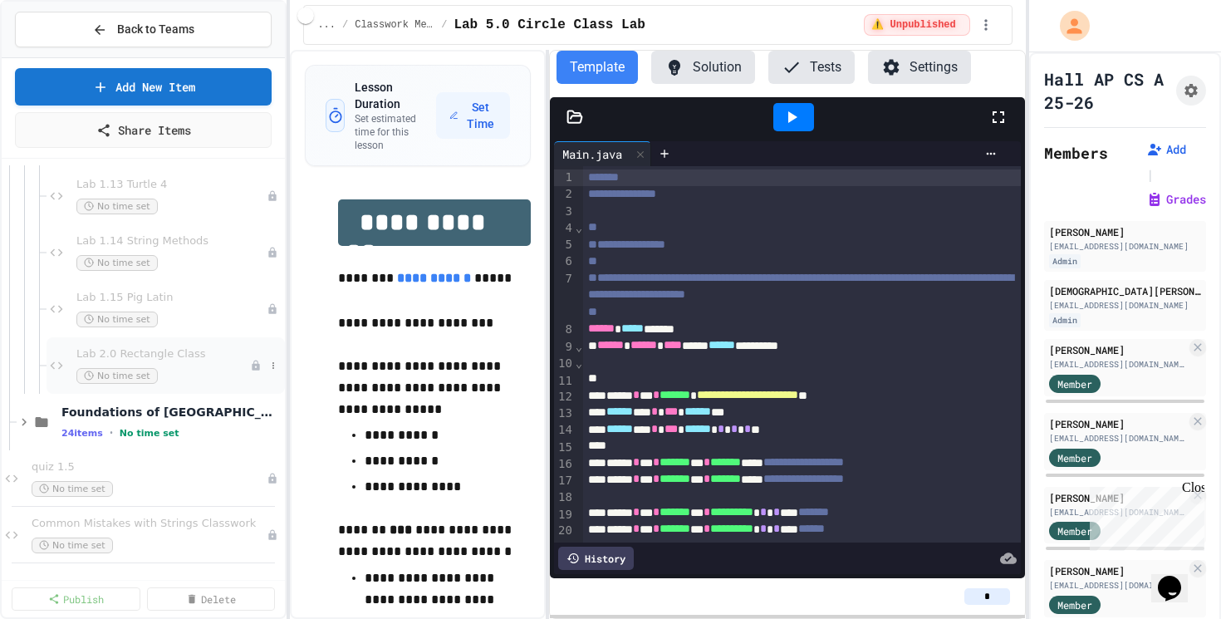
click at [172, 354] on span "Lab 2.0 Rectangle Class" at bounding box center [163, 354] width 174 height 14
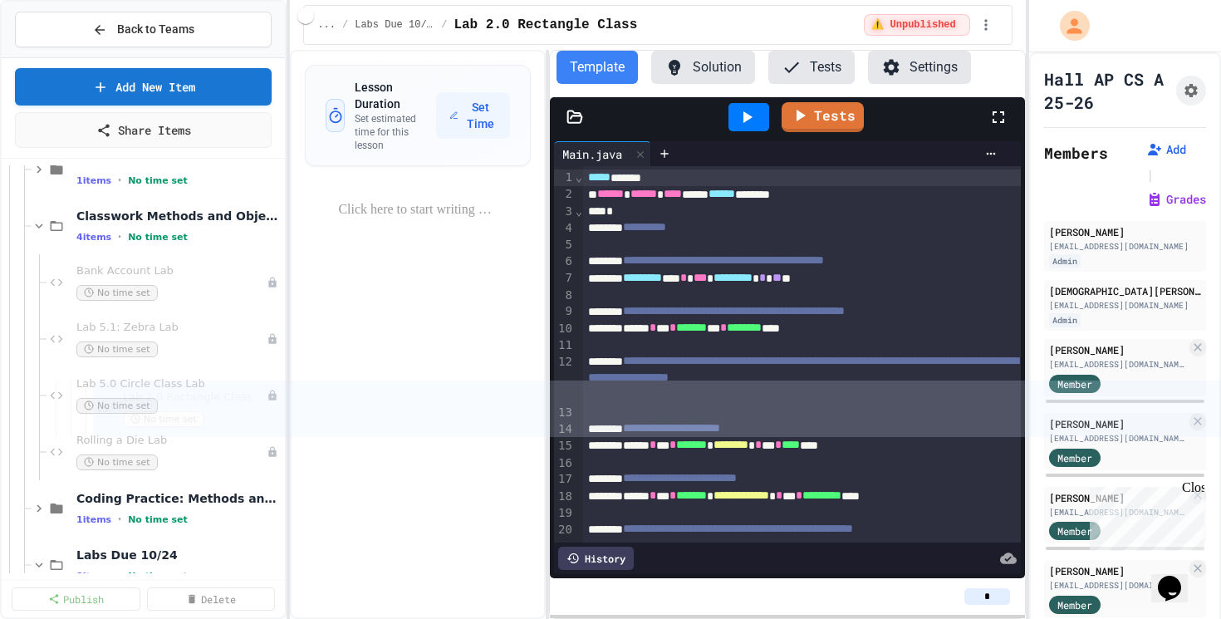
scroll to position [134, 0]
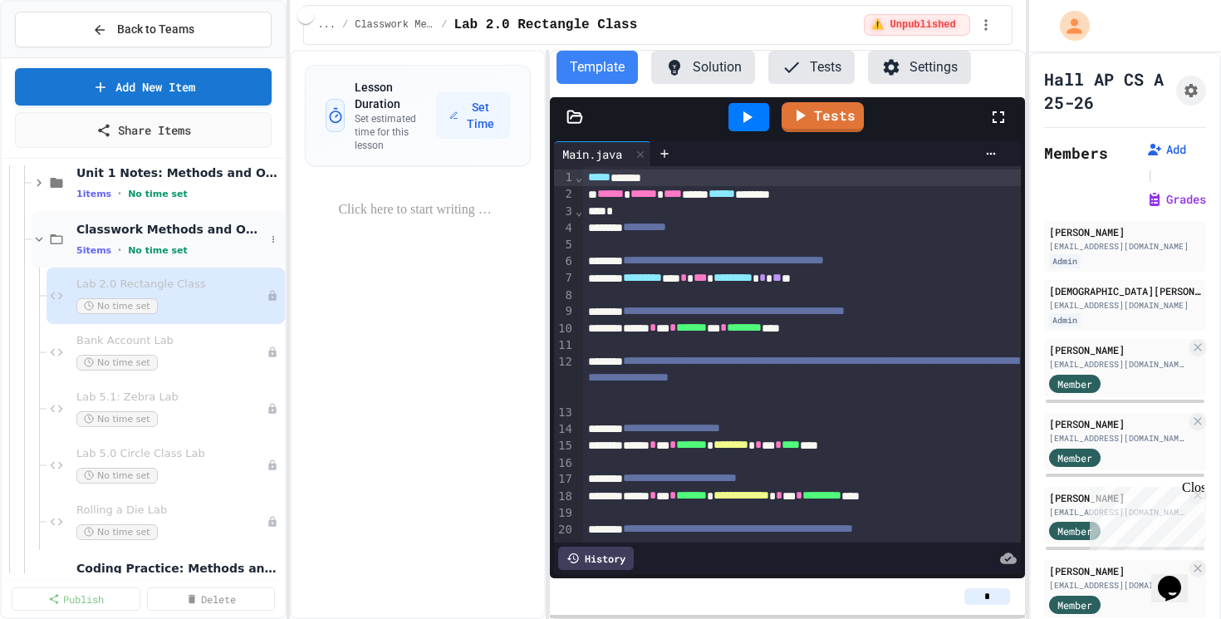
click at [39, 235] on icon at bounding box center [39, 239] width 15 height 15
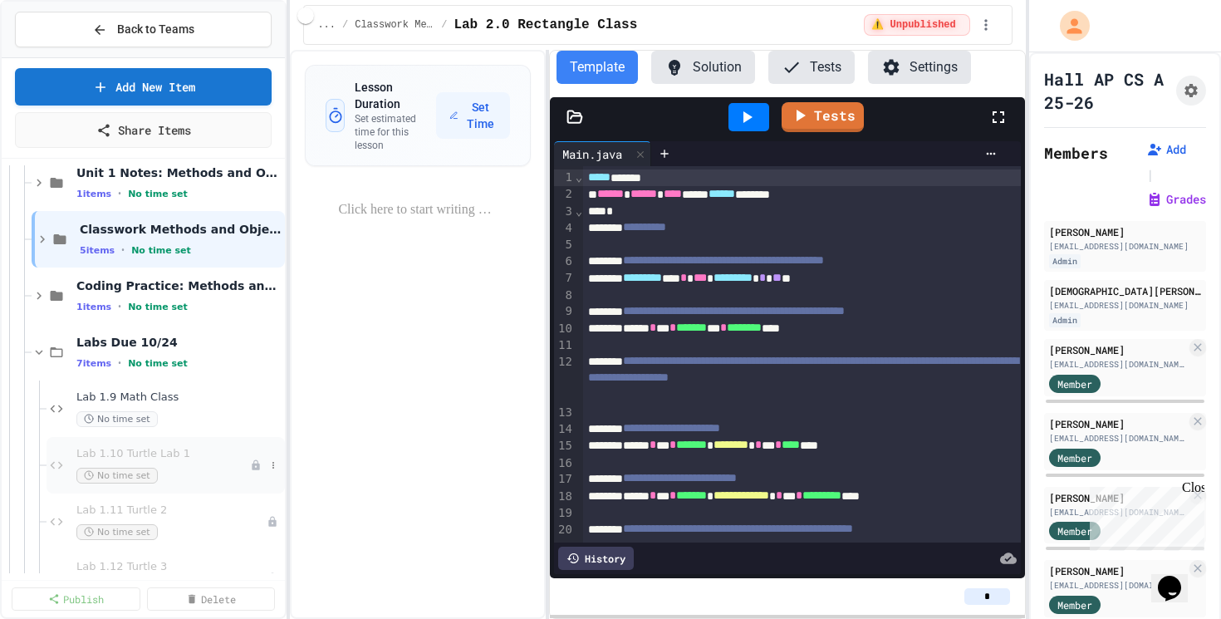
click at [171, 455] on span "Lab 1.10 Turtle Lab 1" at bounding box center [163, 454] width 174 height 14
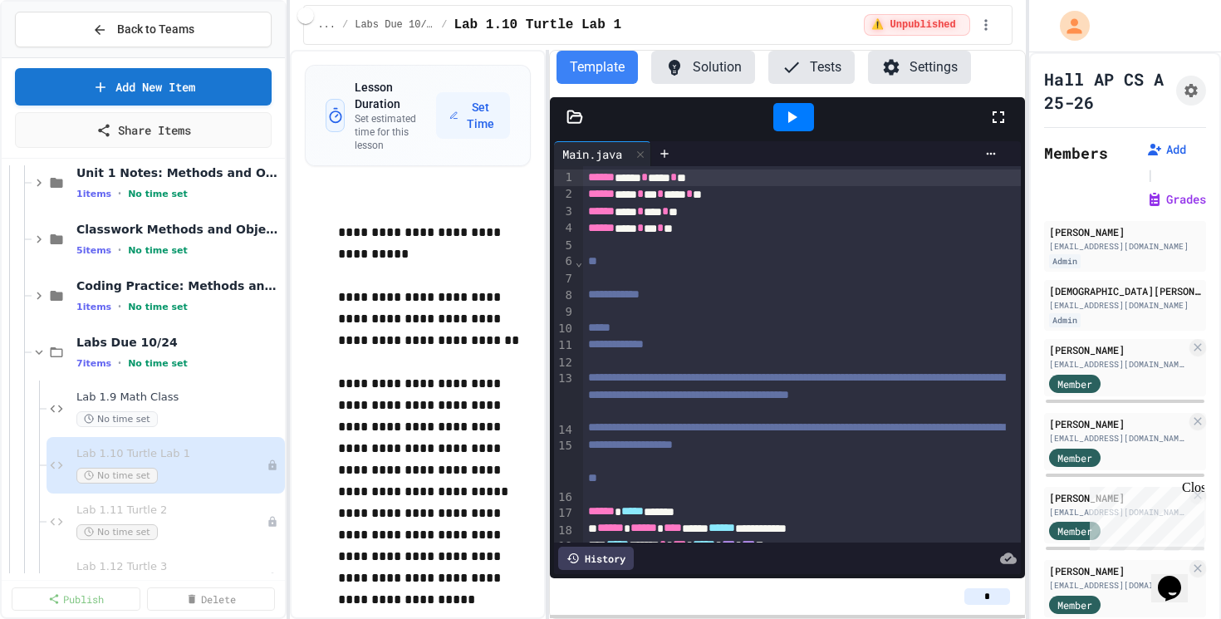
click at [704, 64] on button "Solution" at bounding box center [703, 67] width 104 height 33
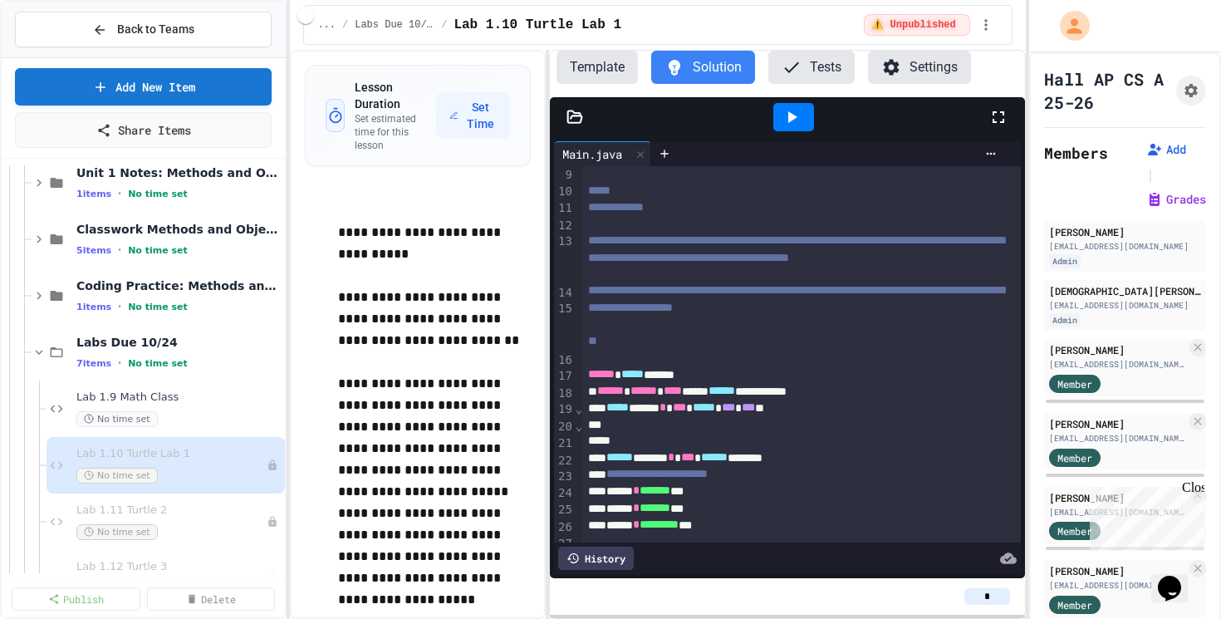
scroll to position [403, 0]
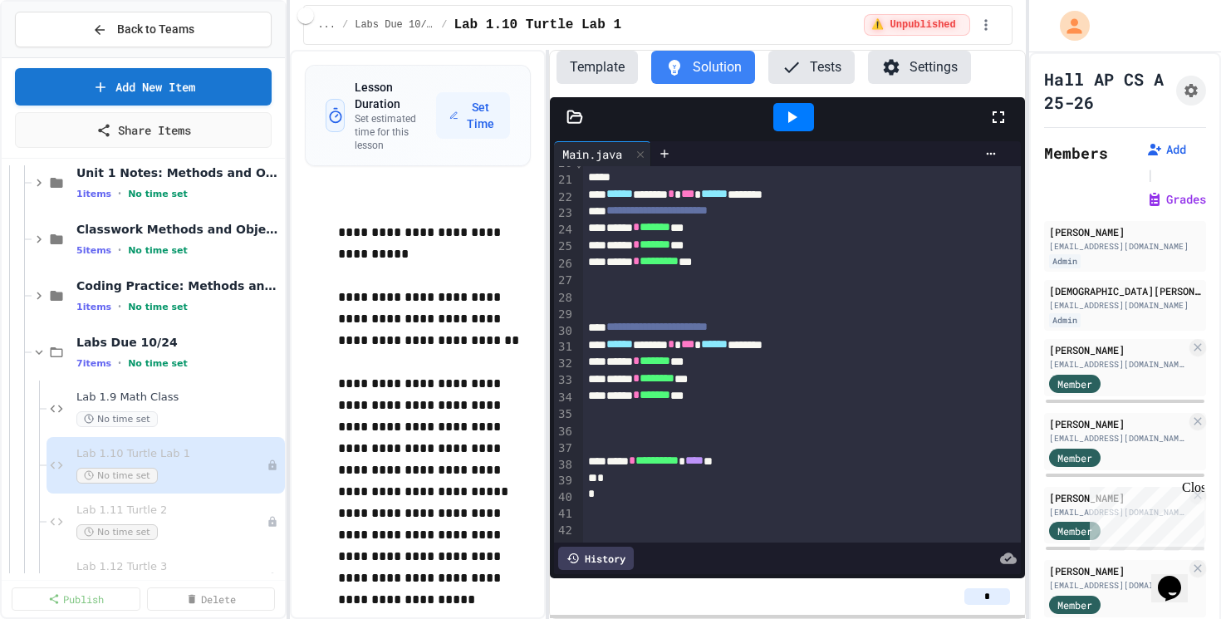
click at [605, 74] on button "Template" at bounding box center [596, 67] width 81 height 33
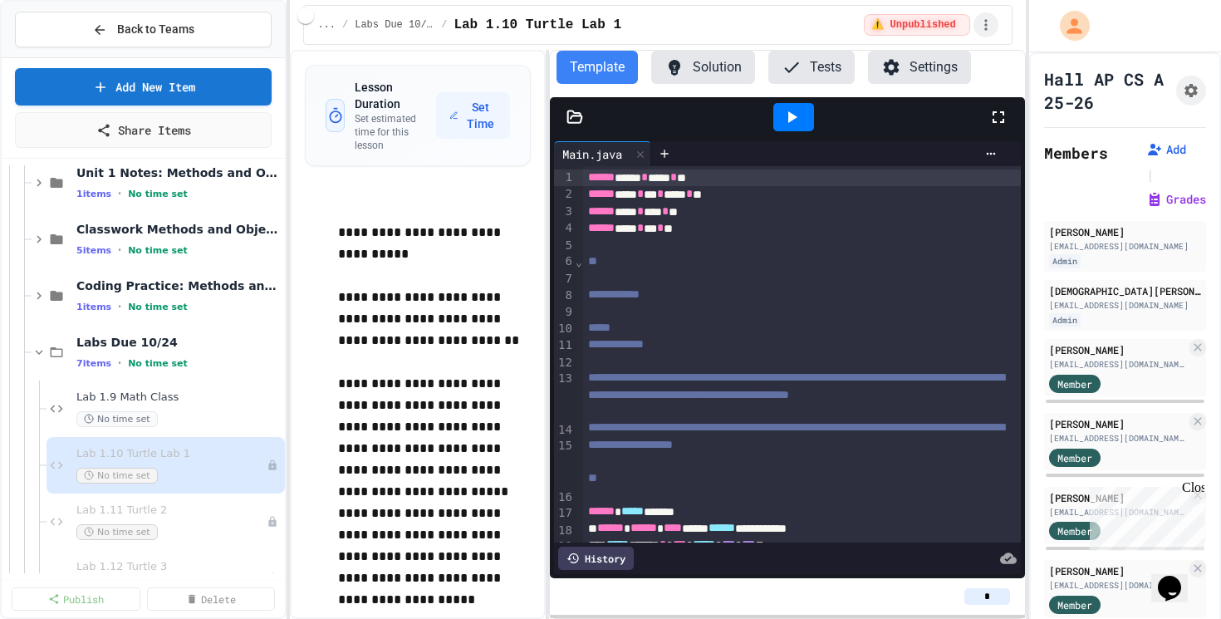
click at [993, 21] on icon "button" at bounding box center [986, 25] width 17 height 17
click at [800, 618] on div at bounding box center [610, 620] width 1221 height 0
click at [1190, 92] on icon "Assignment Settings" at bounding box center [1191, 90] width 17 height 17
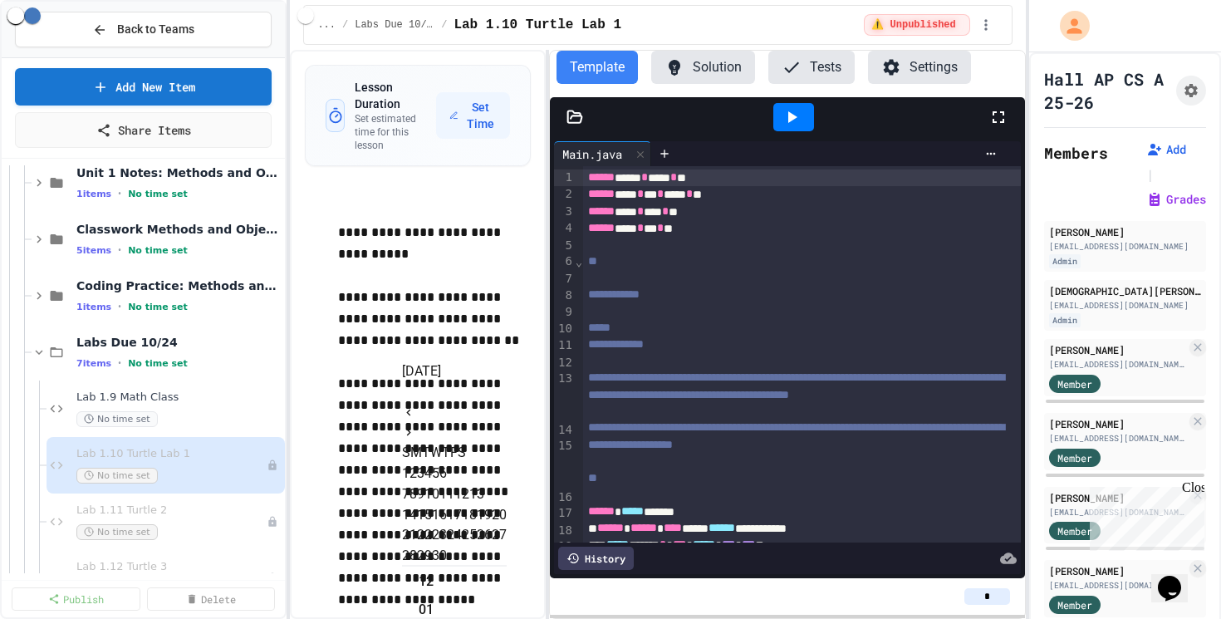
scroll to position [244, 0]
click at [411, 429] on icon "Next month" at bounding box center [409, 432] width 4 height 7
click at [492, 545] on button "24" at bounding box center [484, 535] width 15 height 20
type input "**********"
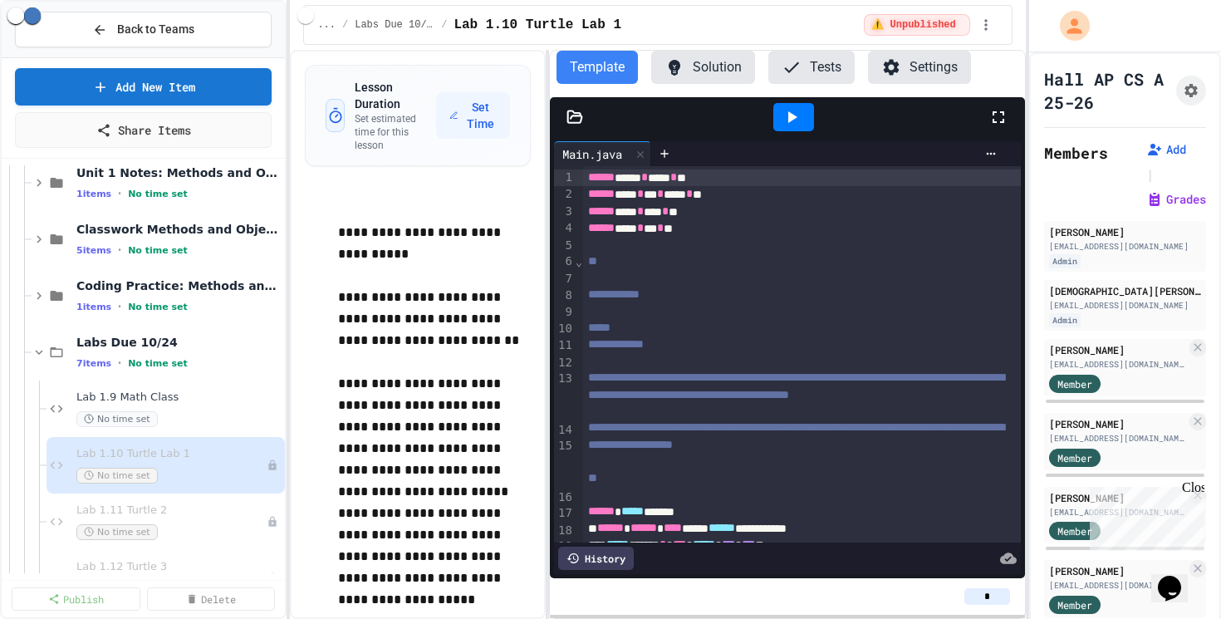
scroll to position [1287, 0]
type input "*"
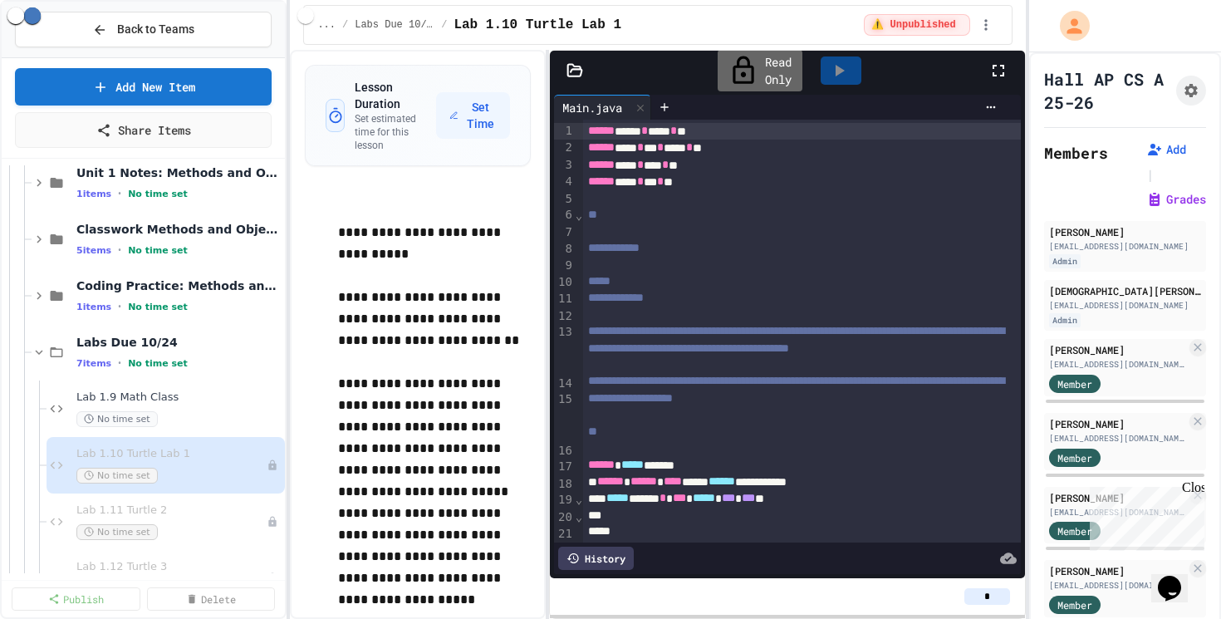
scroll to position [1281, 0]
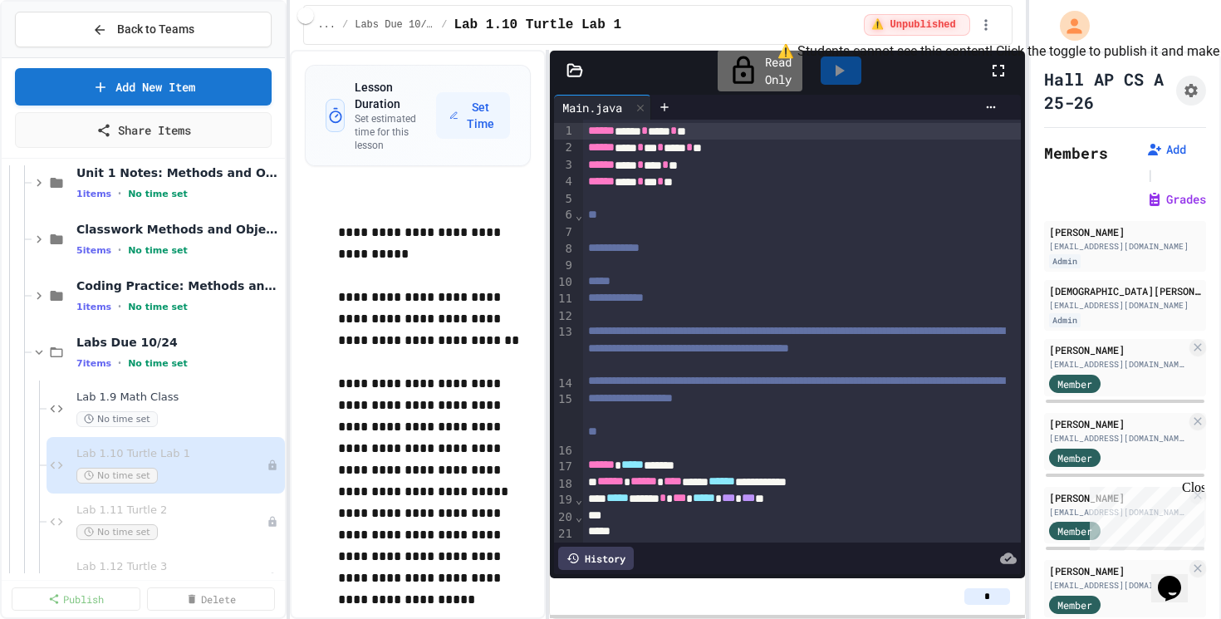
click at [922, 24] on div "⚠️ Unpublished" at bounding box center [916, 25] width 105 height 22
click at [983, 27] on div "⚠️ Unpublished" at bounding box center [931, 24] width 134 height 25
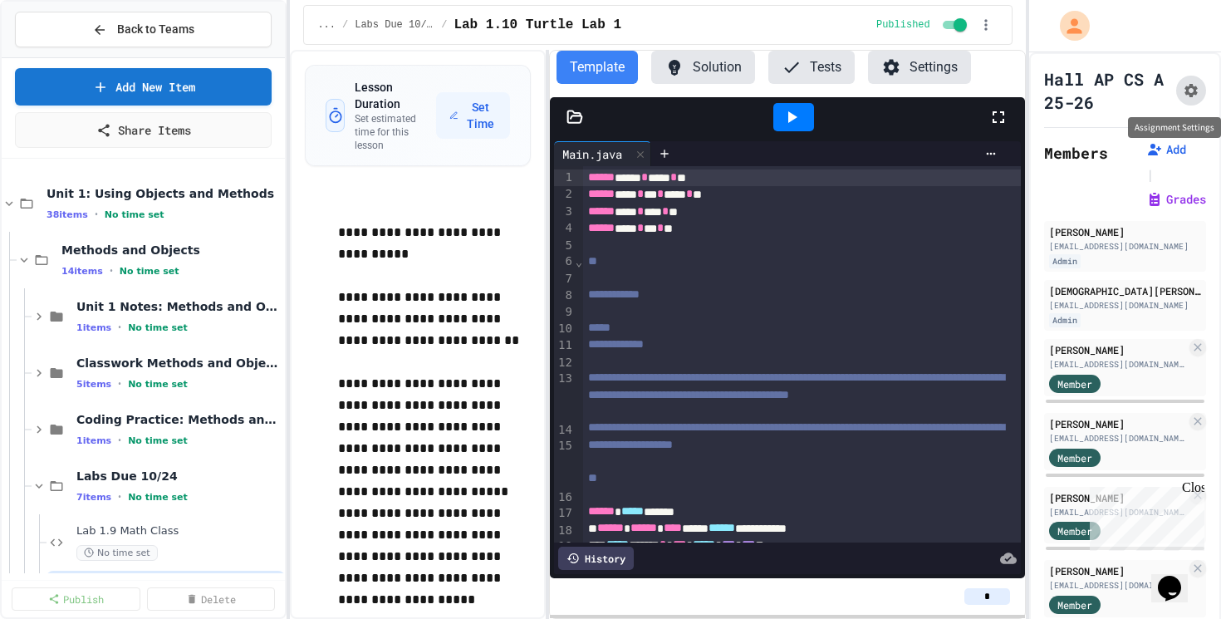
click at [1189, 88] on icon "Assignment Settings" at bounding box center [1190, 90] width 13 height 13
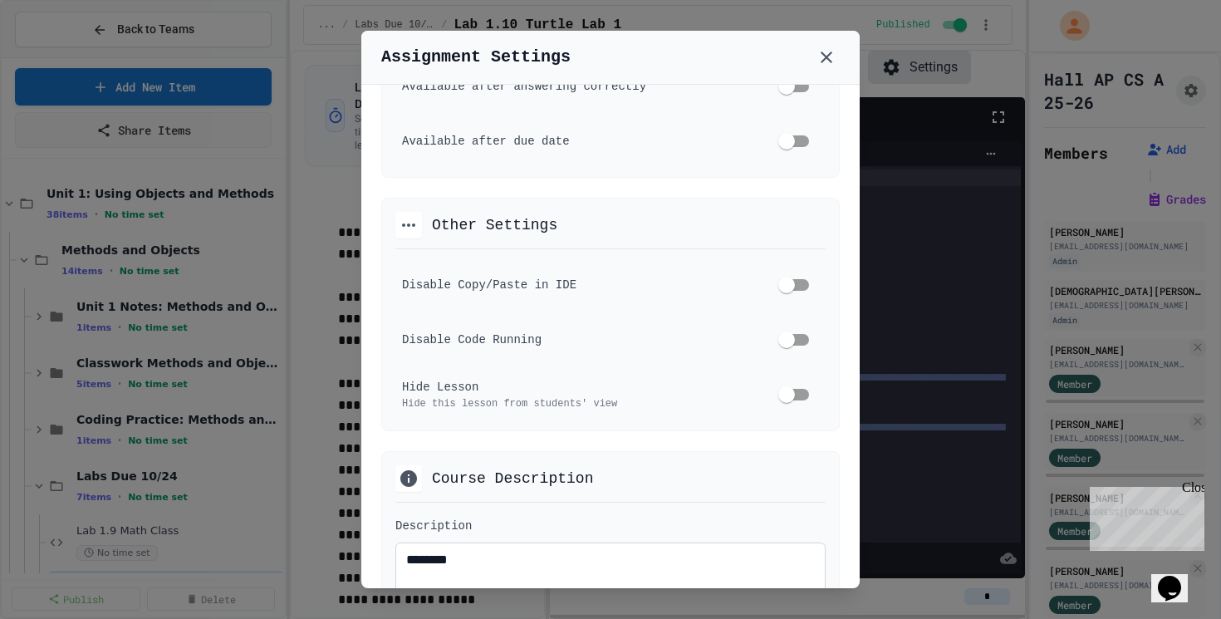
scroll to position [1114, 0]
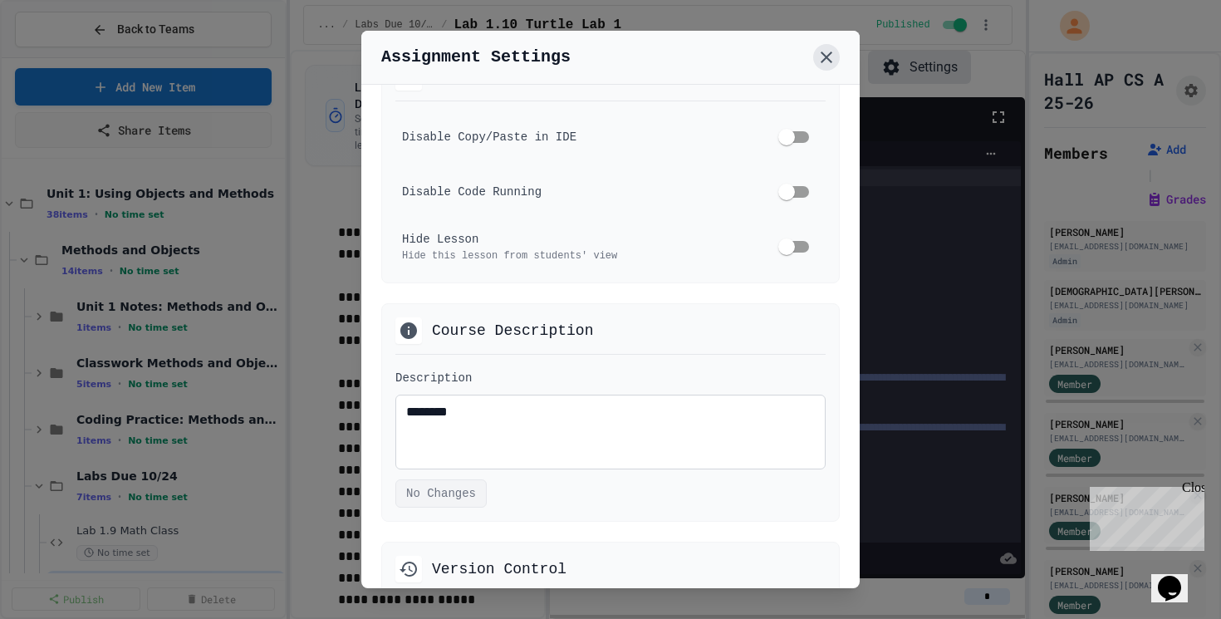
click at [822, 61] on icon at bounding box center [827, 57] width 12 height 12
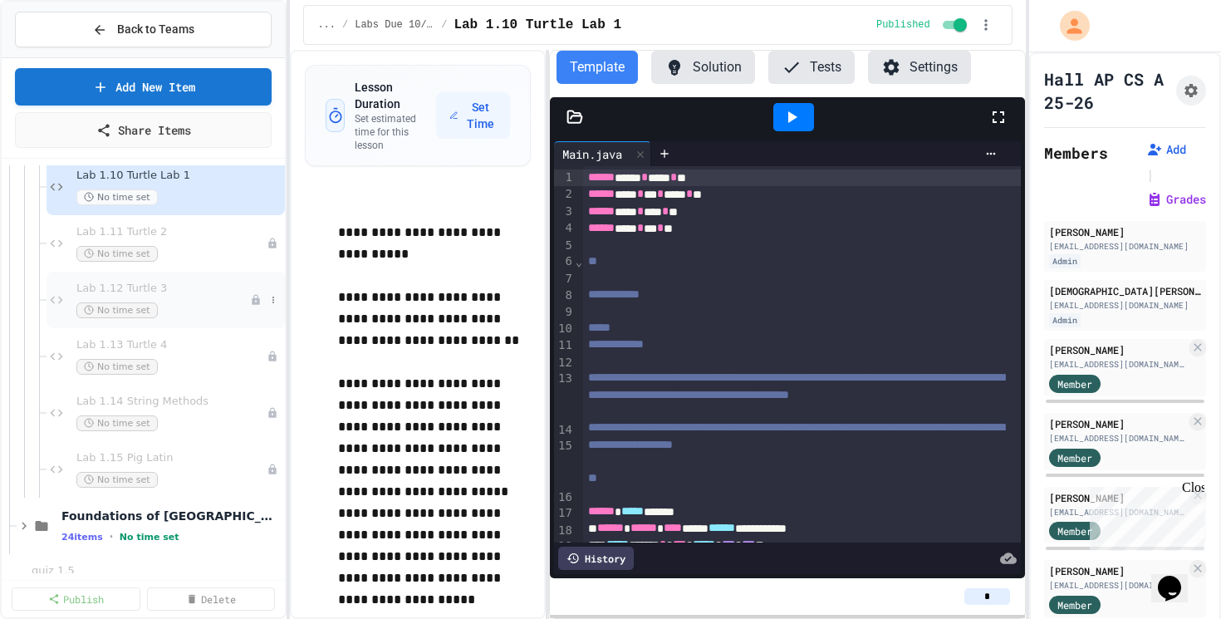
scroll to position [425, 0]
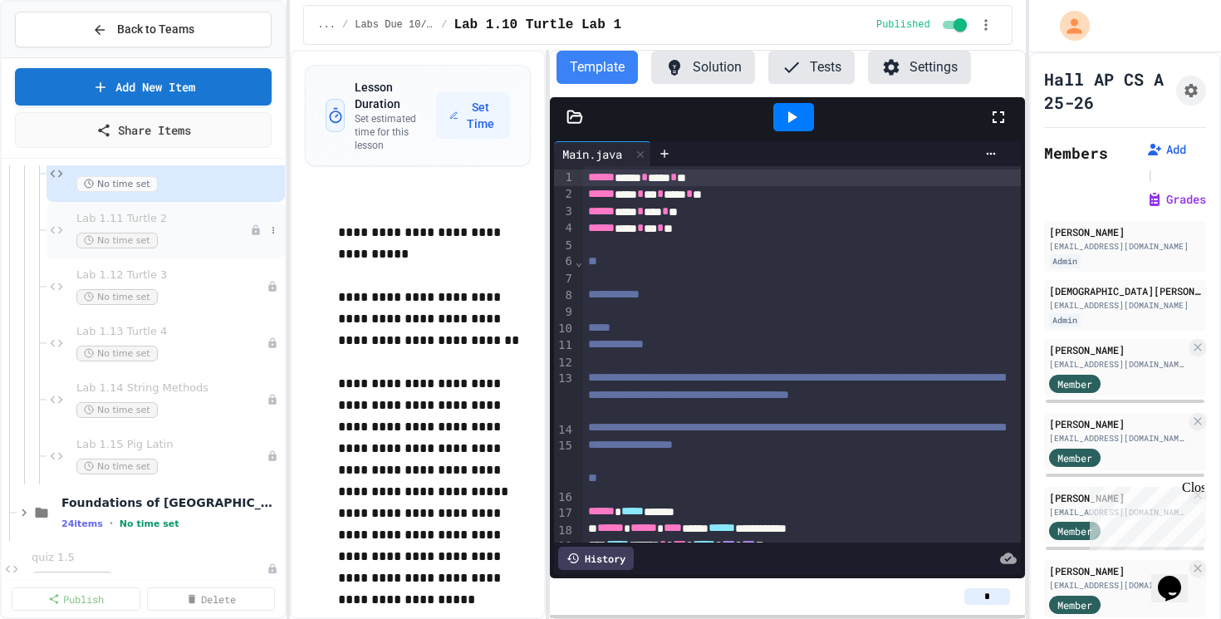
click at [164, 222] on span "Lab 1.11 Turtle 2" at bounding box center [163, 219] width 174 height 14
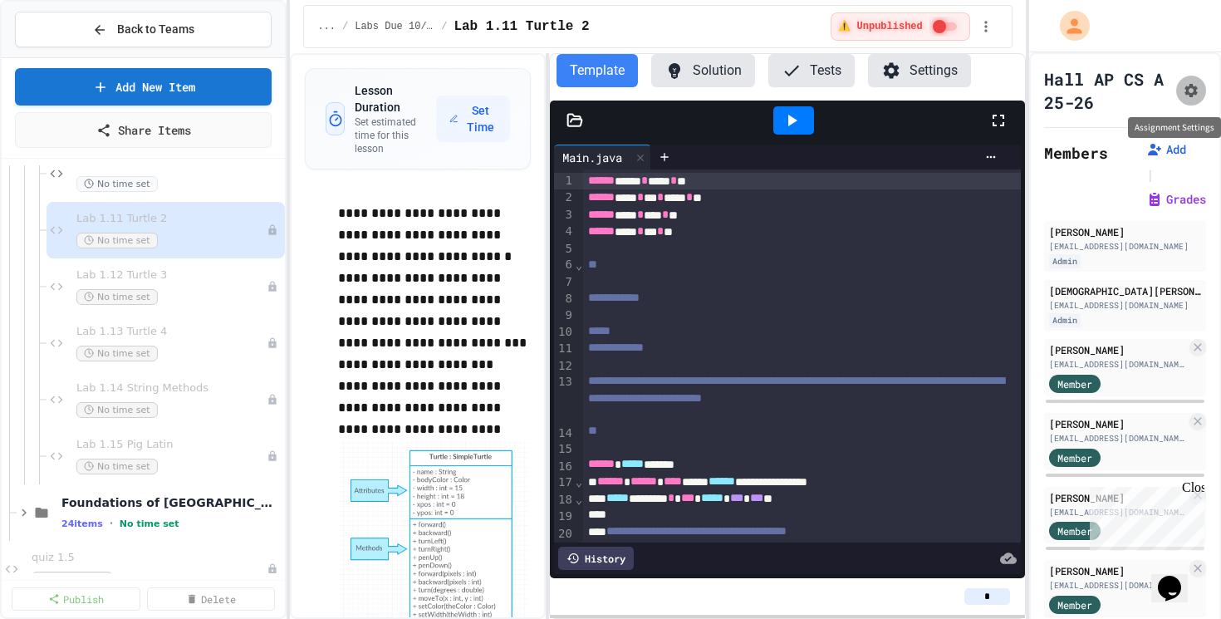
click at [1193, 92] on icon "Assignment Settings" at bounding box center [1190, 90] width 13 height 13
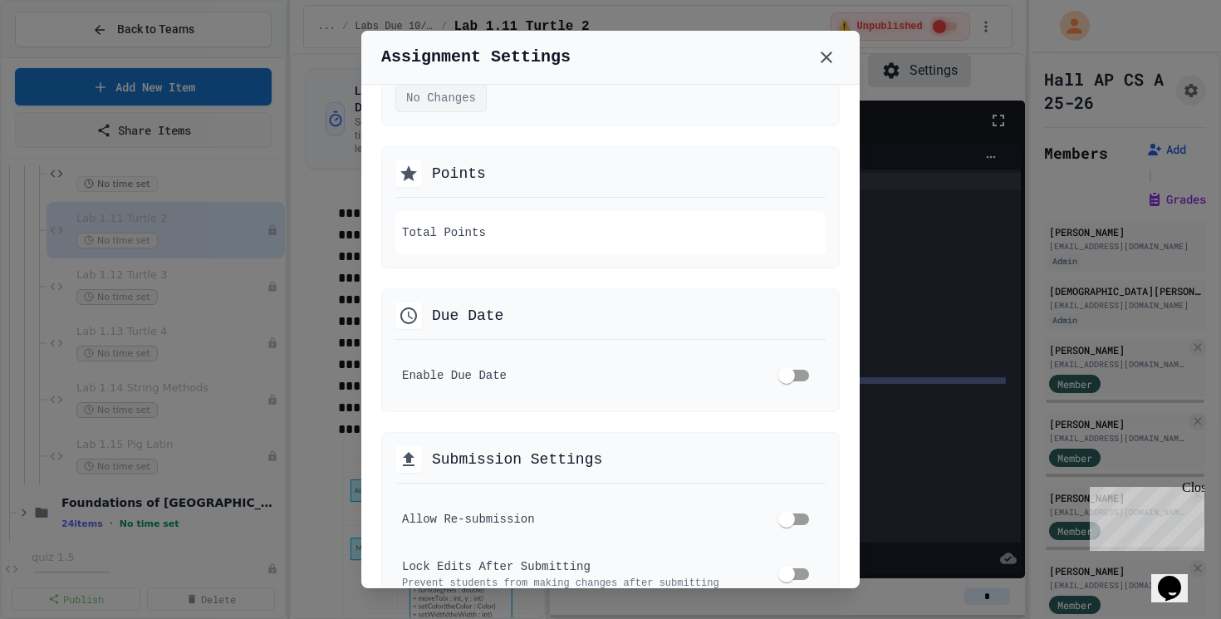
scroll to position [305, 0]
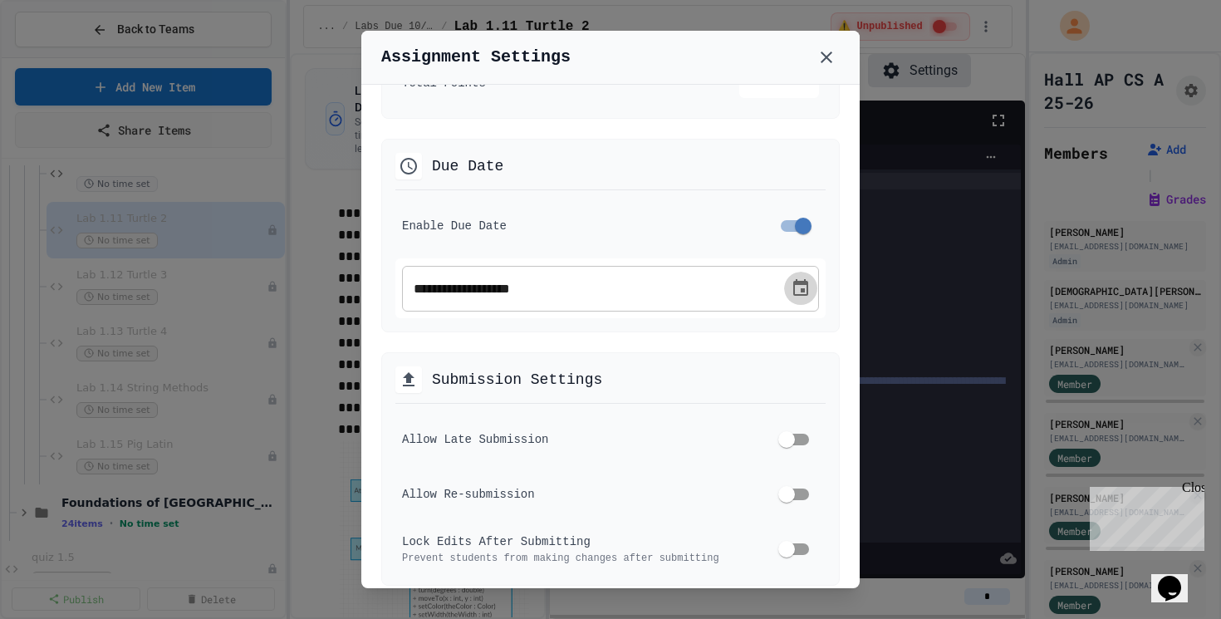
click at [791, 293] on icon "Choose date, selected date is Sep 29, 2025" at bounding box center [801, 288] width 20 height 20
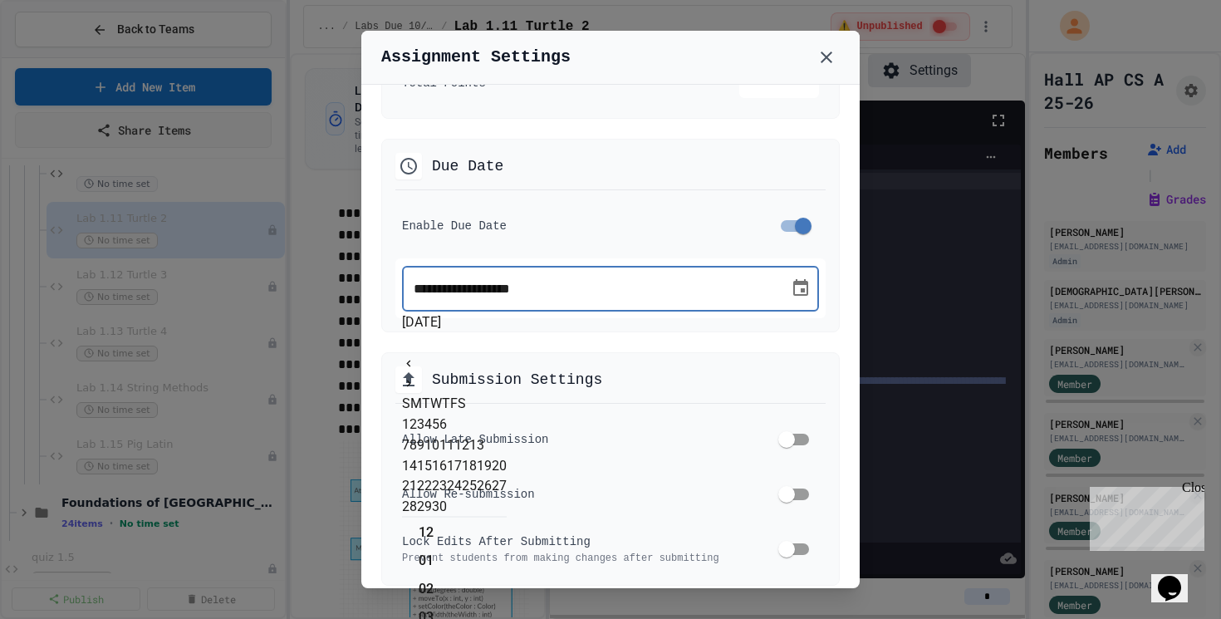
scroll to position [349, 0]
click at [415, 373] on button "Next month" at bounding box center [408, 383] width 13 height 20
click at [492, 496] on button "24" at bounding box center [484, 486] width 15 height 20
type input "**********"
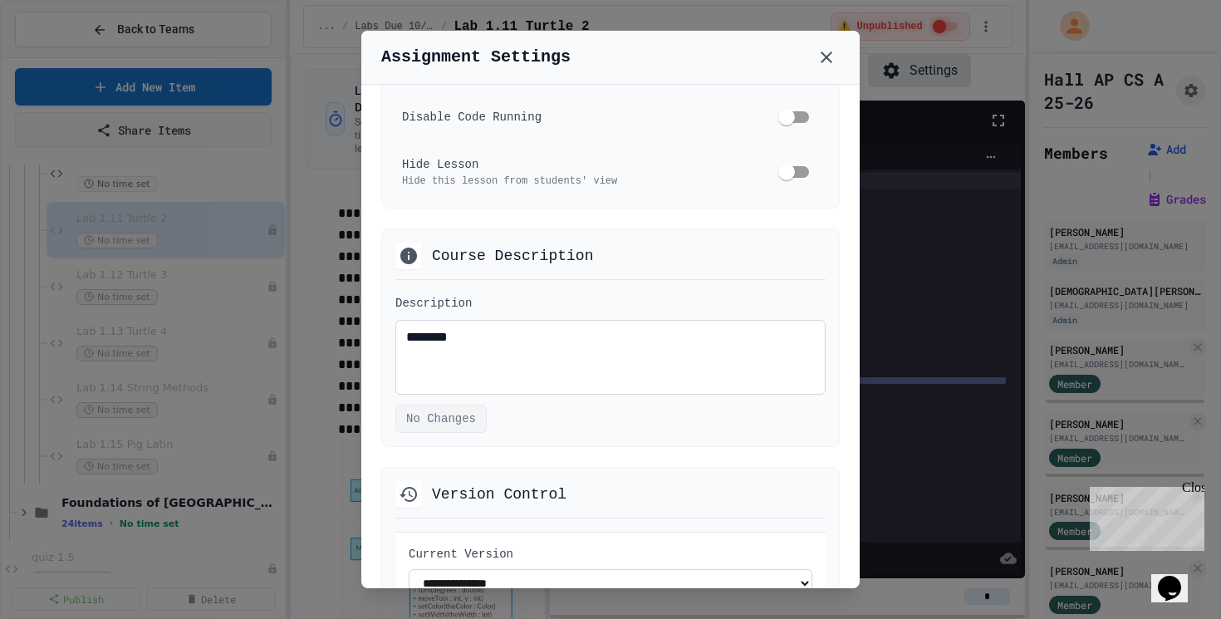
scroll to position [1287, 0]
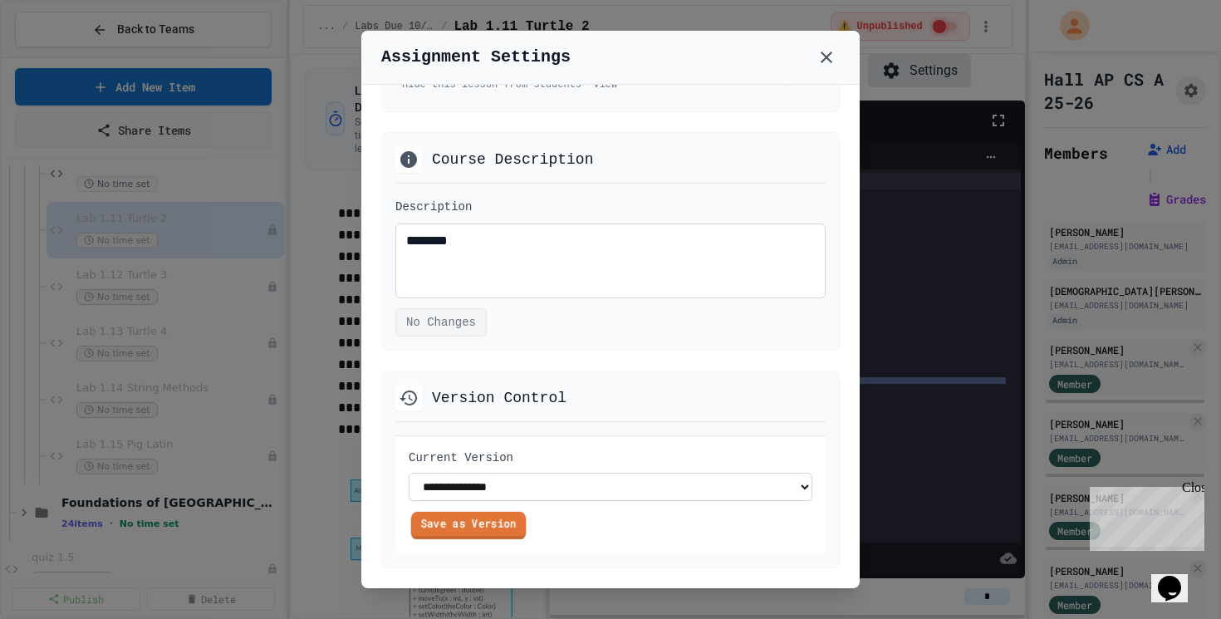
click at [480, 530] on link "Save as Version" at bounding box center [468, 525] width 115 height 27
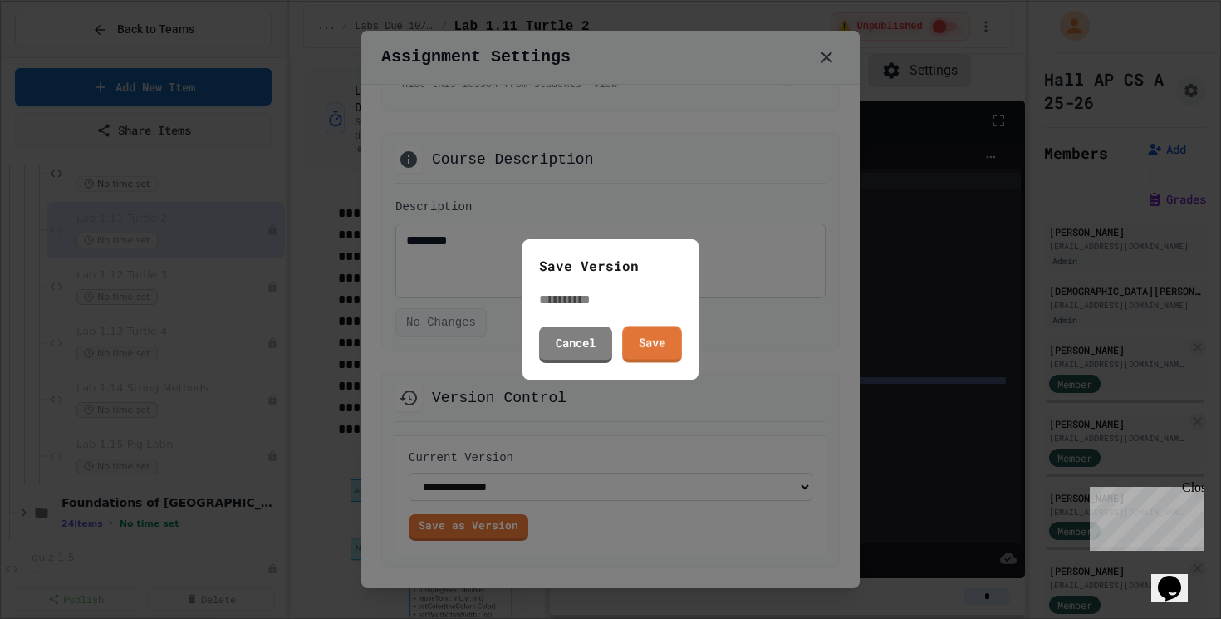
click at [639, 295] on input "text" at bounding box center [605, 300] width 133 height 20
type input "*"
click at [654, 340] on link "Save" at bounding box center [652, 343] width 58 height 38
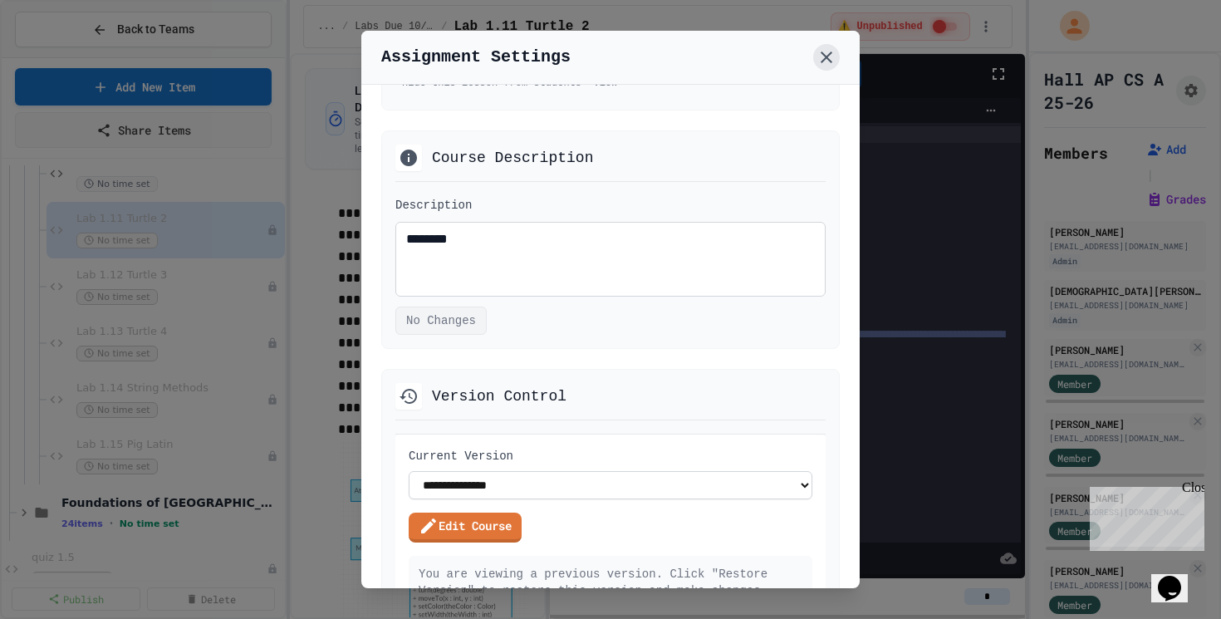
click at [824, 62] on icon at bounding box center [826, 57] width 20 height 20
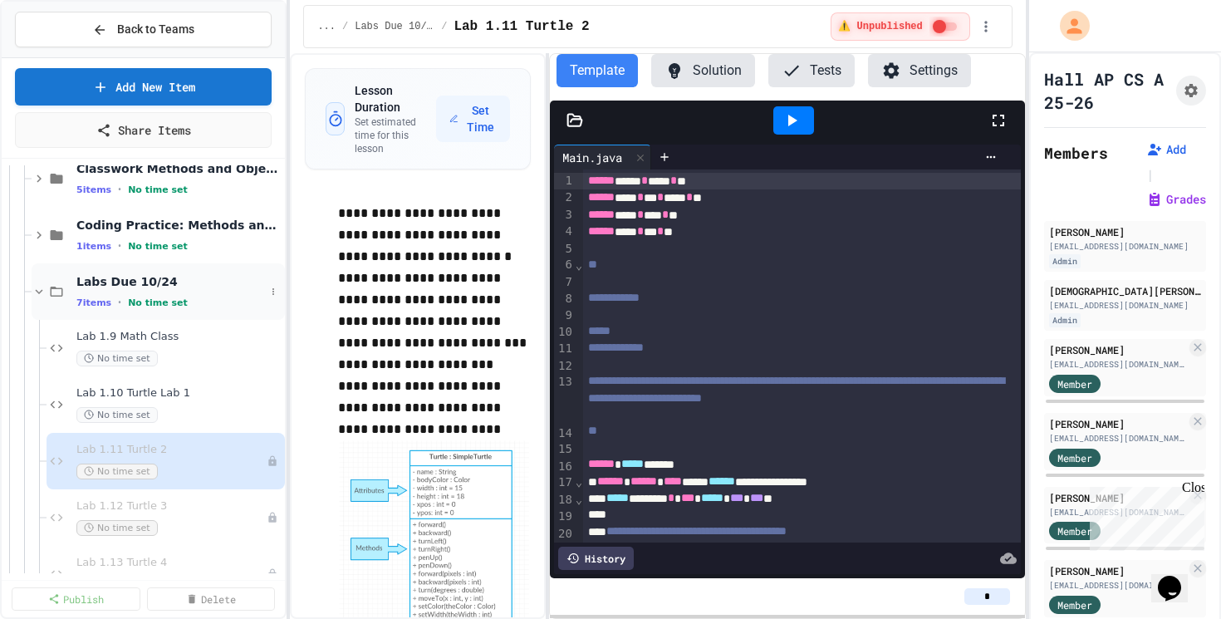
scroll to position [253, 0]
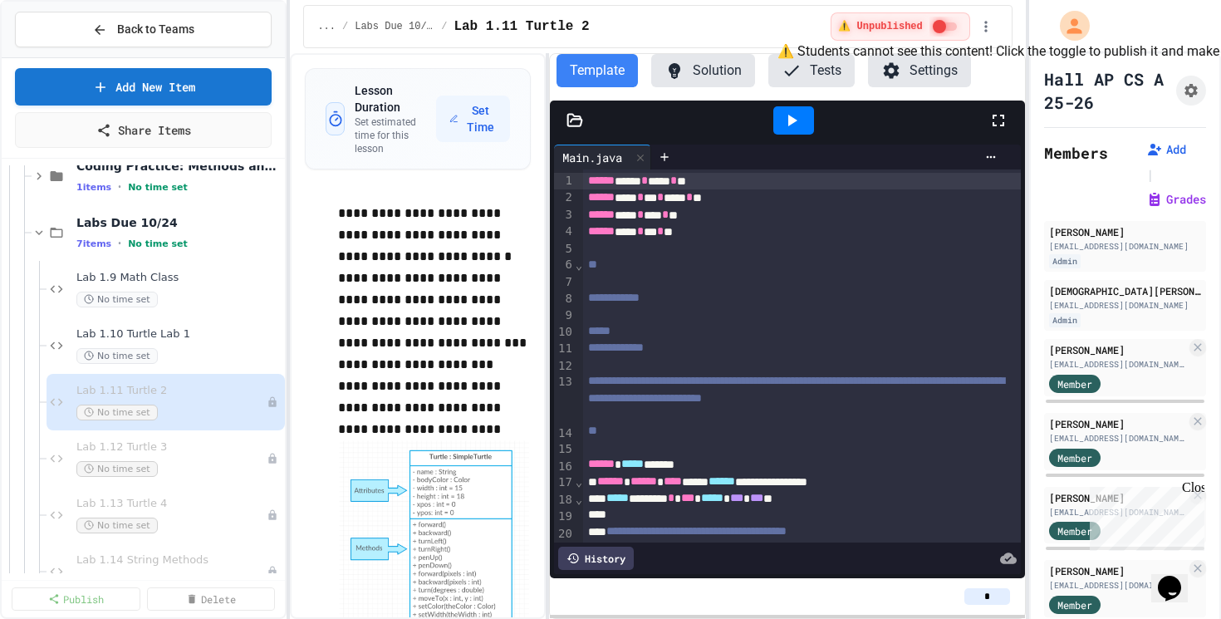
click at [910, 34] on div "⚠️ Unpublished" at bounding box center [900, 26] width 139 height 28
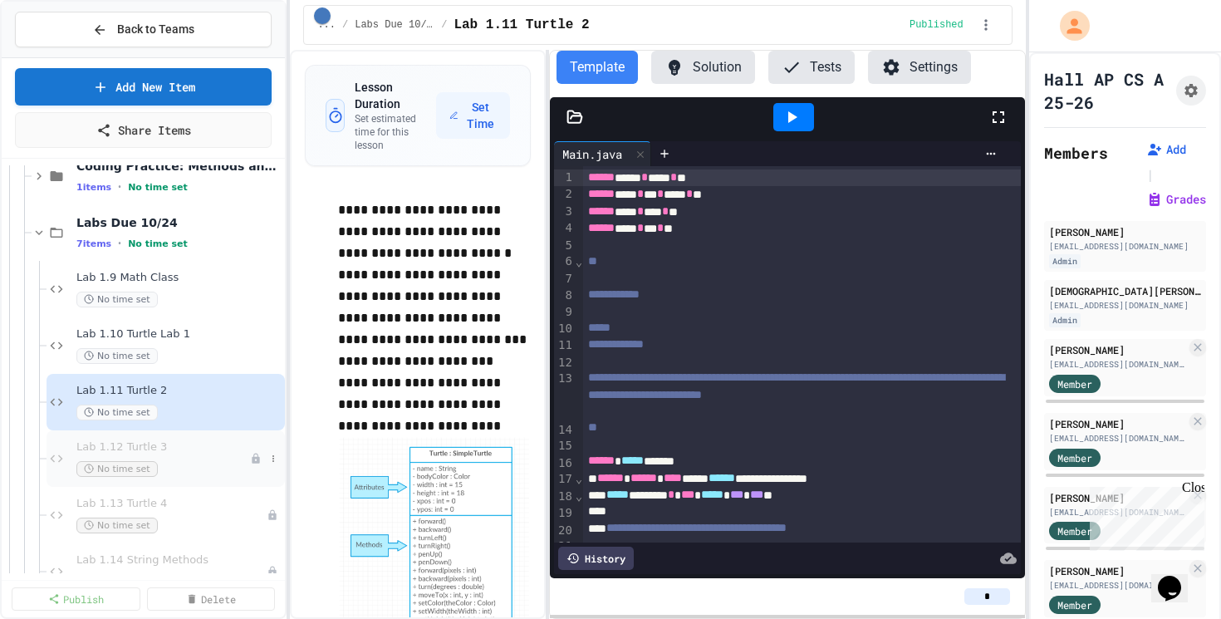
click at [149, 439] on div "Lab 1.12 Turtle 3 No time set" at bounding box center [166, 458] width 238 height 56
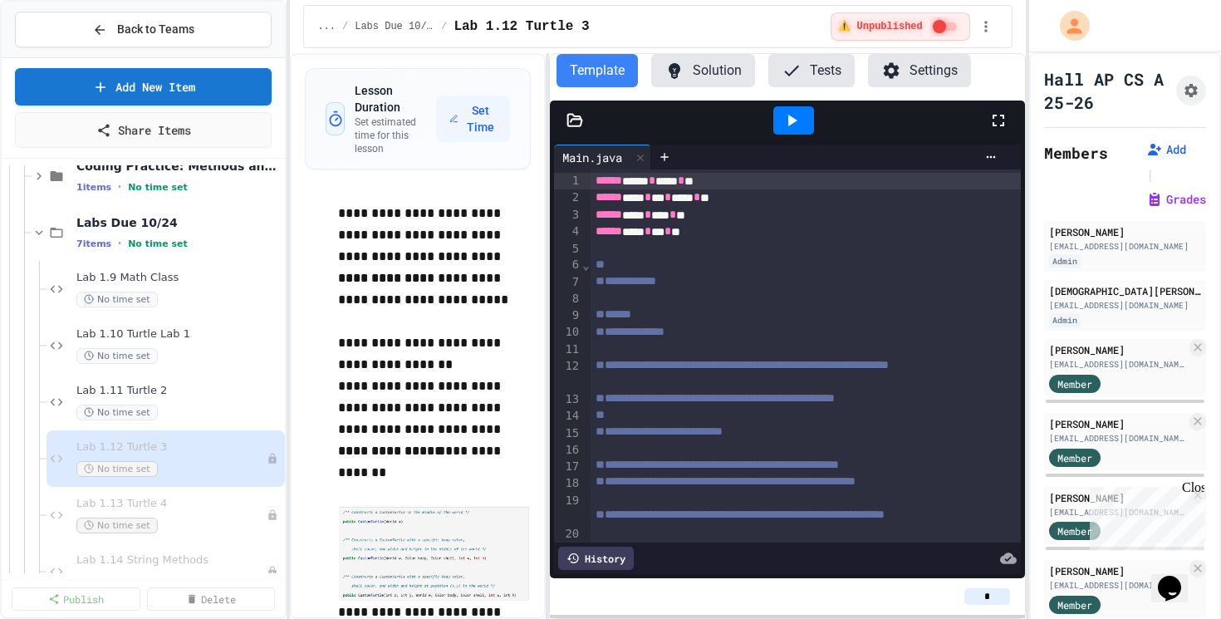
click at [1196, 75] on div "Hall AP CS A 25-26" at bounding box center [1125, 90] width 162 height 47
click at [1193, 86] on icon "Assignment Settings" at bounding box center [1190, 90] width 13 height 13
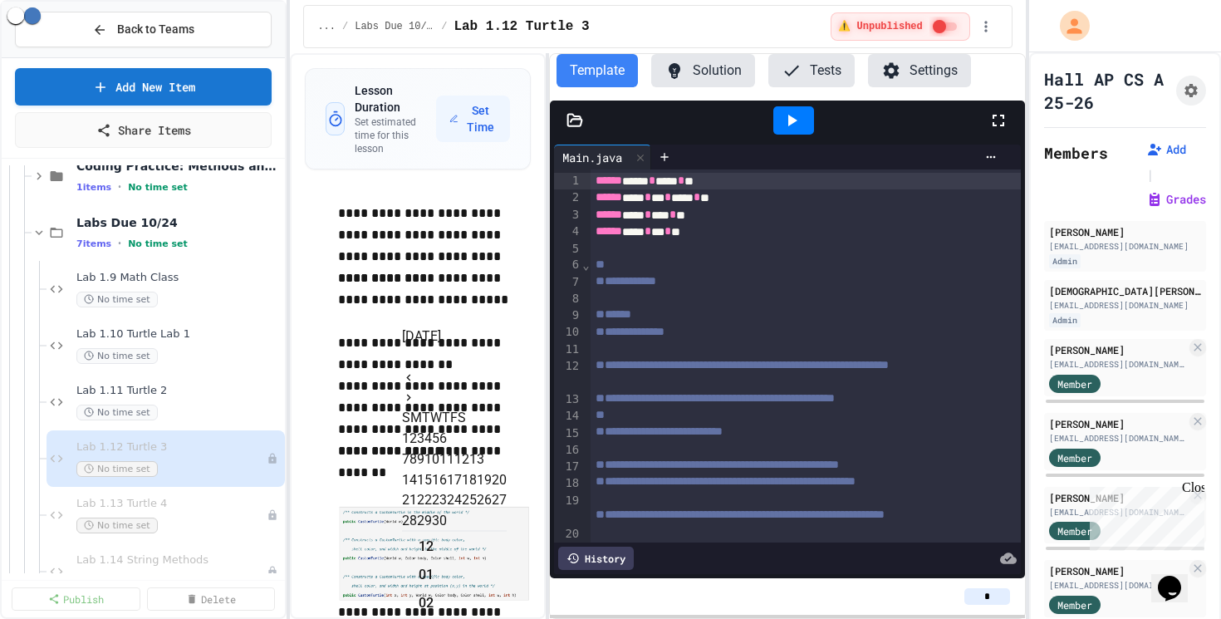
scroll to position [349, 0]
click at [415, 391] on icon "Next month" at bounding box center [408, 397] width 13 height 13
click at [492, 510] on button "24" at bounding box center [484, 500] width 15 height 20
type input "**********"
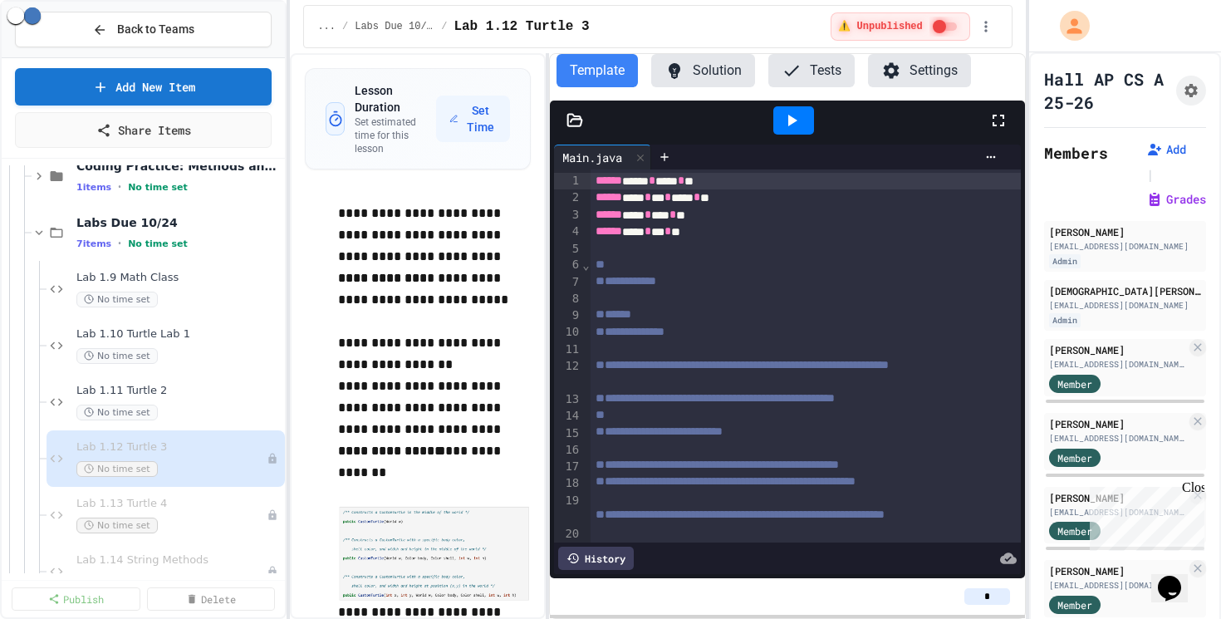
scroll to position [604, 0]
click at [1196, 93] on icon "Assignment Settings" at bounding box center [1190, 90] width 13 height 13
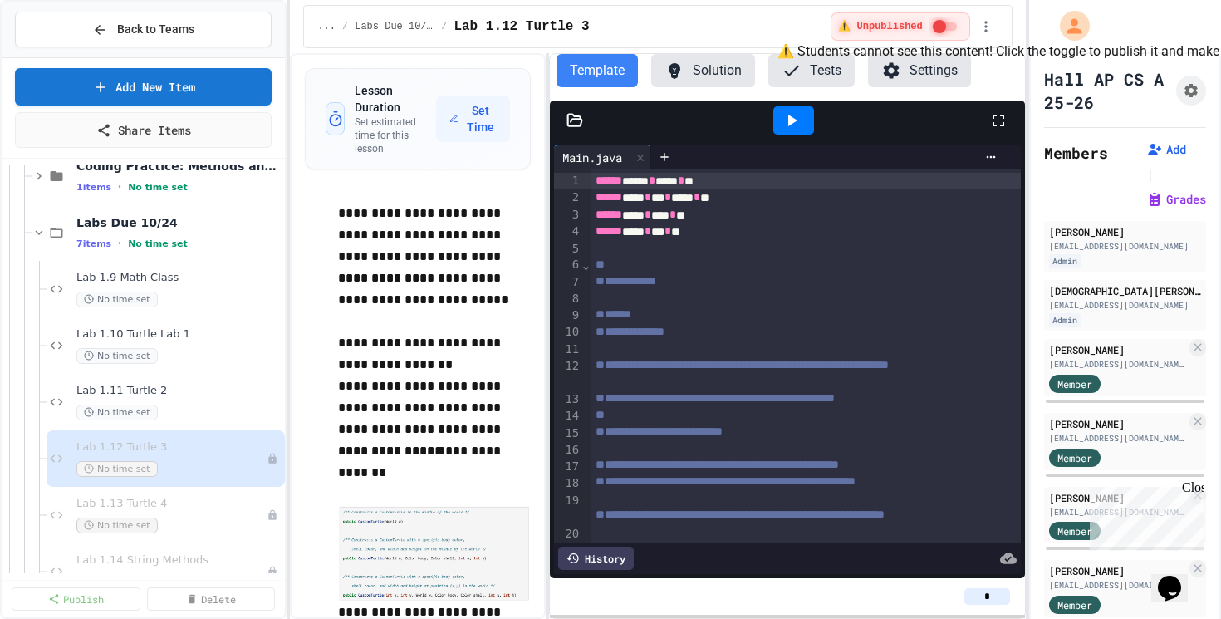
click at [906, 36] on div "⚠️ Unpublished" at bounding box center [900, 26] width 139 height 28
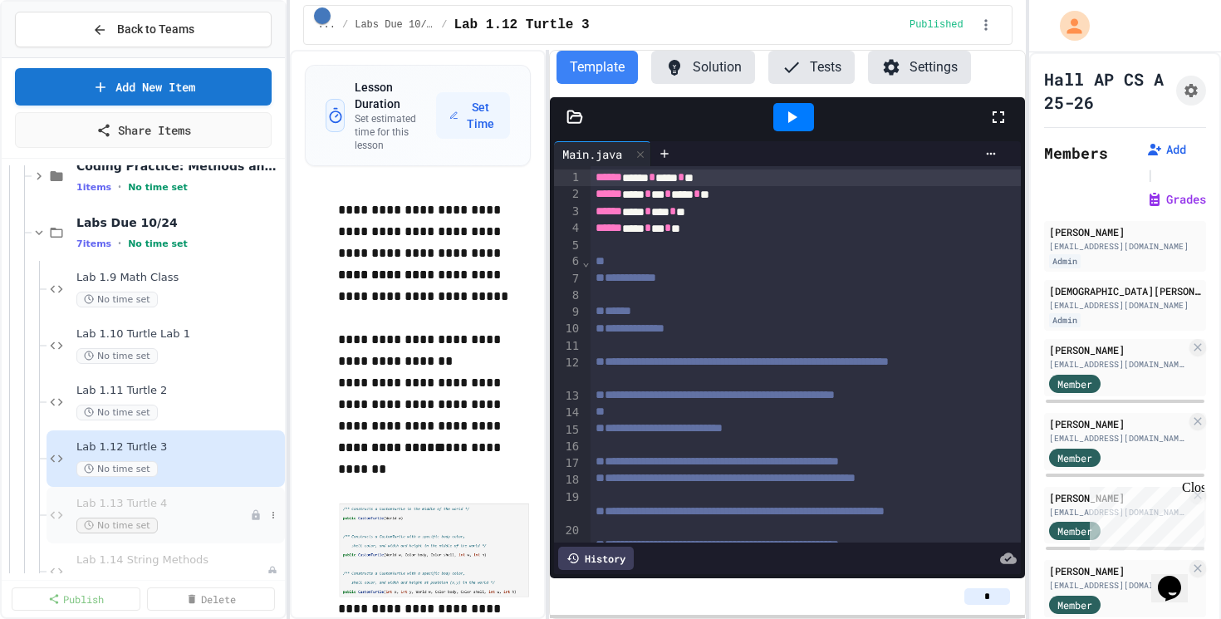
click at [197, 503] on span "Lab 1.13 Turtle 4" at bounding box center [163, 504] width 174 height 14
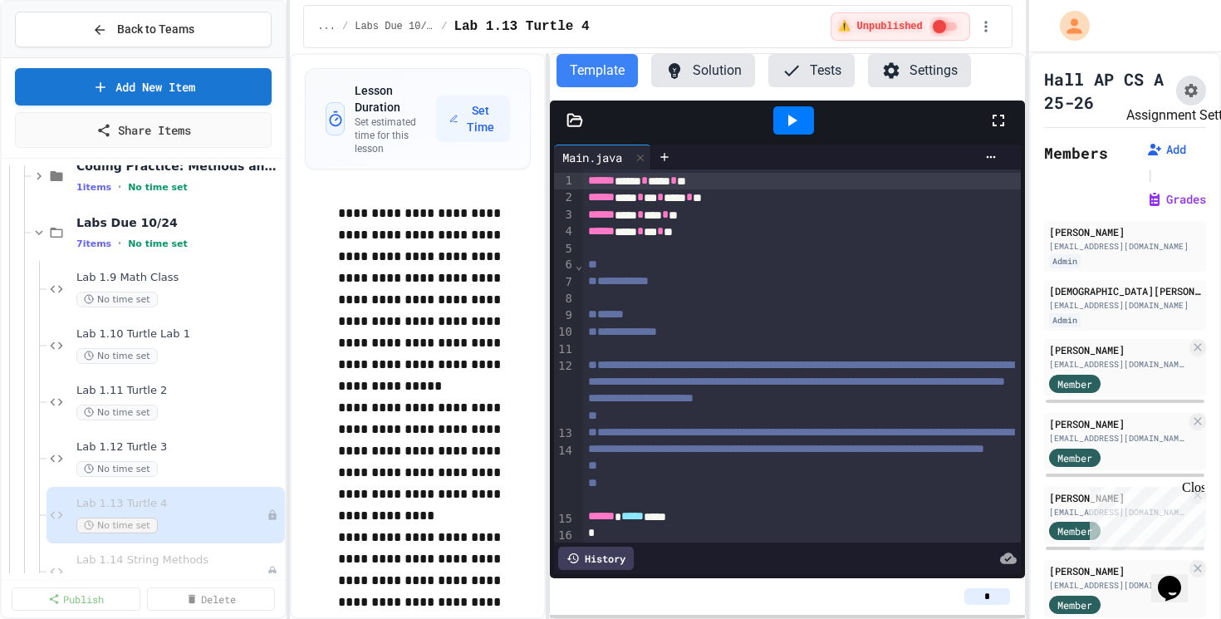
click at [1189, 99] on button "Assignment Settings" at bounding box center [1191, 91] width 30 height 30
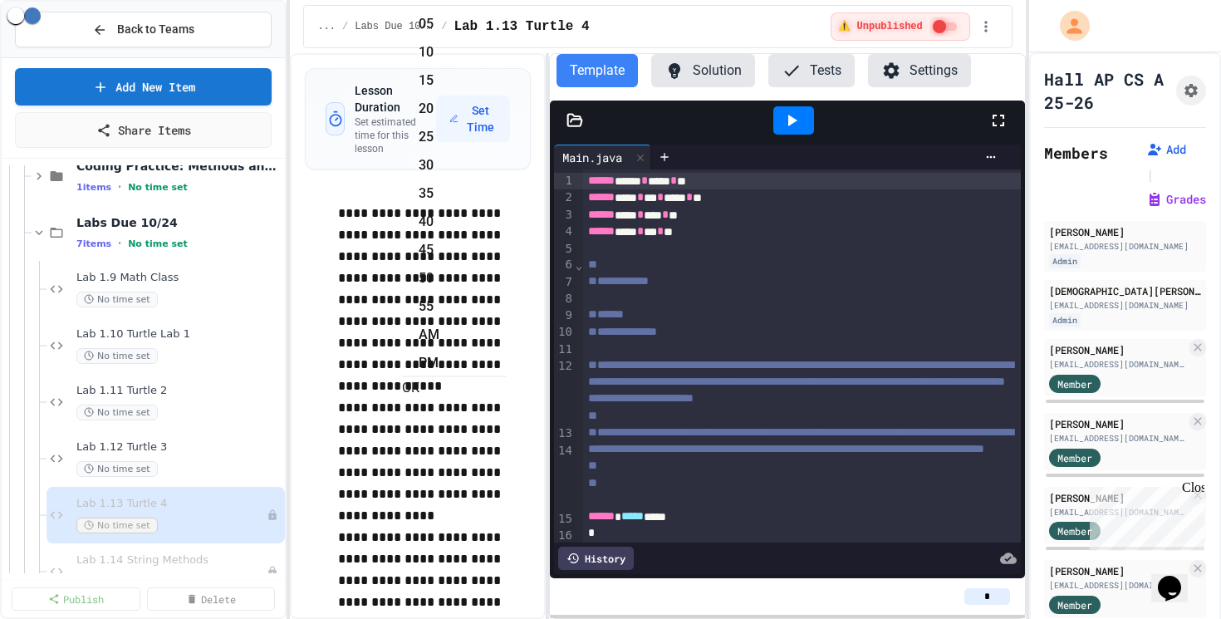
type input "**********"
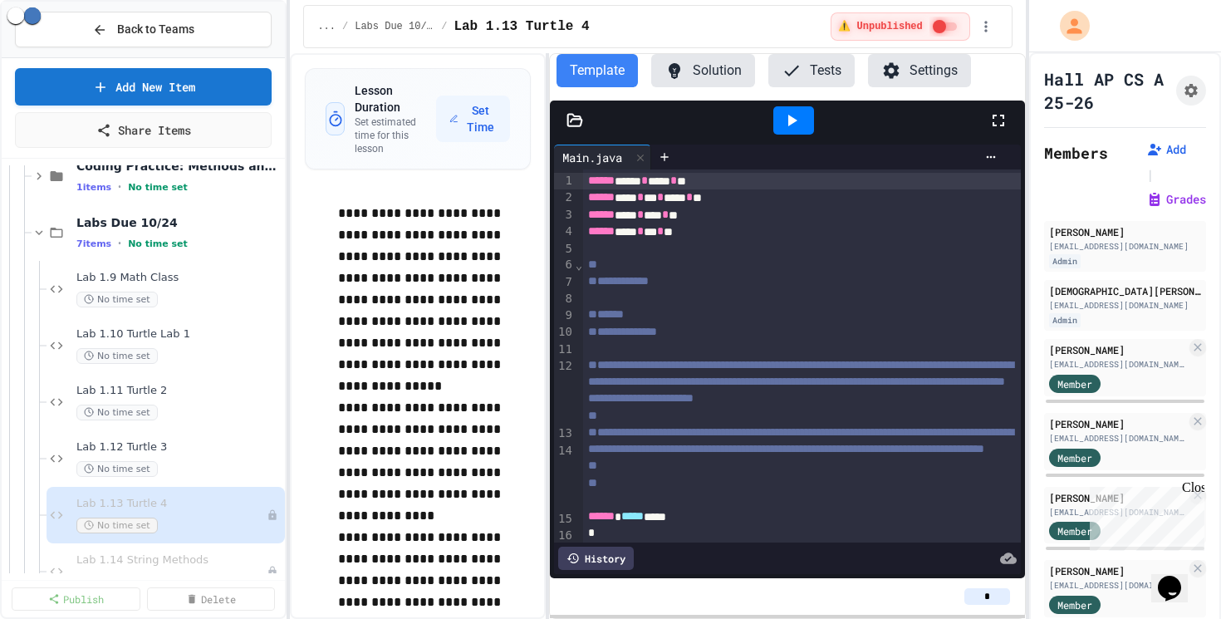
scroll to position [1287, 0]
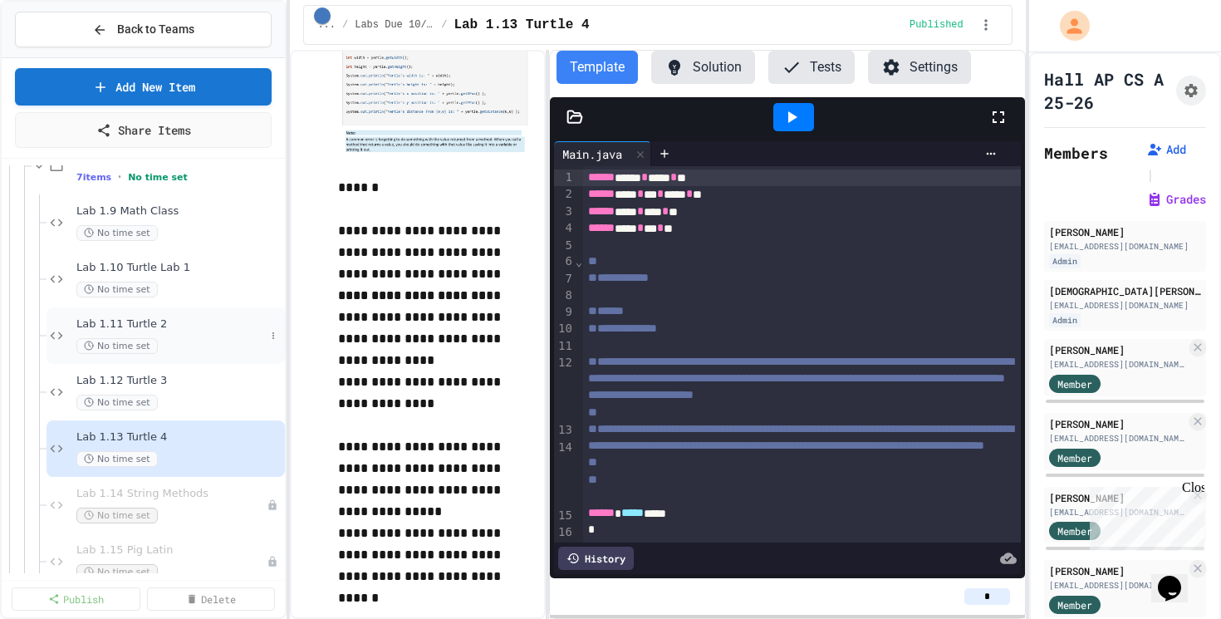
scroll to position [336, 0]
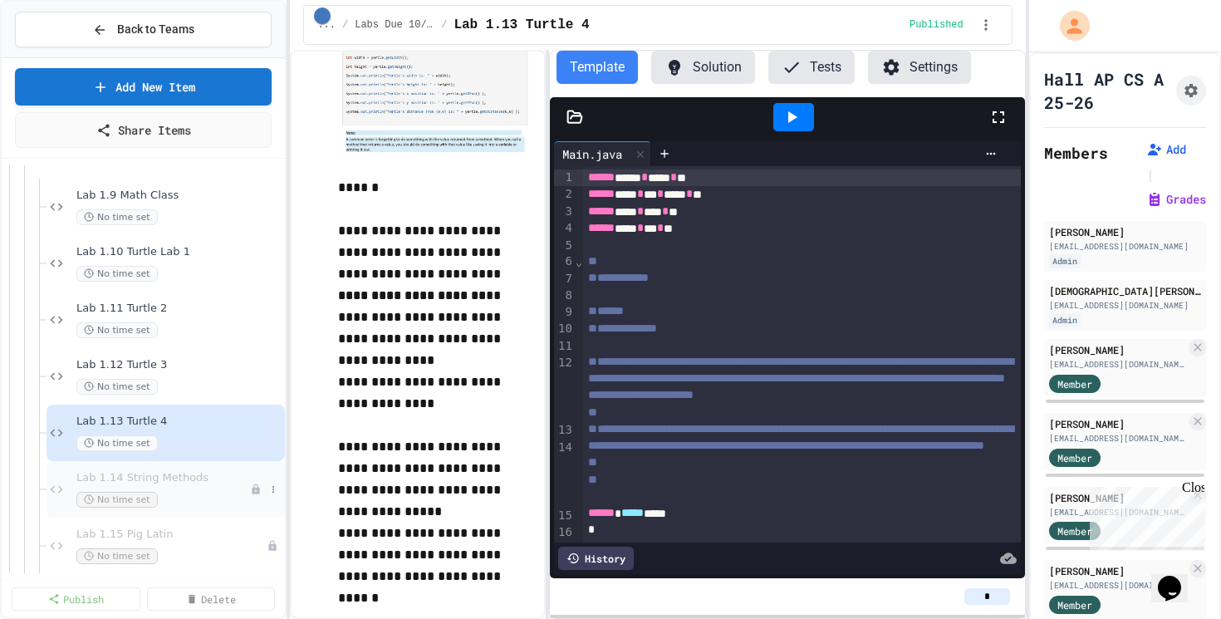
click at [164, 477] on span "Lab 1.14 String Methods" at bounding box center [163, 478] width 174 height 14
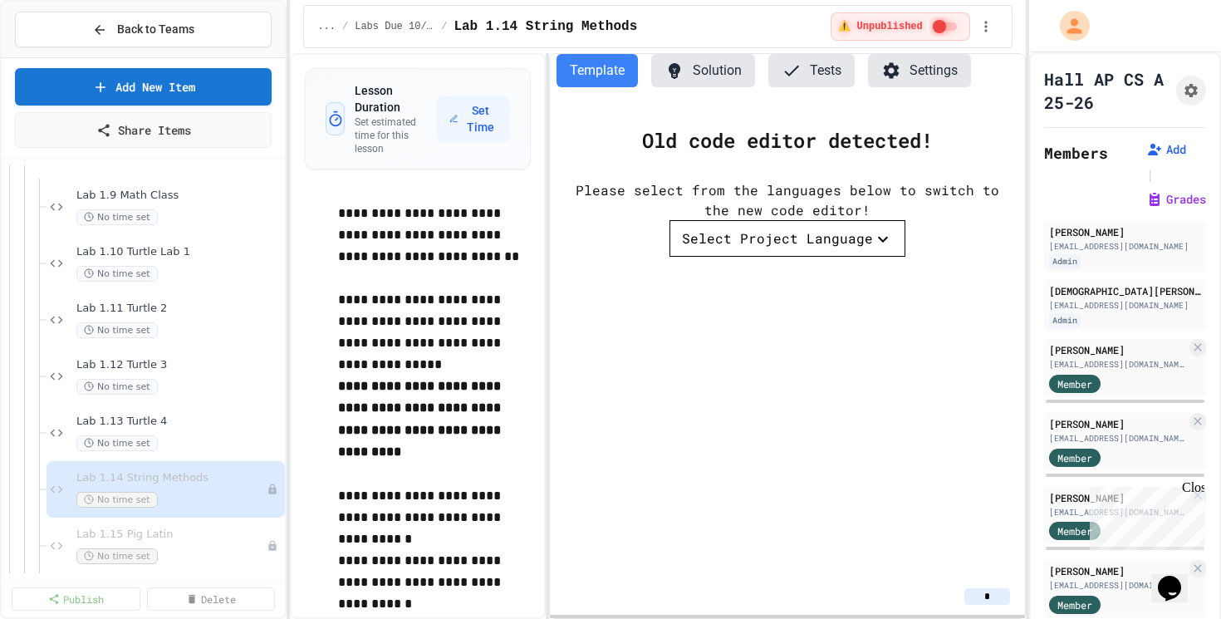
click at [723, 246] on div "Select Project Language" at bounding box center [777, 238] width 191 height 20
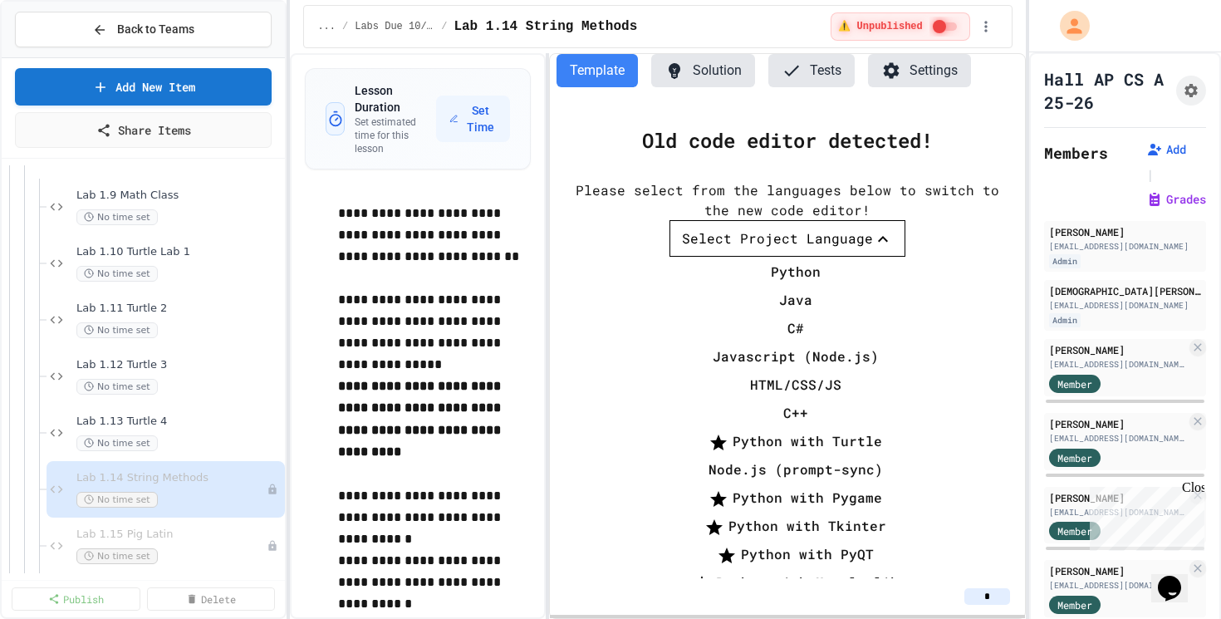
click at [741, 287] on li "Java" at bounding box center [795, 300] width 219 height 27
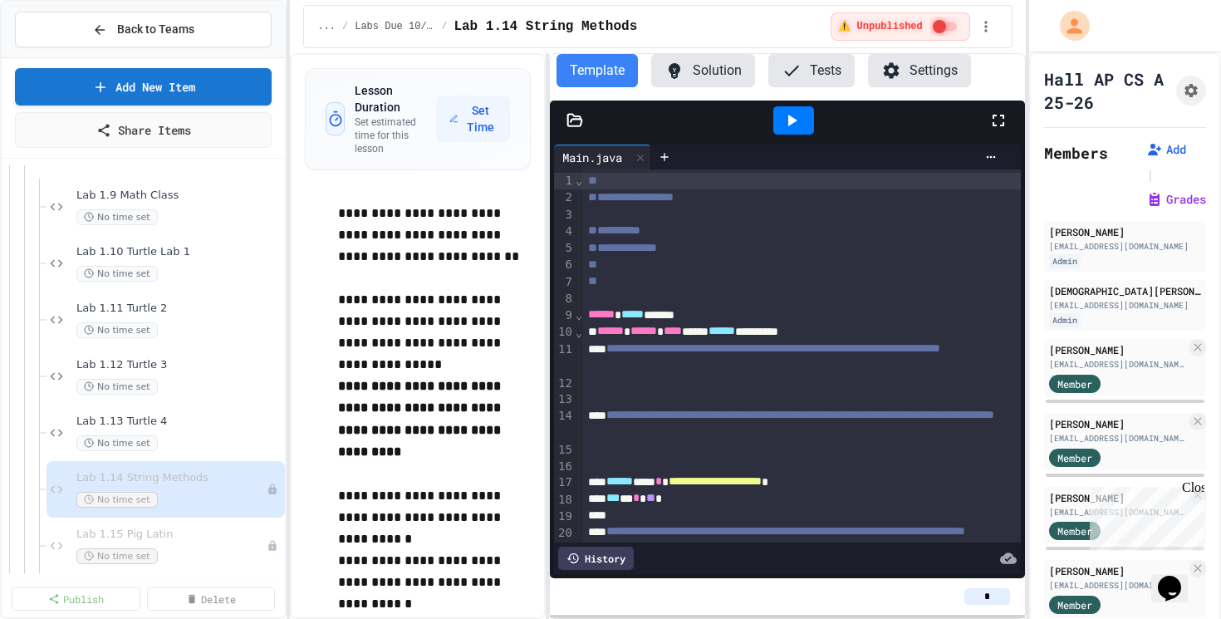
click at [707, 66] on button "Solution" at bounding box center [703, 70] width 104 height 33
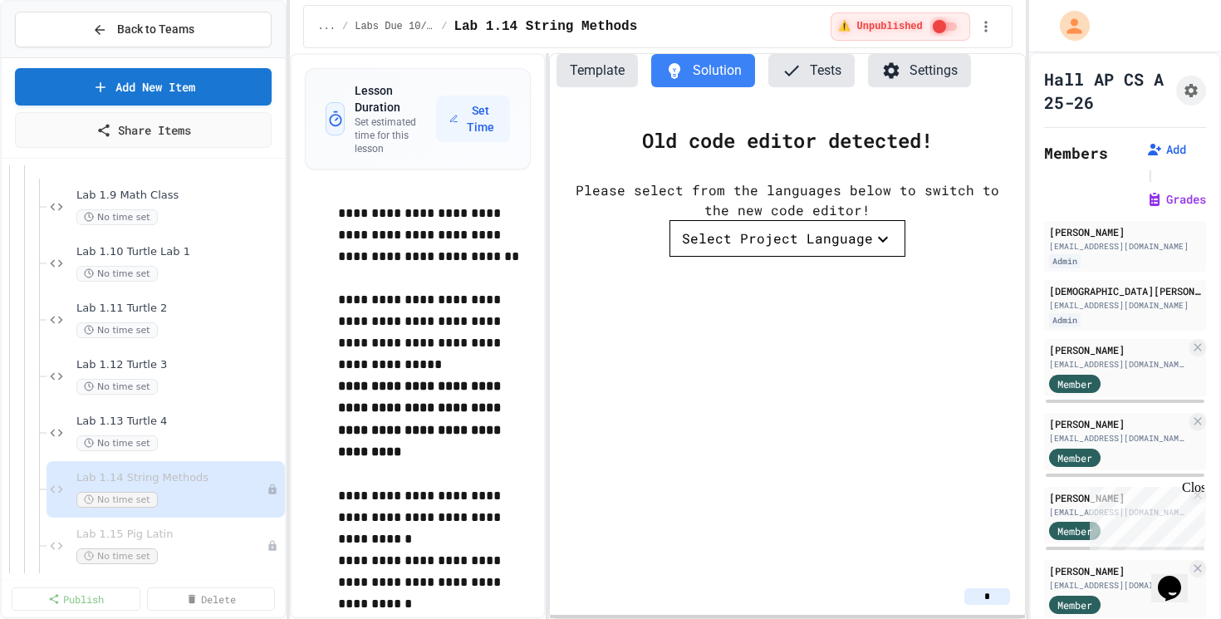
click at [612, 71] on button "Template" at bounding box center [596, 70] width 81 height 33
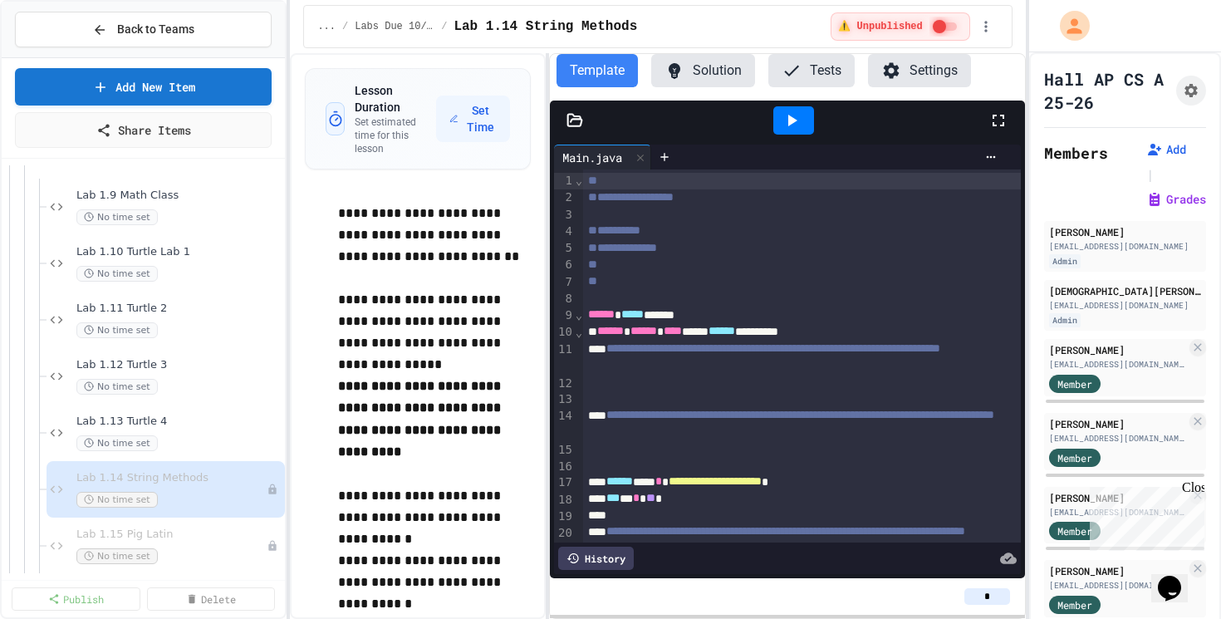
click at [693, 80] on button "Solution" at bounding box center [703, 70] width 104 height 33
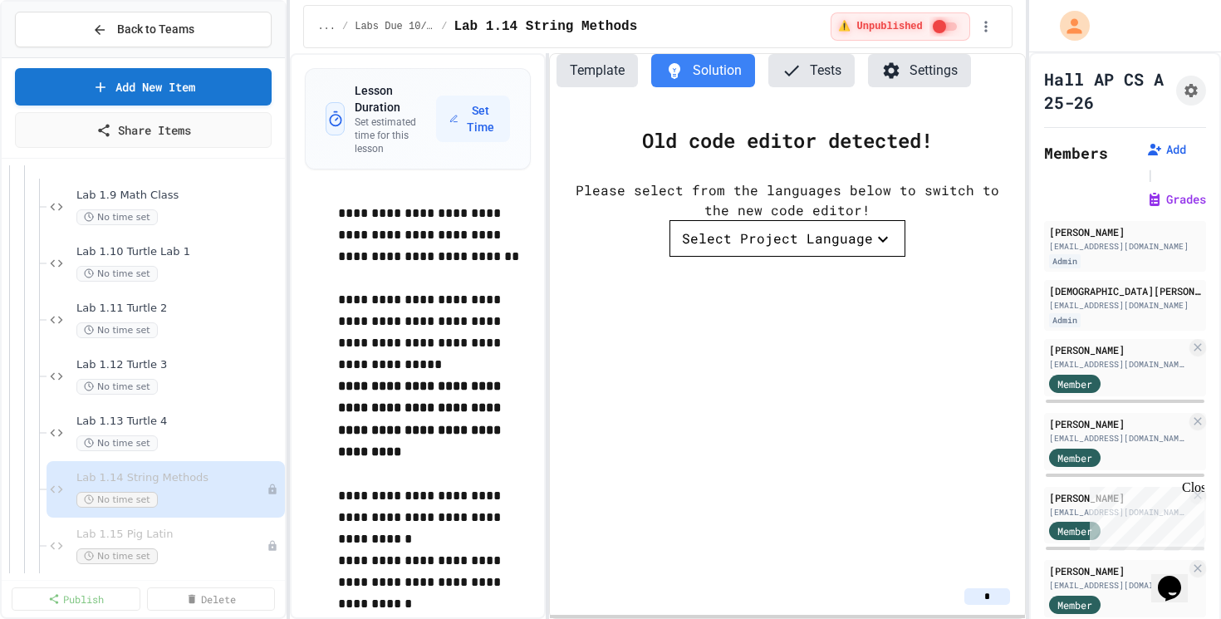
click at [791, 236] on div "Select Project Language" at bounding box center [777, 238] width 191 height 20
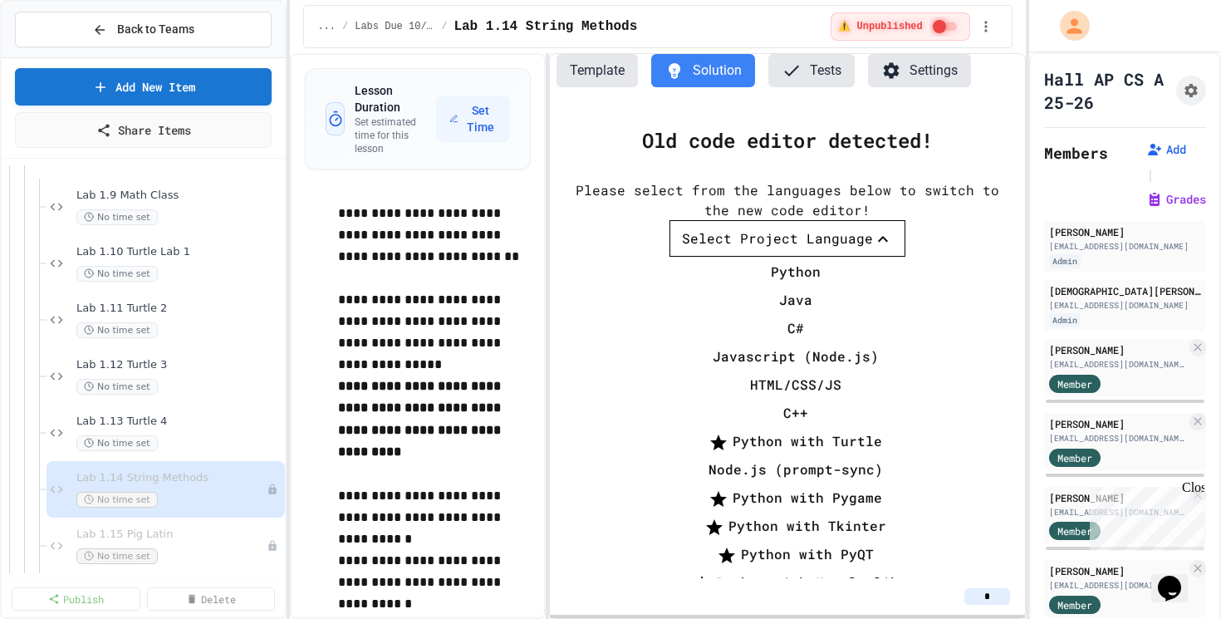
click at [777, 287] on li "Java" at bounding box center [795, 300] width 219 height 27
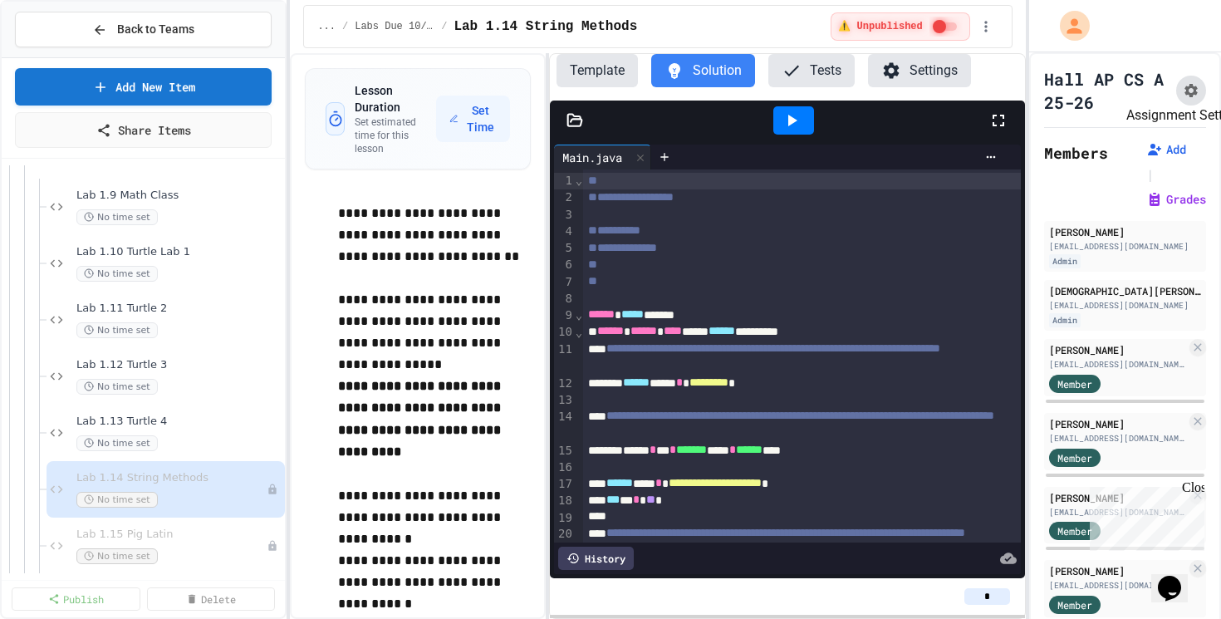
click at [1189, 86] on icon "Assignment Settings" at bounding box center [1190, 90] width 13 height 13
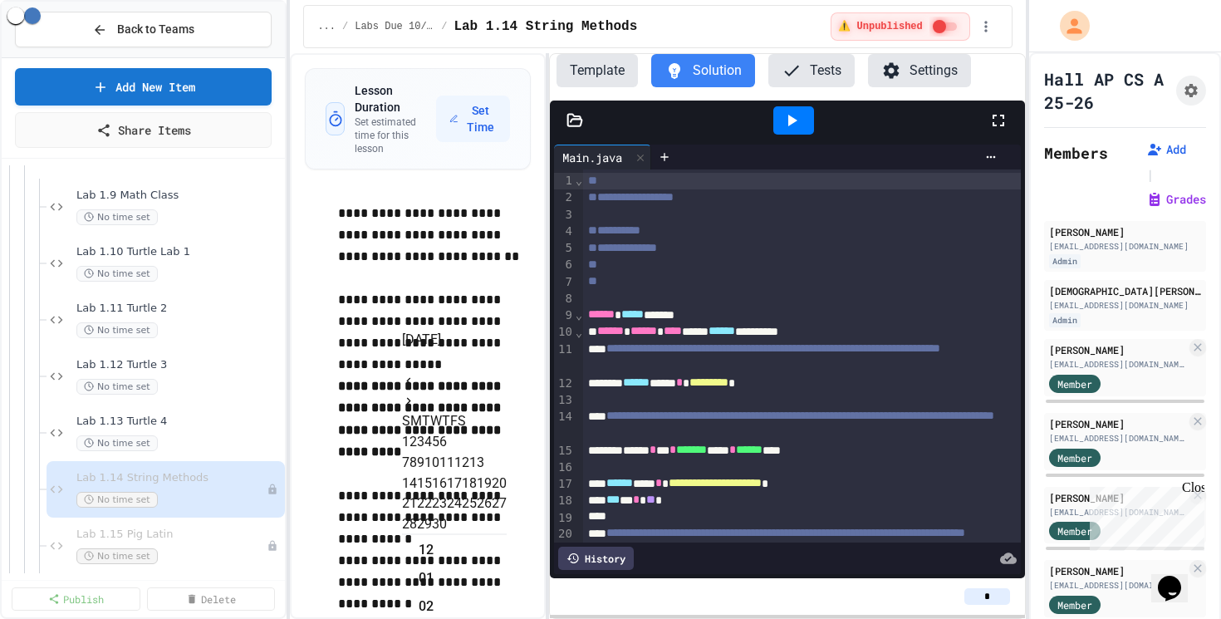
scroll to position [384, 0]
click at [415, 395] on icon "Next month" at bounding box center [408, 401] width 13 height 13
click at [492, 513] on button "24" at bounding box center [484, 503] width 15 height 20
type input "**********"
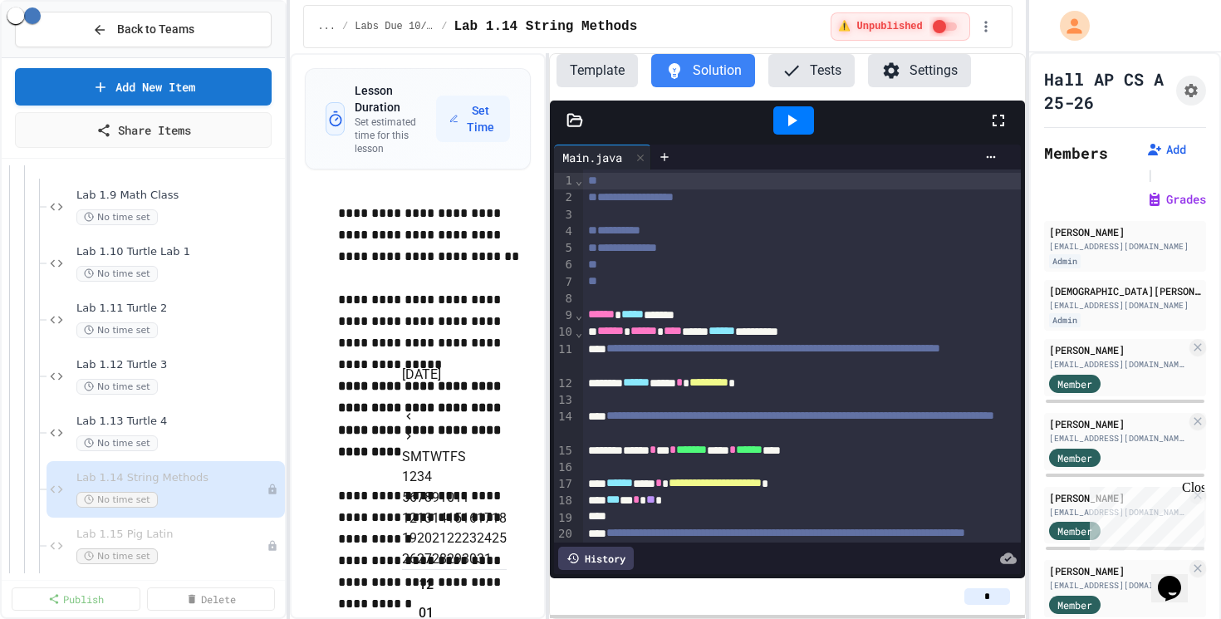
scroll to position [35, 0]
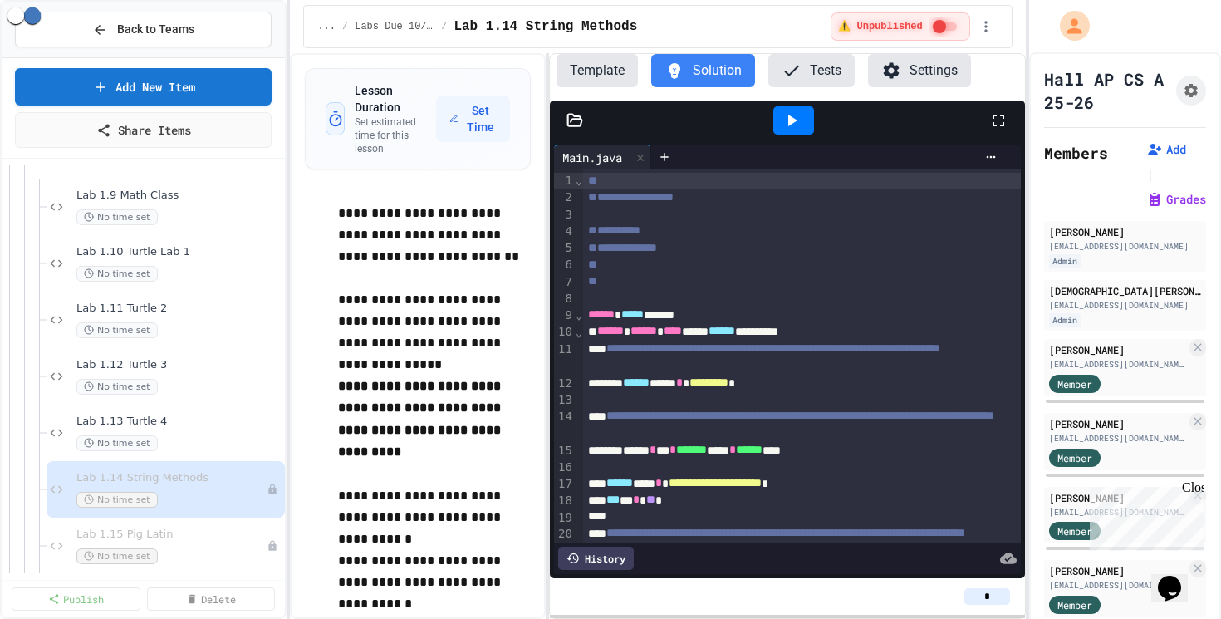
scroll to position [1287, 0]
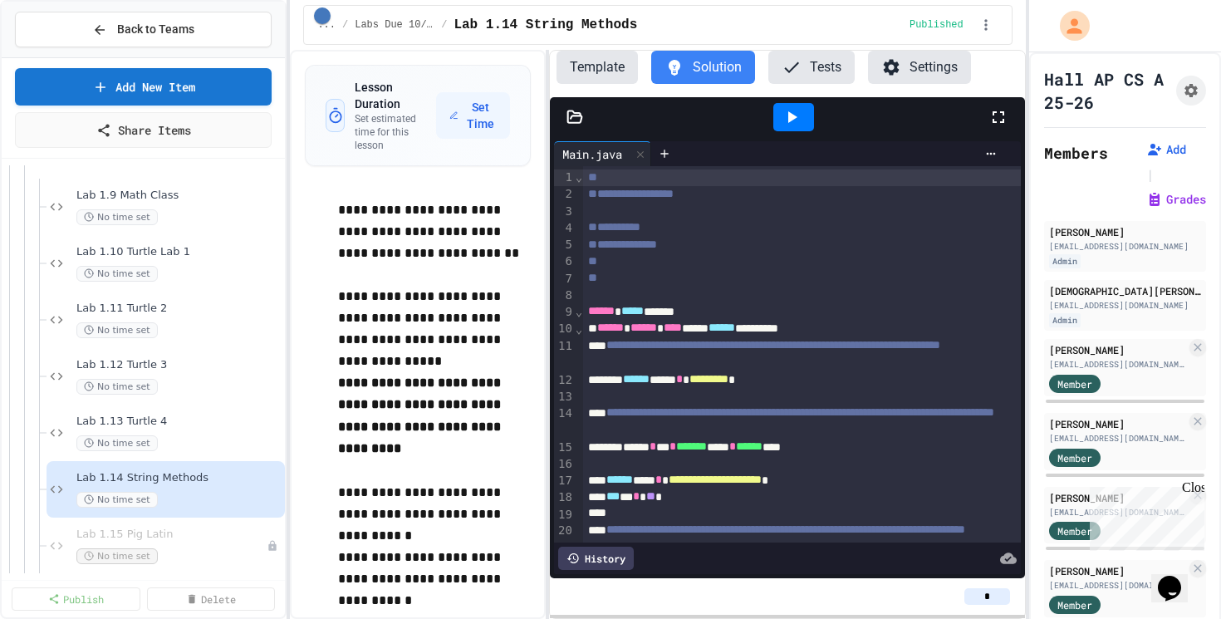
click at [167, 529] on span "Lab 1.15 Pig Latin" at bounding box center [163, 534] width 174 height 14
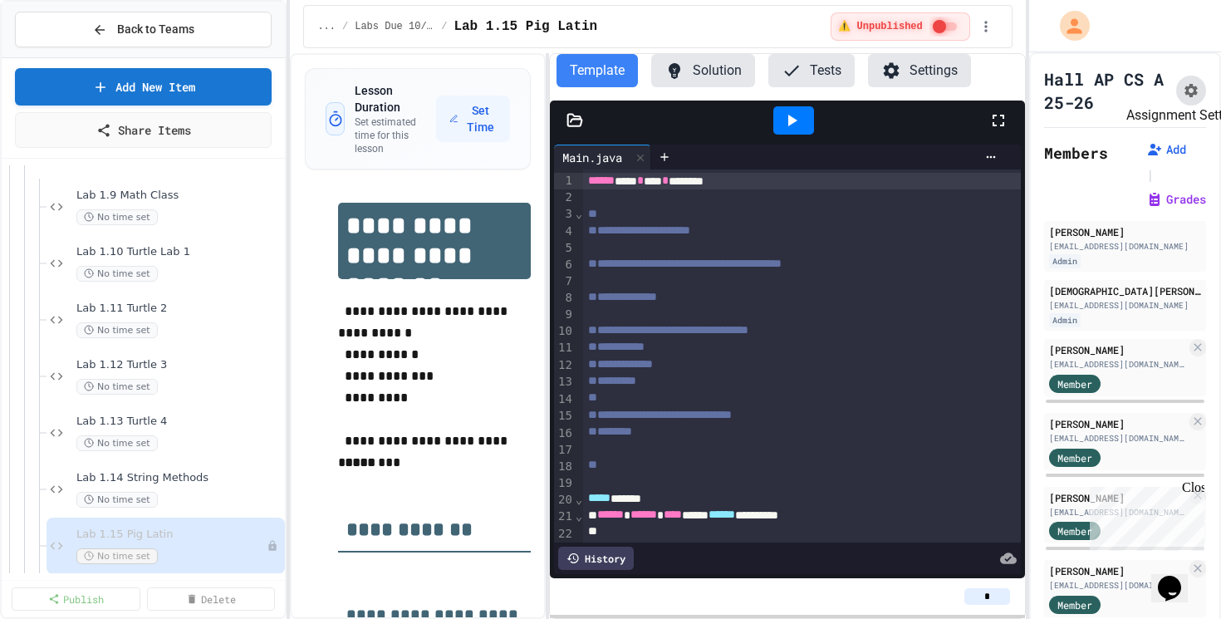
click at [1194, 86] on icon "Assignment Settings" at bounding box center [1191, 90] width 17 height 17
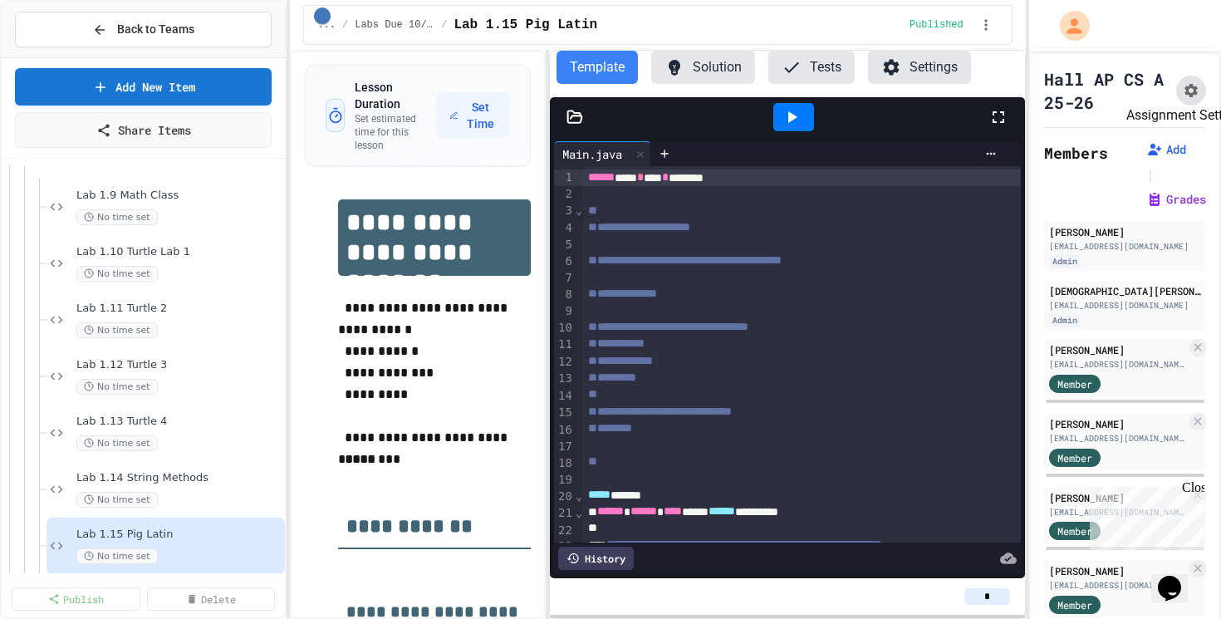
click at [1189, 96] on icon "Assignment Settings" at bounding box center [1190, 90] width 13 height 13
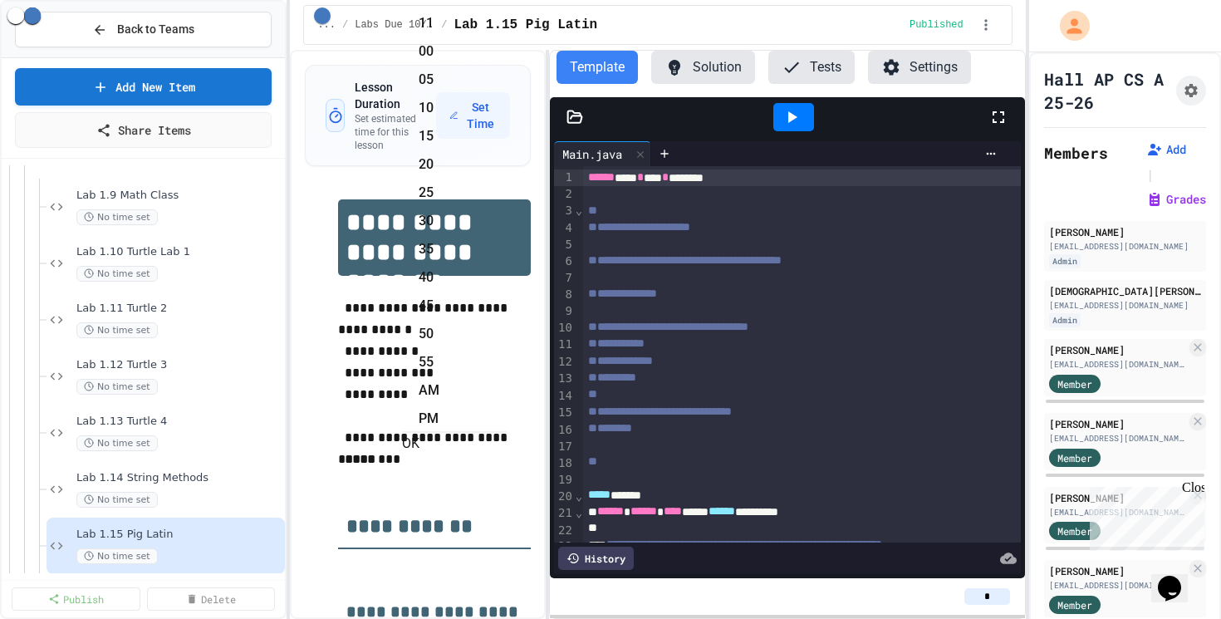
scroll to position [384, 0]
type input "**********"
